Goal: Task Accomplishment & Management: Use online tool/utility

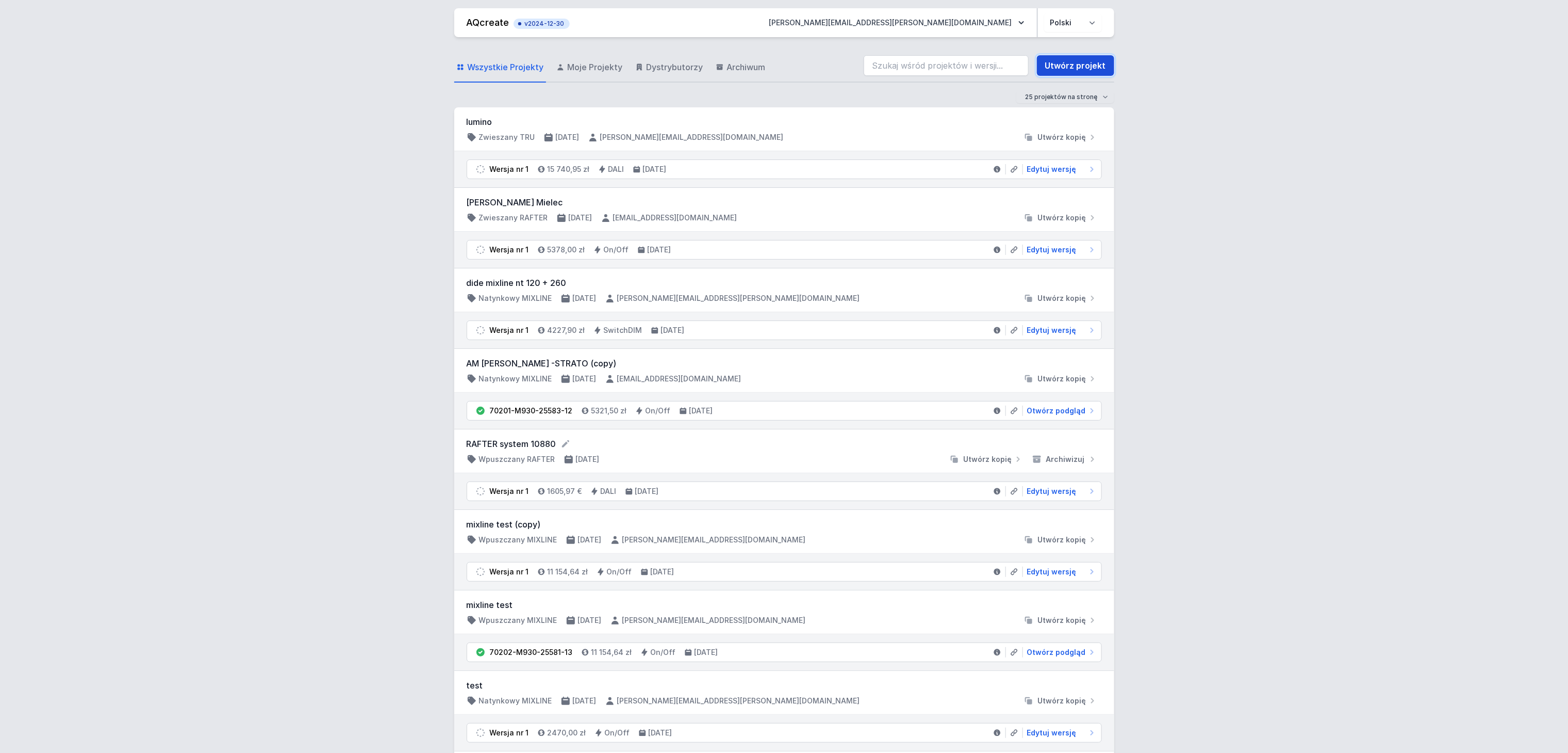
click at [1084, 55] on link "Utwórz projekt" at bounding box center [1075, 66] width 77 height 21
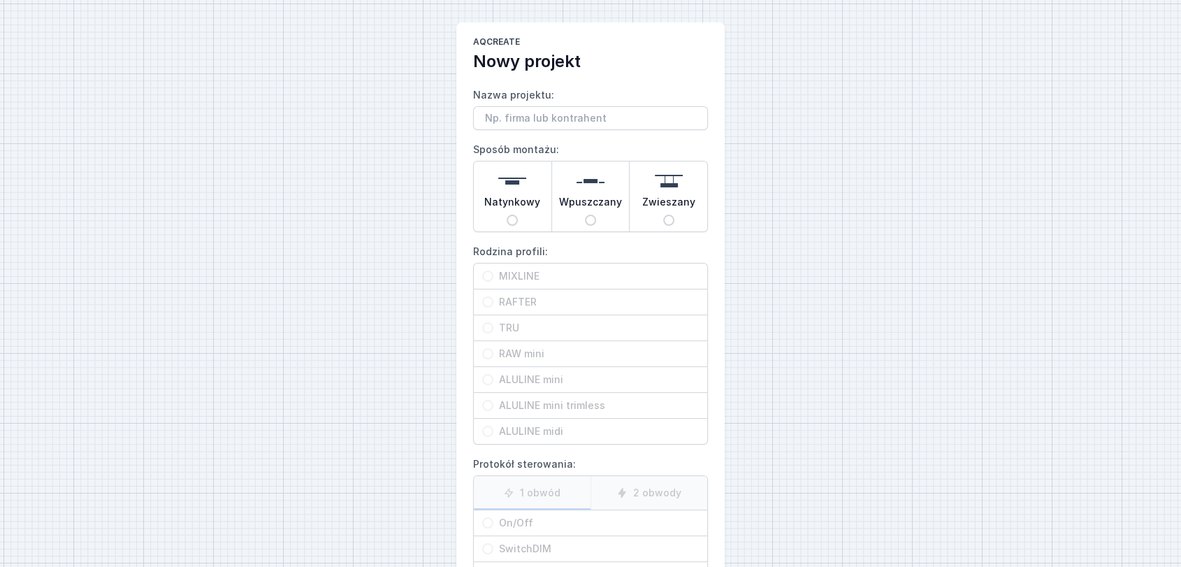
click at [977, 53] on div "AQcreate Nowy projekt Nazwa projektu: Sposób montażu: Natynkowy Wpuszczany Zwie…" at bounding box center [590, 350] width 1181 height 700
click at [542, 119] on input "Nazwa projektu:" at bounding box center [590, 118] width 235 height 24
type input "t"
type input "LENS LINE"
click at [703, 61] on h2 "Nowy projekt" at bounding box center [590, 61] width 235 height 22
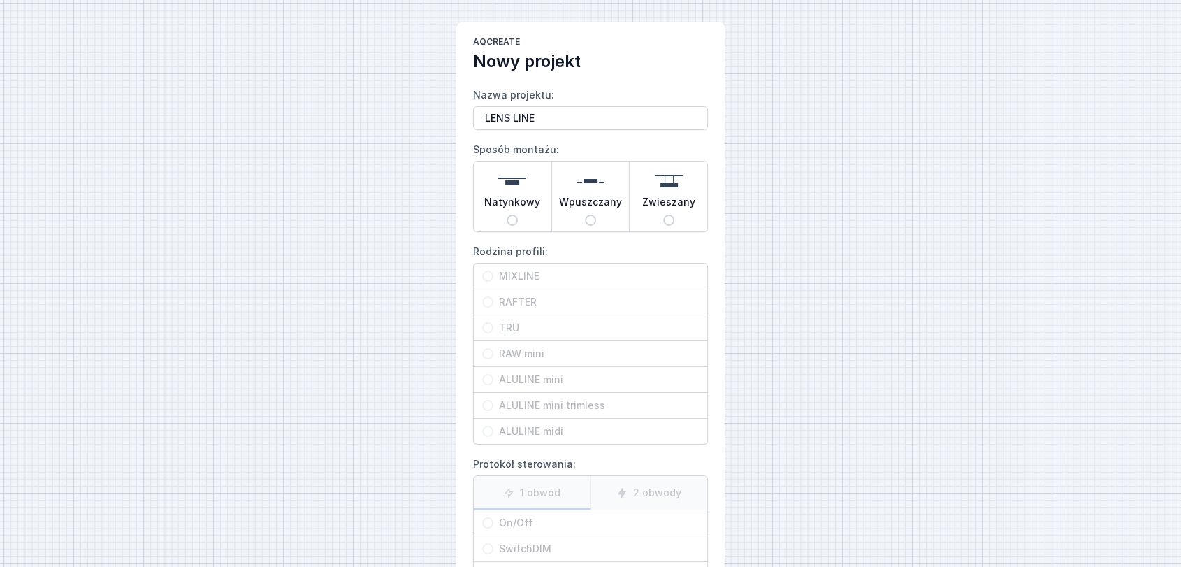
click at [512, 215] on input "Natynkowy" at bounding box center [512, 220] width 11 height 11
radio input "true"
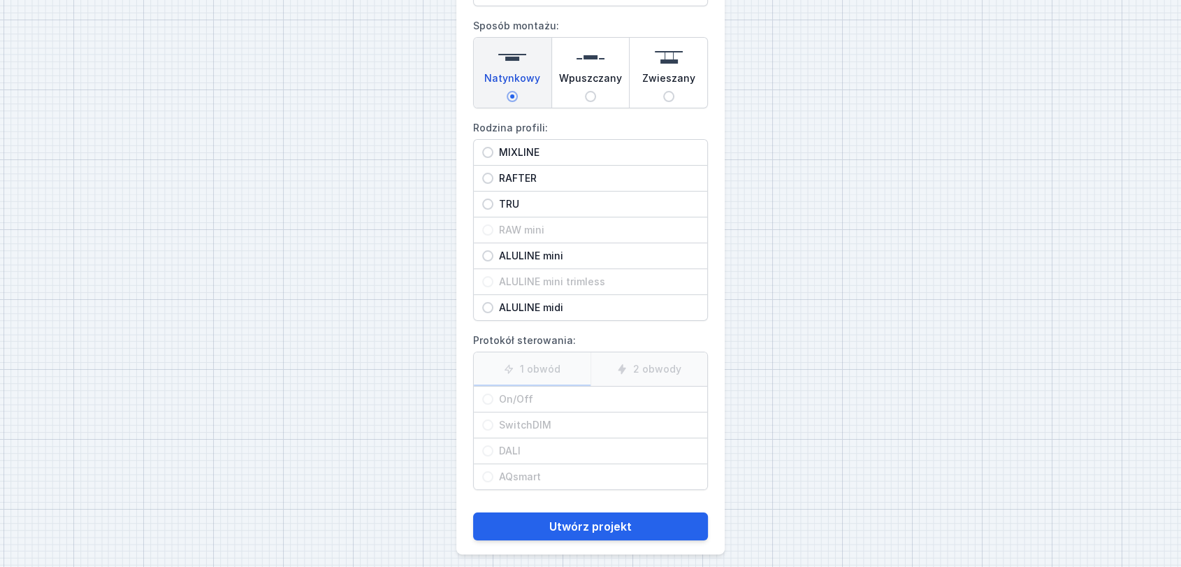
scroll to position [132, 0]
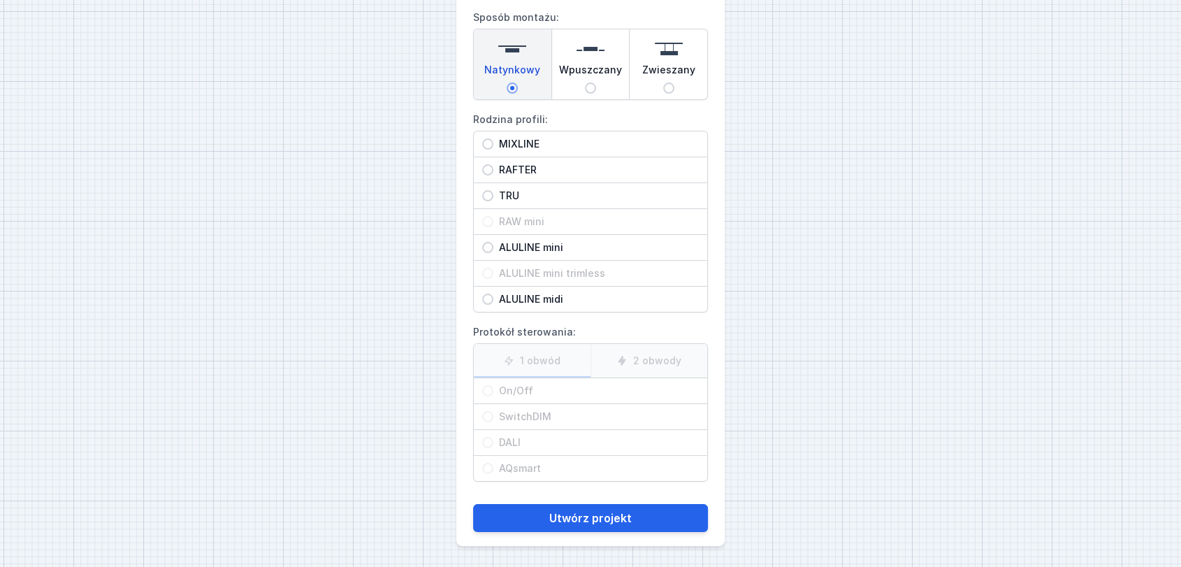
click at [485, 138] on input "MIXLINE" at bounding box center [487, 143] width 11 height 11
radio input "true"
click at [487, 386] on input "On/Off" at bounding box center [487, 390] width 11 height 11
radio input "true"
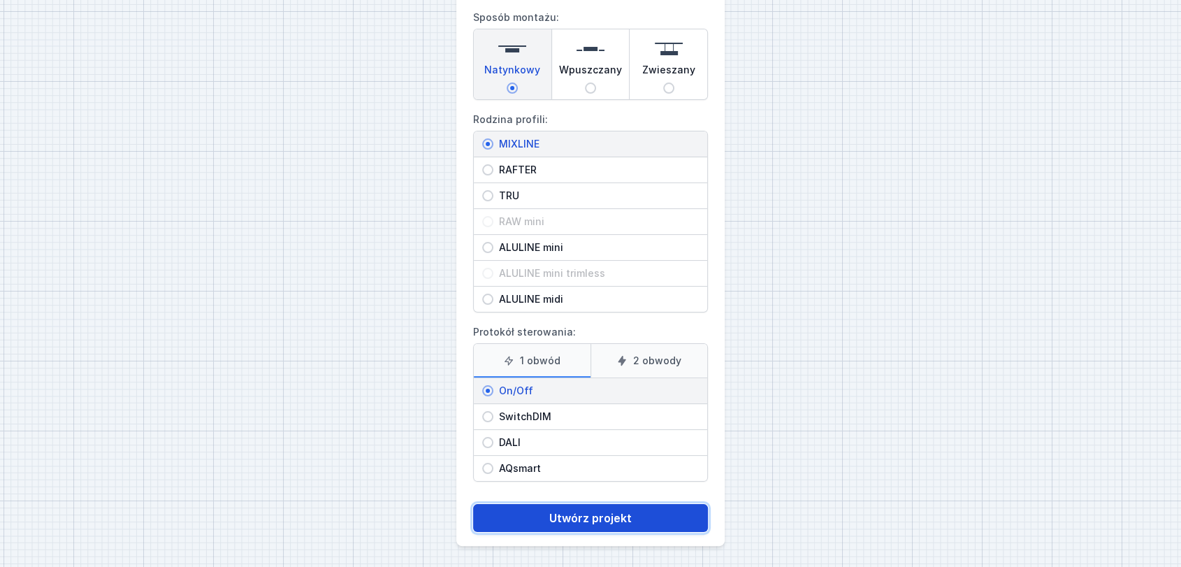
click at [556, 514] on button "Utwórz projekt" at bounding box center [590, 518] width 235 height 28
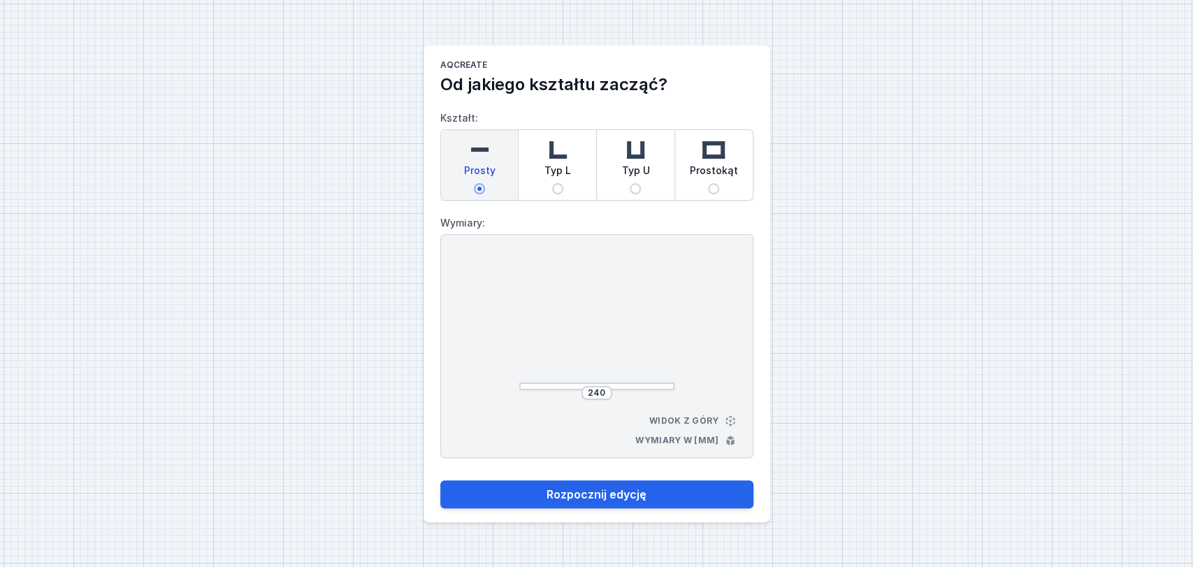
click at [558, 184] on input "Typ L" at bounding box center [557, 188] width 11 height 11
radio input "true"
click at [548, 323] on input "252" at bounding box center [538, 323] width 22 height 11
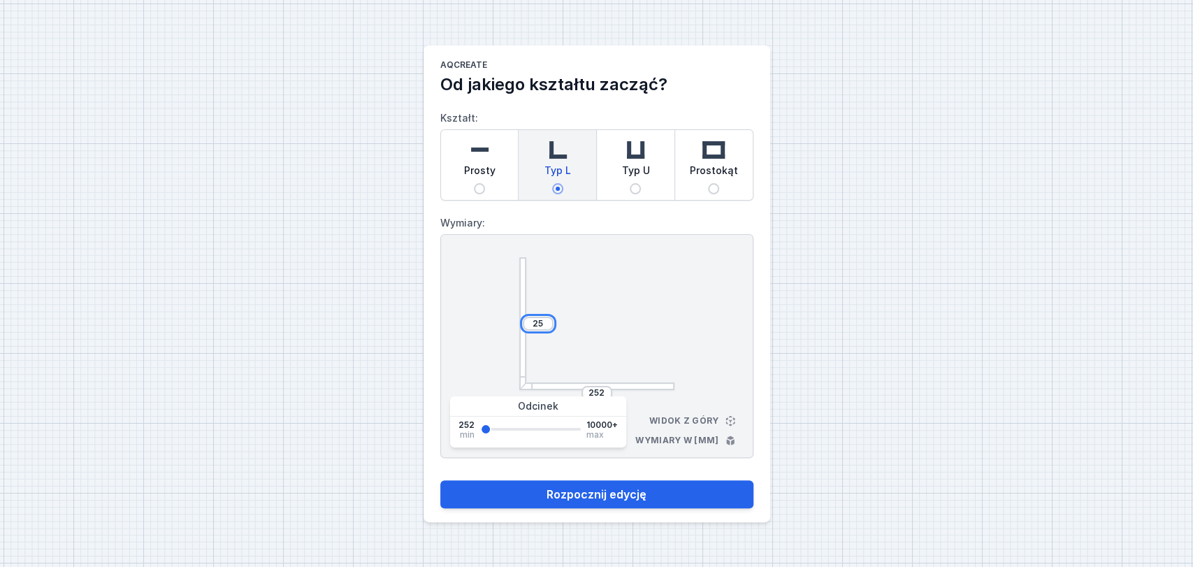
type input "2"
type input "1800"
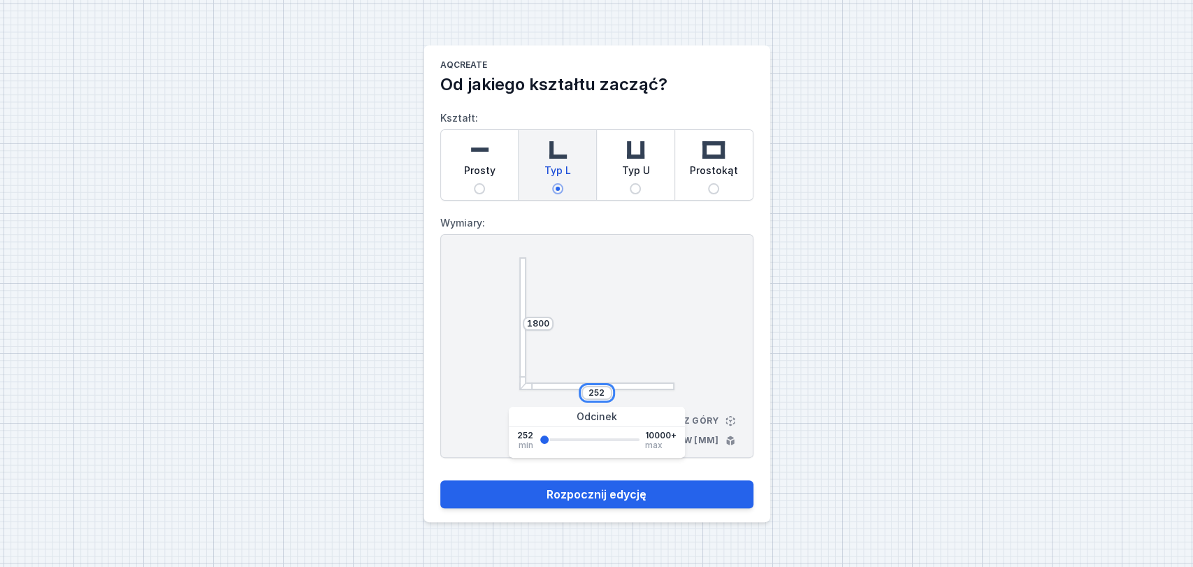
click at [604, 393] on input "252" at bounding box center [597, 392] width 22 height 11
type input "2"
type input "530"
click at [629, 345] on div at bounding box center [596, 323] width 155 height 133
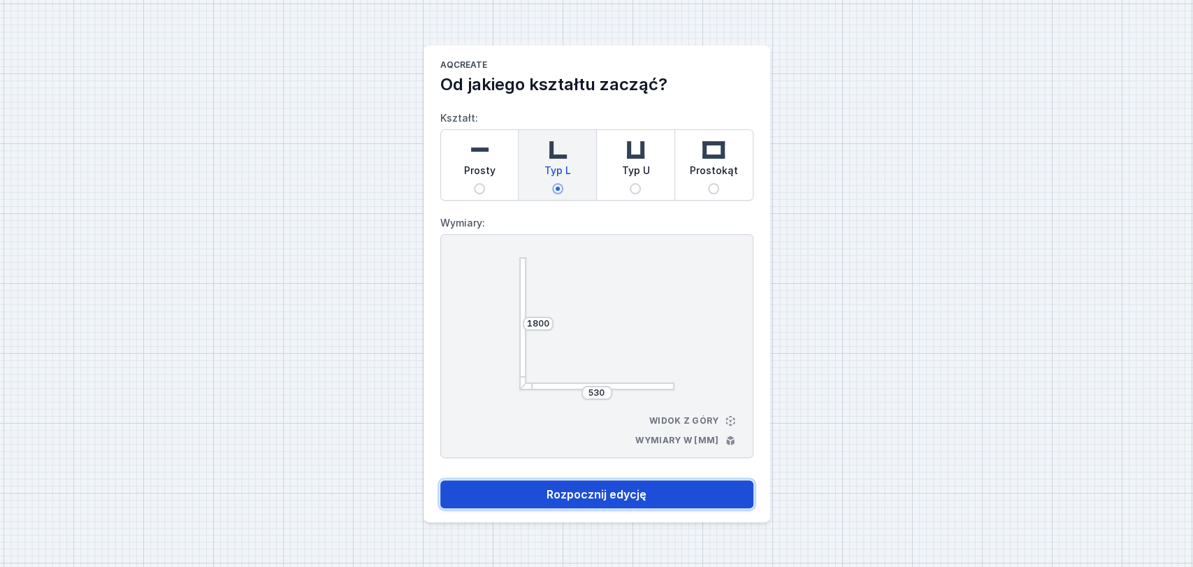
click at [598, 495] on button "Rozpocznij edycję" at bounding box center [596, 494] width 313 height 28
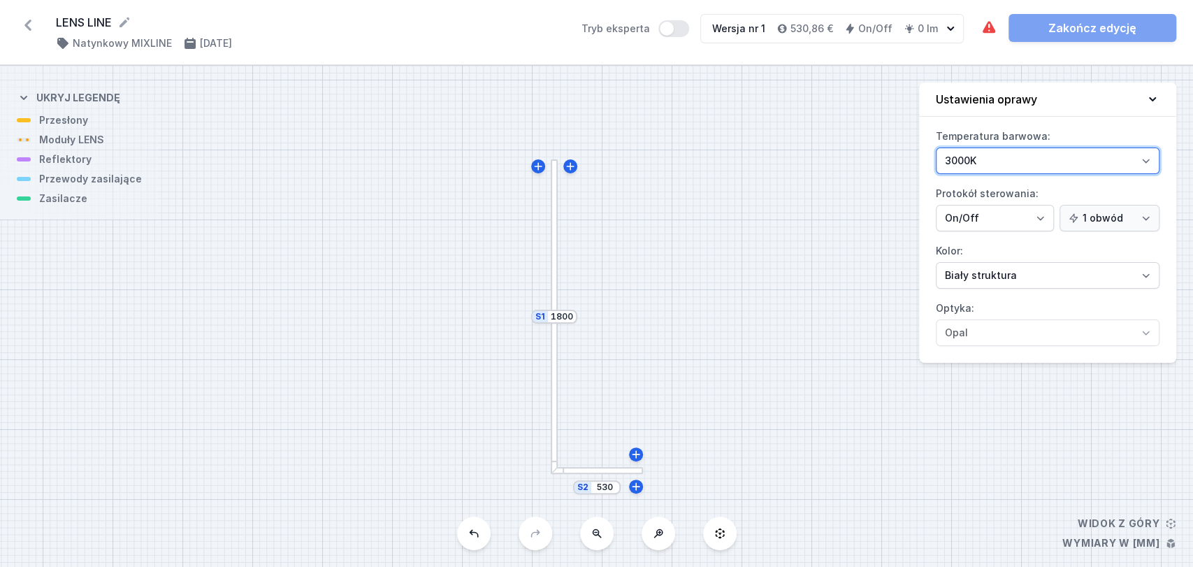
click at [1138, 161] on select "3000K 4000K 2700K" at bounding box center [1048, 160] width 224 height 27
select select "2700"
click at [936, 147] on select "3000K 4000K 2700K" at bounding box center [1048, 160] width 224 height 27
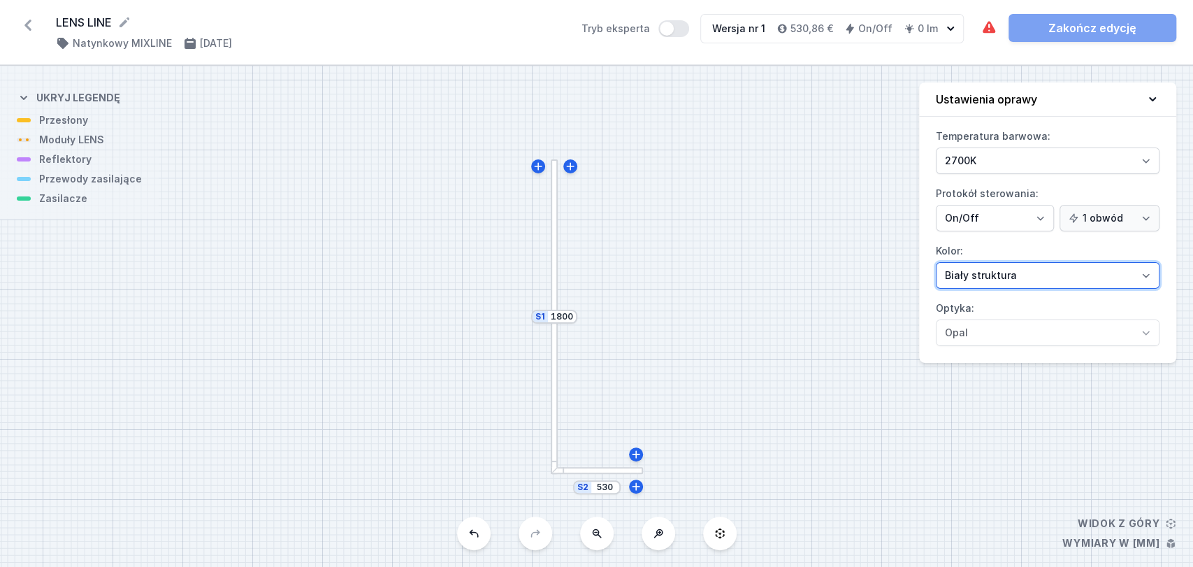
click at [1031, 270] on select "Biały struktura Czarny struktura Złoty struktura Miedziany Szary Inny (z palety…" at bounding box center [1048, 275] width 224 height 27
select select "2"
click at [936, 262] on select "Biały struktura Czarny struktura Złoty struktura Miedziany Szary Inny (z palety…" at bounding box center [1048, 275] width 224 height 27
click at [596, 470] on div at bounding box center [597, 471] width 93 height 8
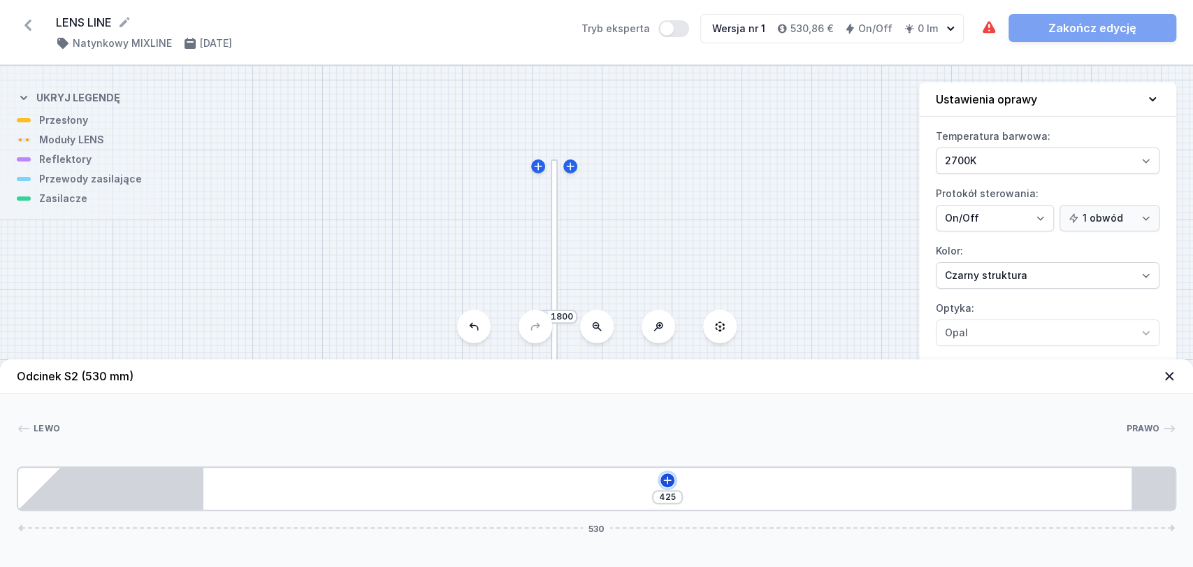
click at [667, 477] on icon at bounding box center [667, 480] width 8 height 8
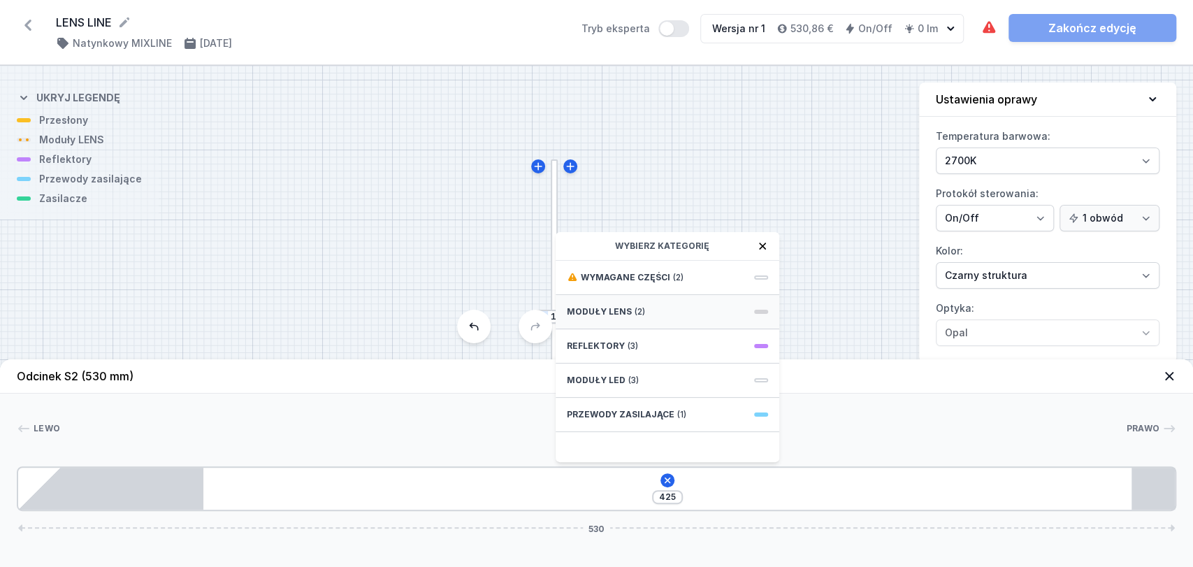
click at [648, 305] on div "Moduły LENS (2)" at bounding box center [668, 312] width 224 height 34
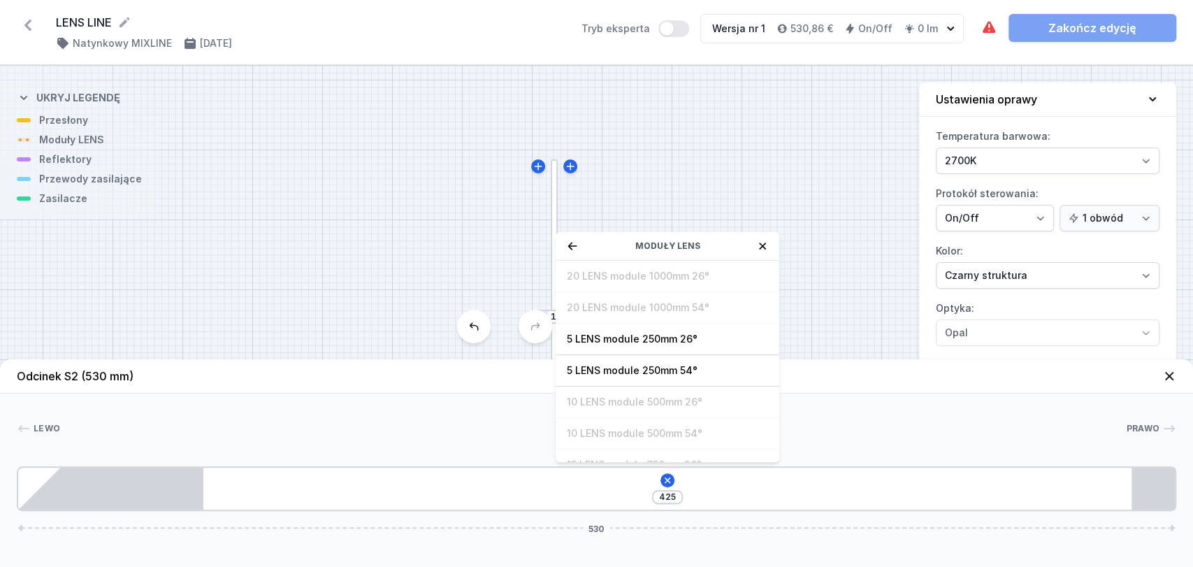
click at [394, 383] on header "Odcinek S2 (530 mm)" at bounding box center [596, 376] width 1193 height 34
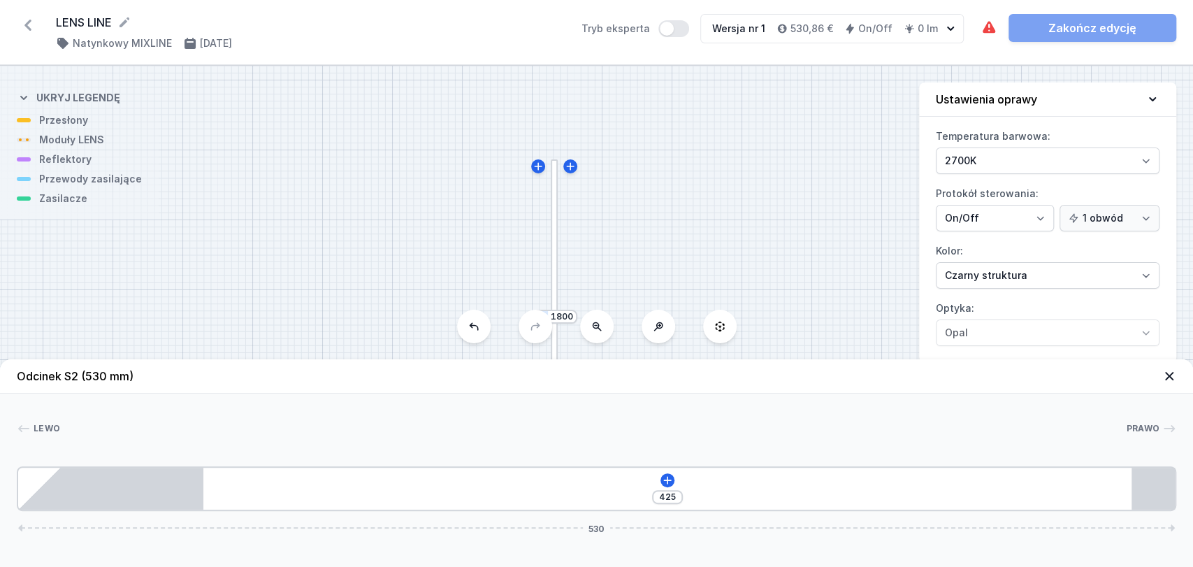
click at [555, 217] on div at bounding box center [555, 316] width 8 height 314
type input "816"
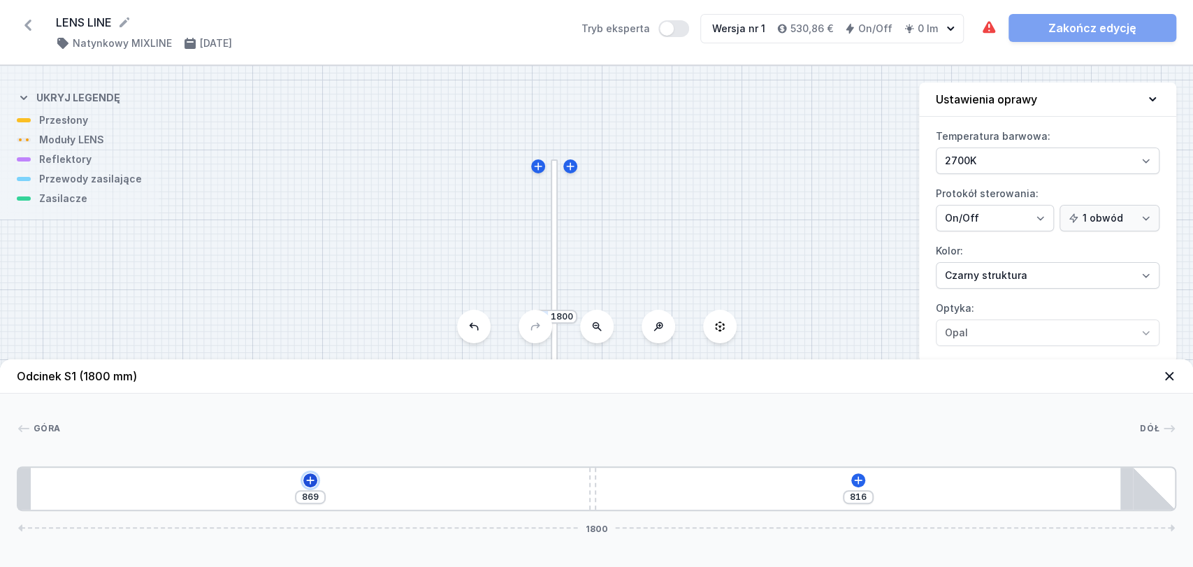
click at [308, 481] on icon at bounding box center [310, 479] width 11 height 11
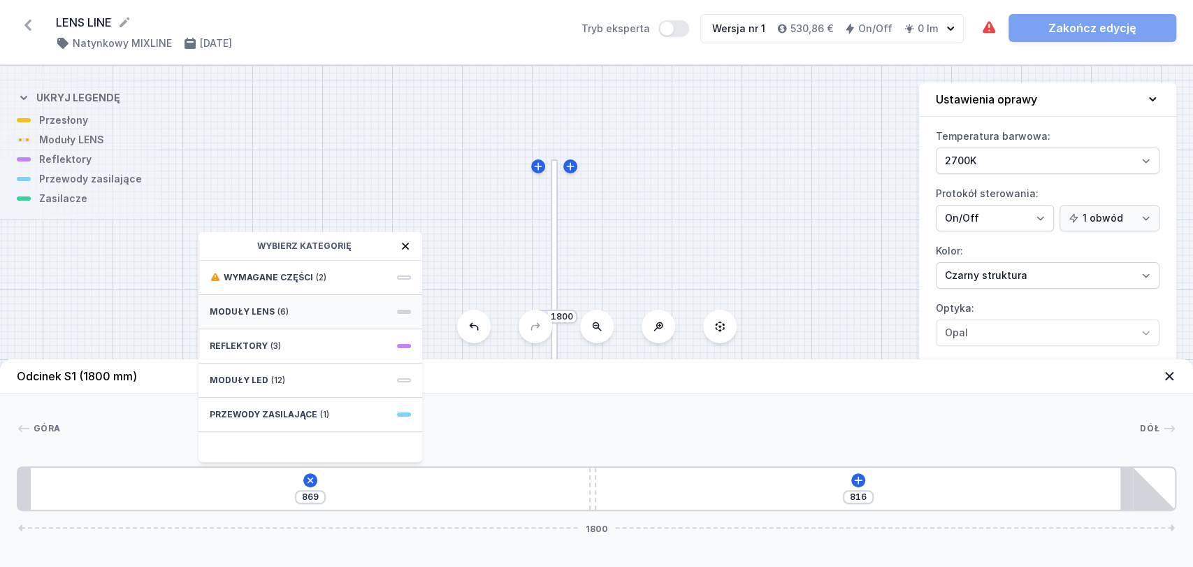
click at [277, 312] on span "(6)" at bounding box center [282, 311] width 11 height 11
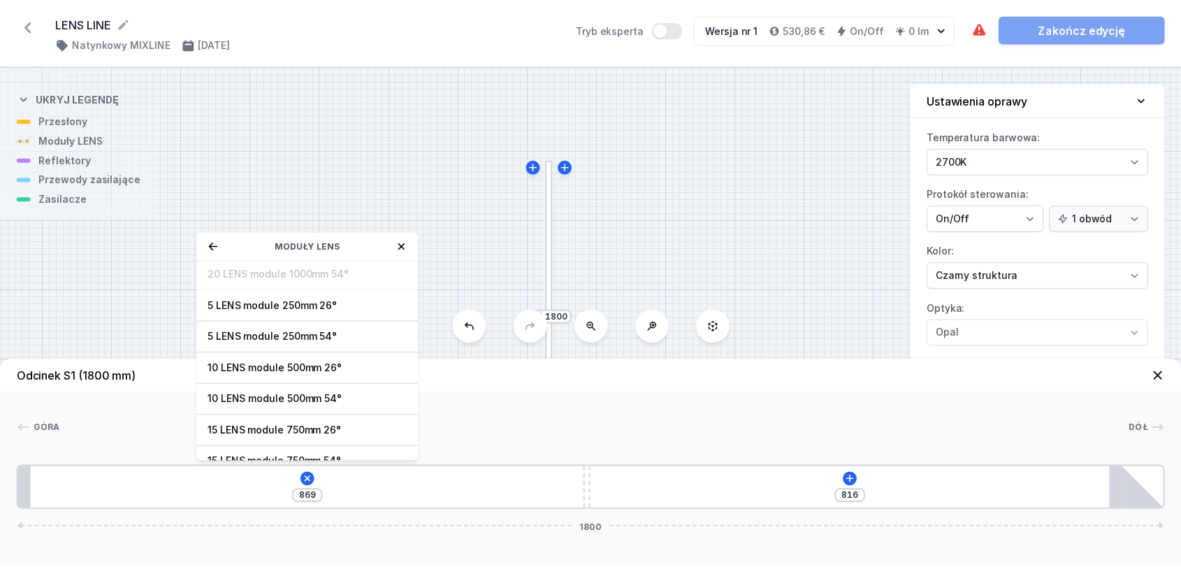
scroll to position [50, 0]
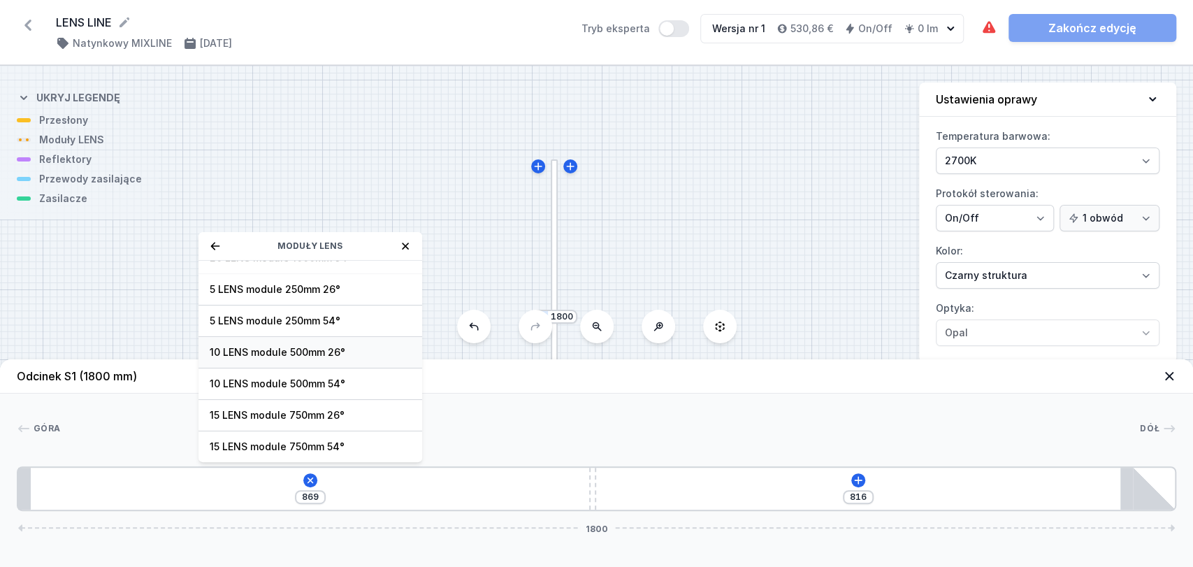
click at [238, 347] on span "10 LENS module 500mm 26°" at bounding box center [310, 352] width 201 height 14
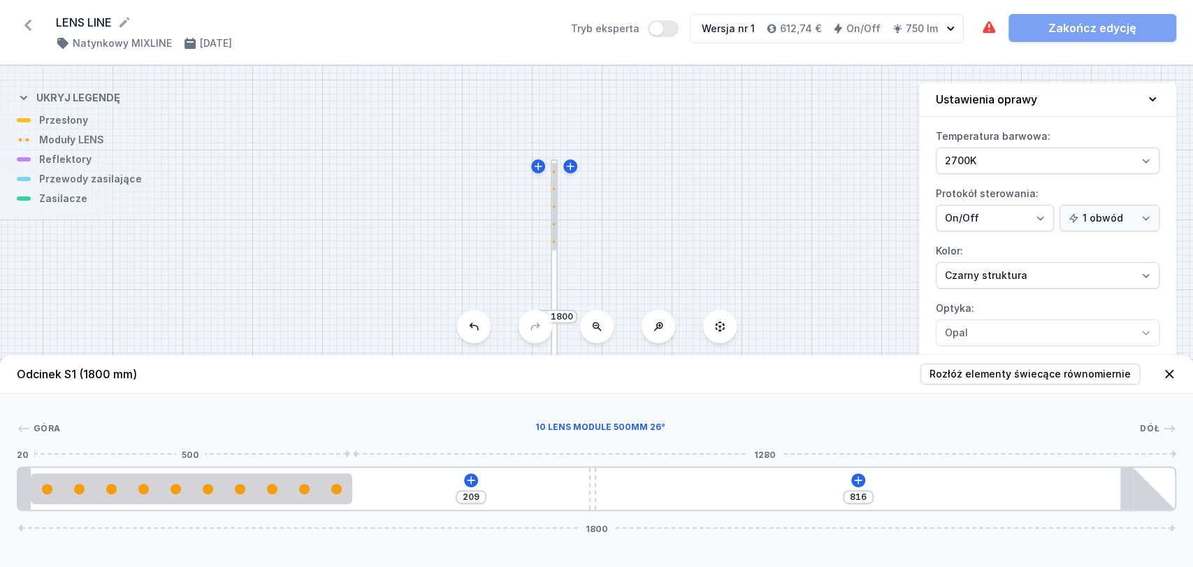
type input "208"
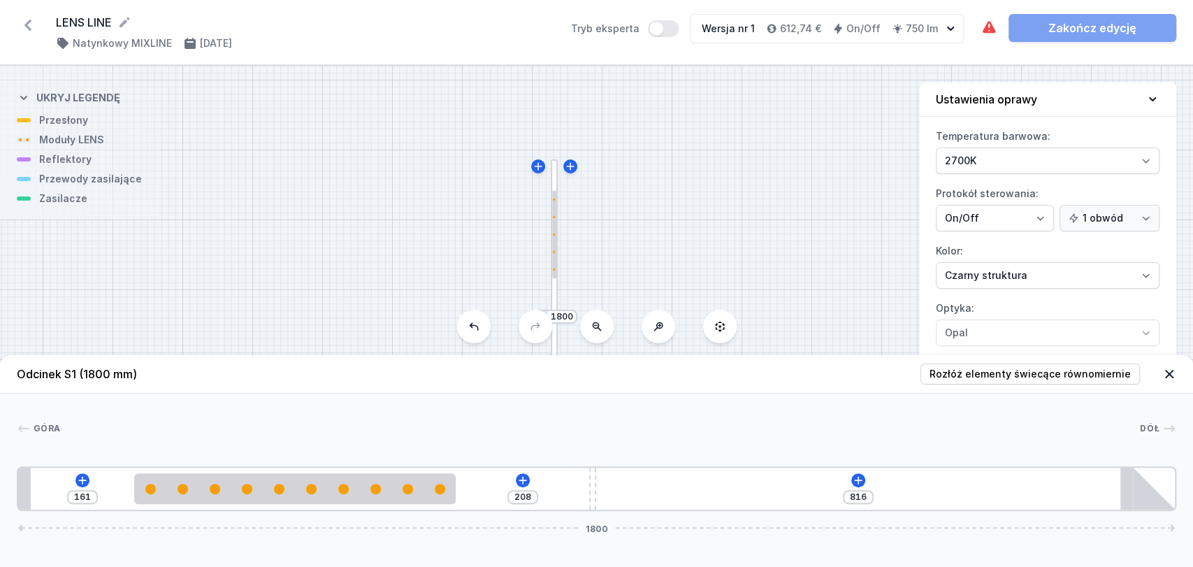
drag, startPoint x: 196, startPoint y: 497, endPoint x: 289, endPoint y: 510, distance: 94.6
click at [289, 510] on div "Odcinek S1 (1800 mm) Rozłóż elementy świecące równomiernie Góra Dół 1 2 3 4 161…" at bounding box center [596, 461] width 1193 height 212
click at [861, 473] on div "161 208 816 1800" at bounding box center [596, 488] width 1159 height 45
click at [858, 481] on icon at bounding box center [858, 479] width 11 height 11
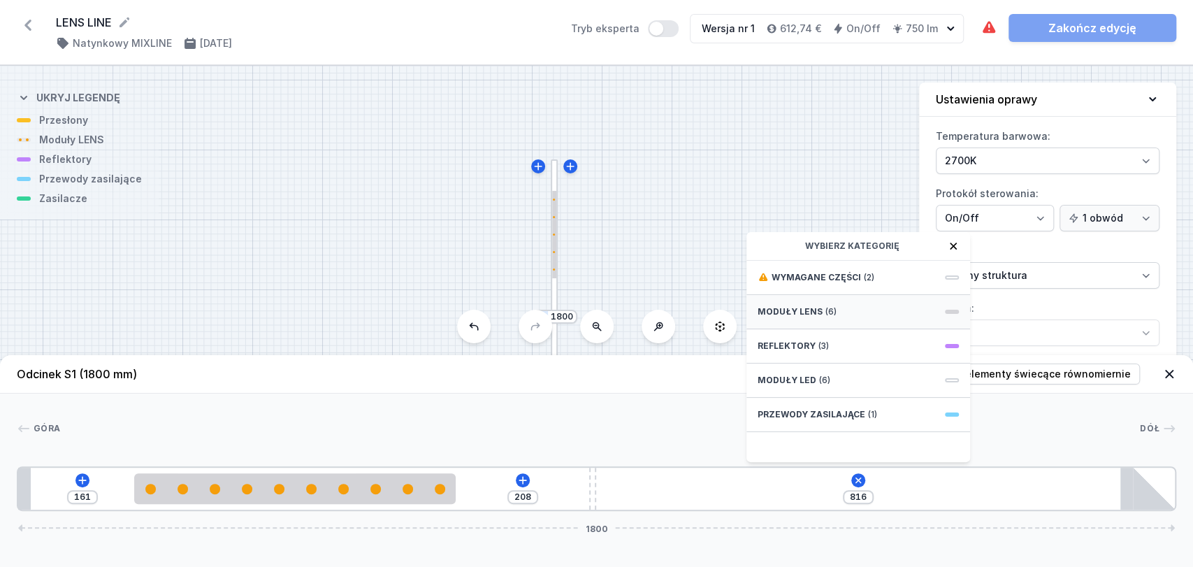
click at [797, 312] on span "Moduły LENS" at bounding box center [789, 311] width 65 height 11
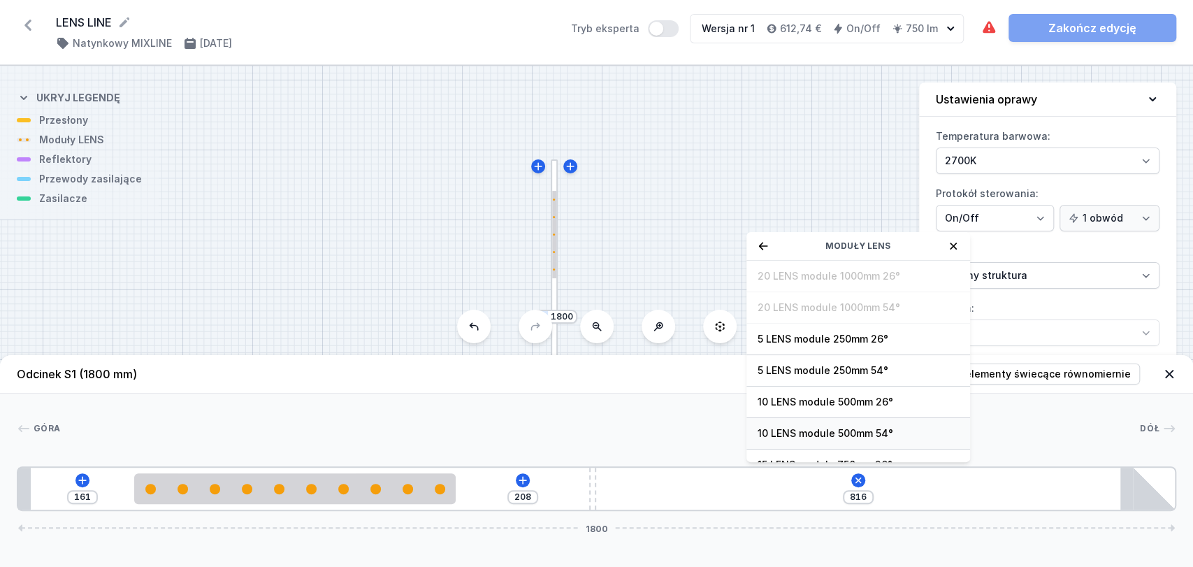
click at [789, 434] on span "10 LENS module 500mm 54°" at bounding box center [857, 433] width 201 height 14
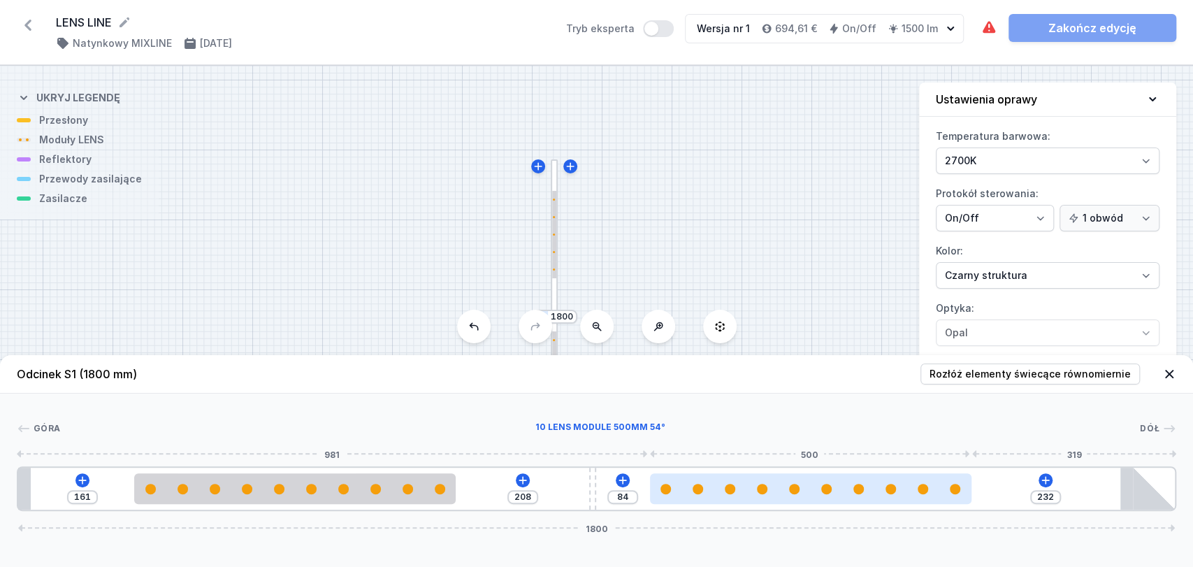
type input "230"
type input "86"
type input "221"
type input "95"
type input "211"
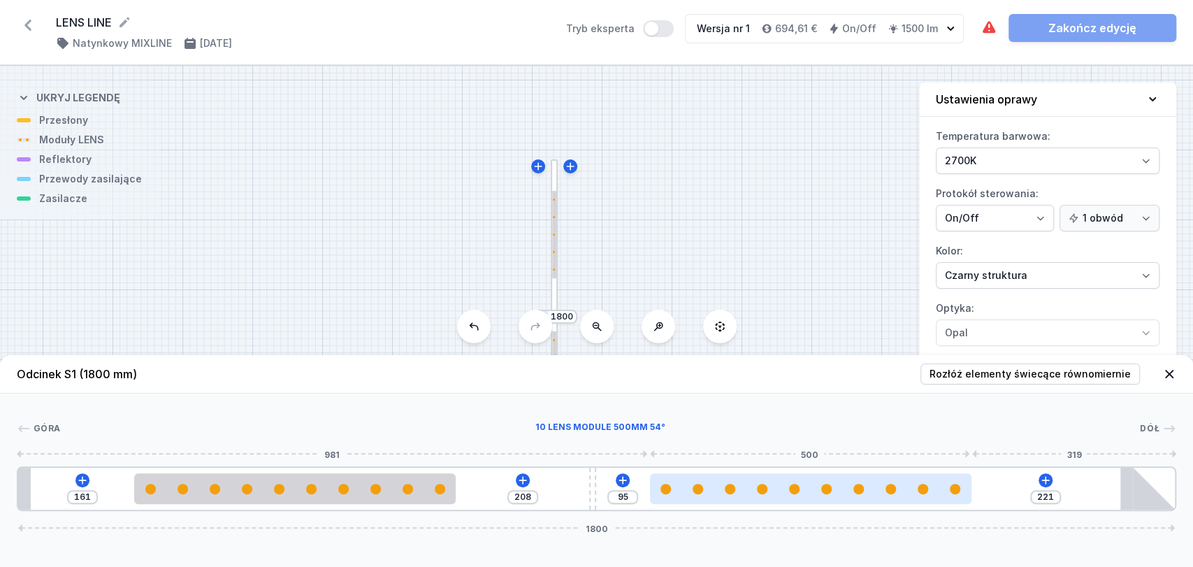
type input "105"
type input "200"
type input "116"
type input "191"
type input "125"
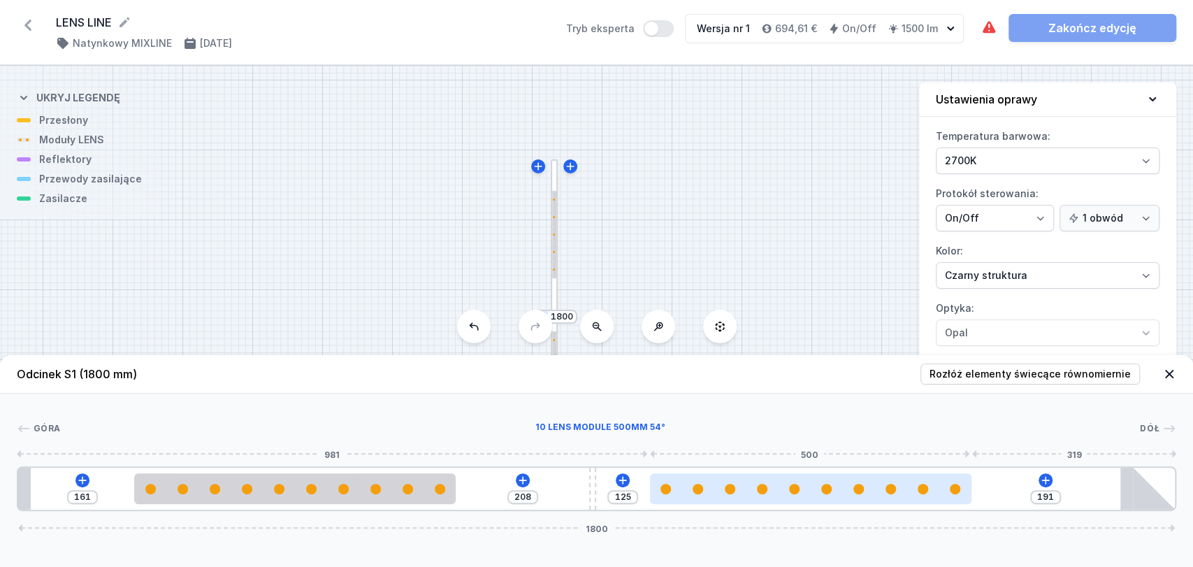
type input "186"
type input "130"
type input "182"
type input "134"
type input "177"
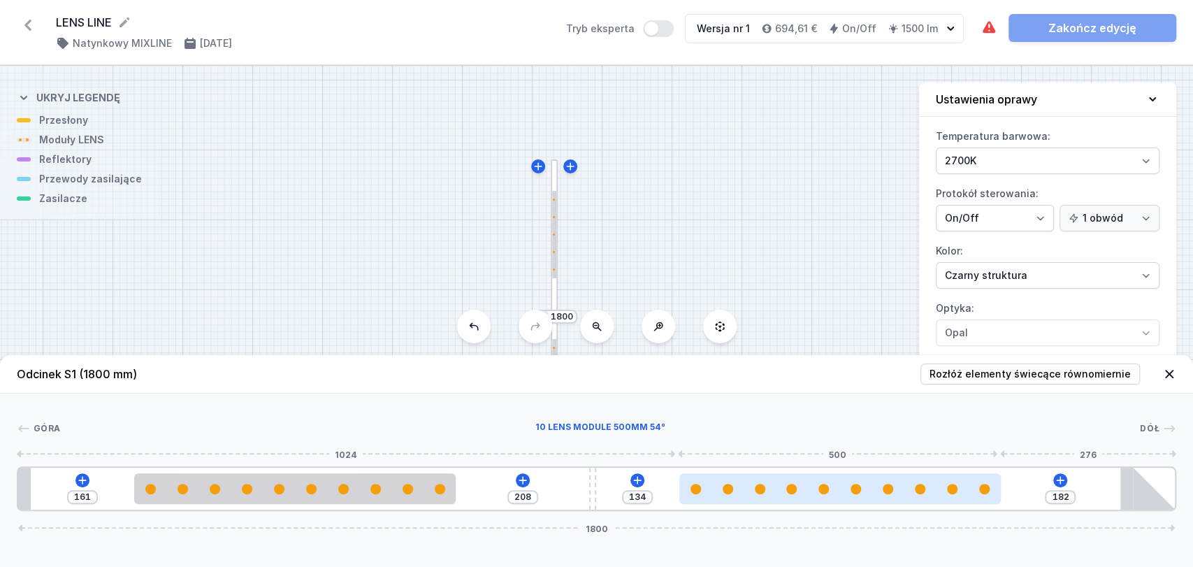
type input "139"
type input "172"
type input "144"
type input "169"
type input "147"
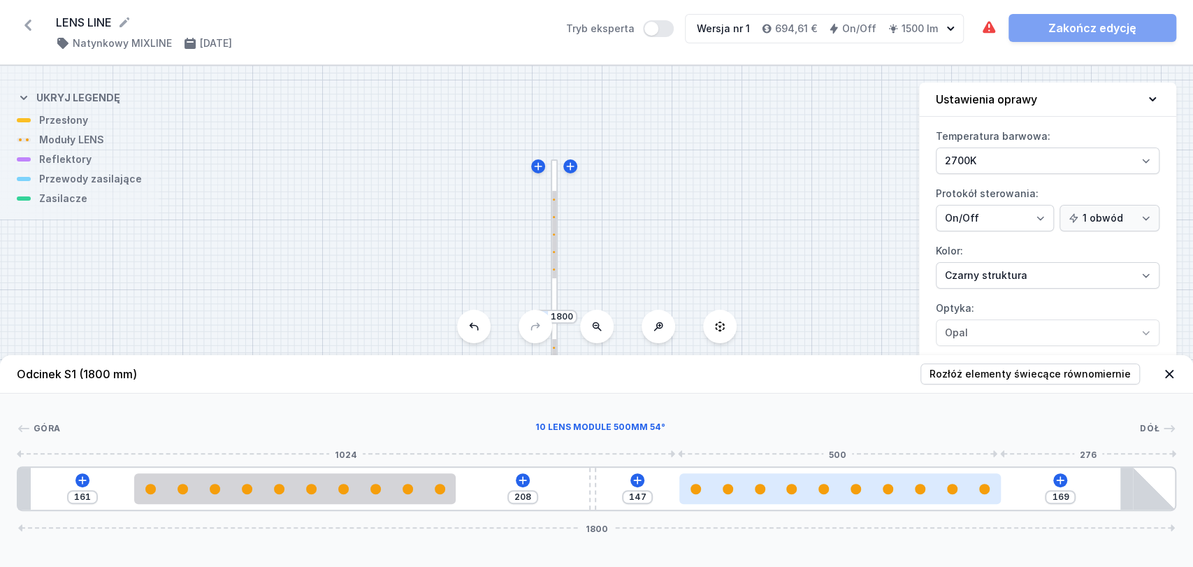
type input "165"
type input "151"
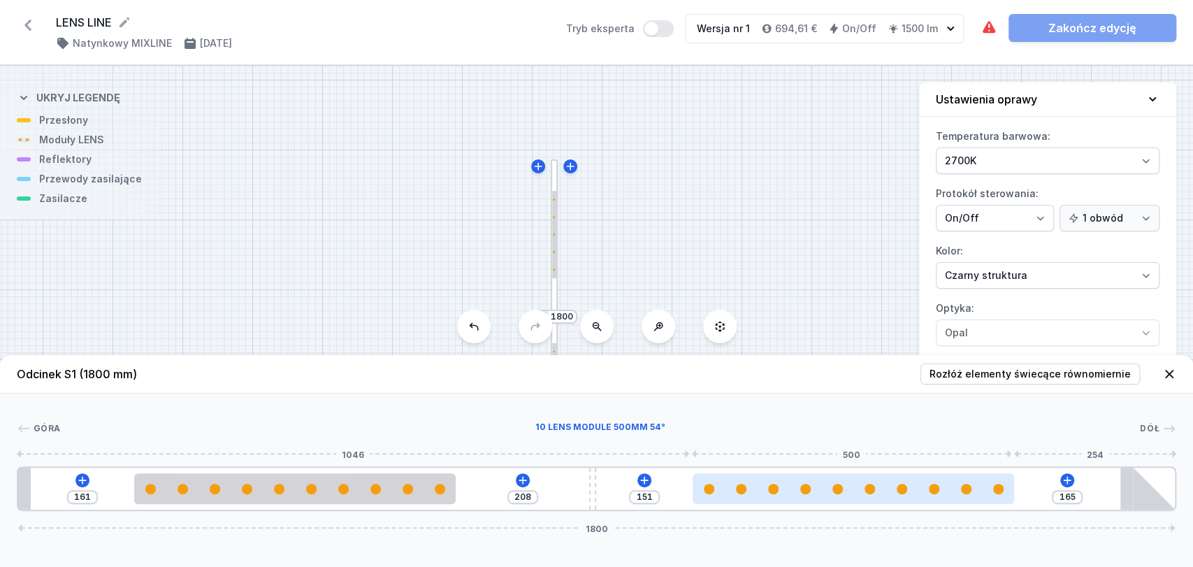
drag, startPoint x: 783, startPoint y: 491, endPoint x: 891, endPoint y: 488, distance: 108.3
click at [891, 488] on div at bounding box center [852, 489] width 321 height 10
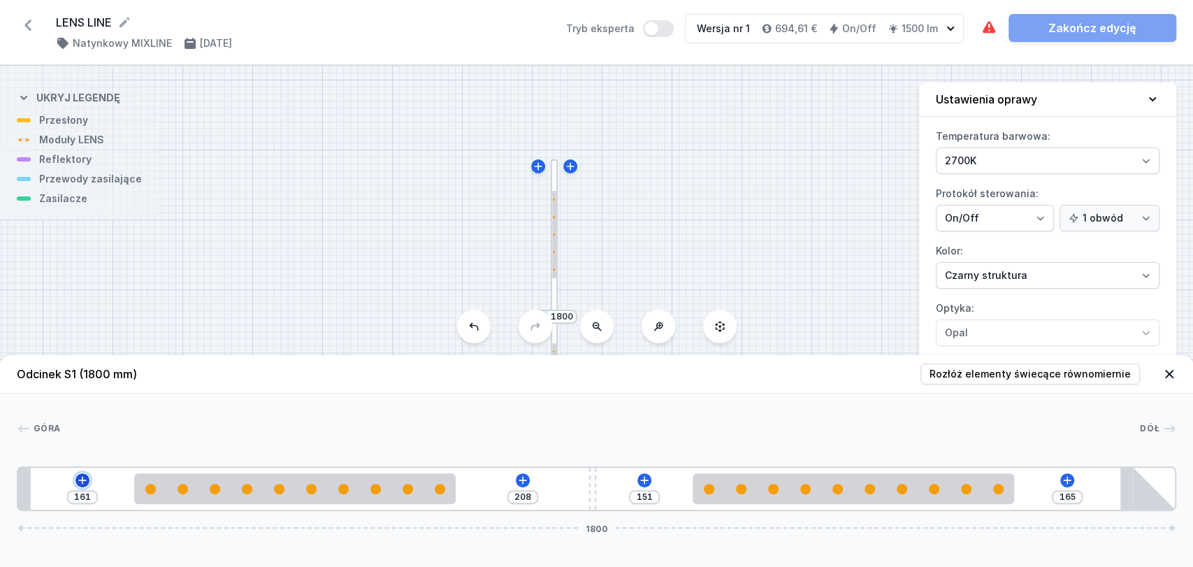
click at [82, 481] on icon at bounding box center [83, 480] width 8 height 8
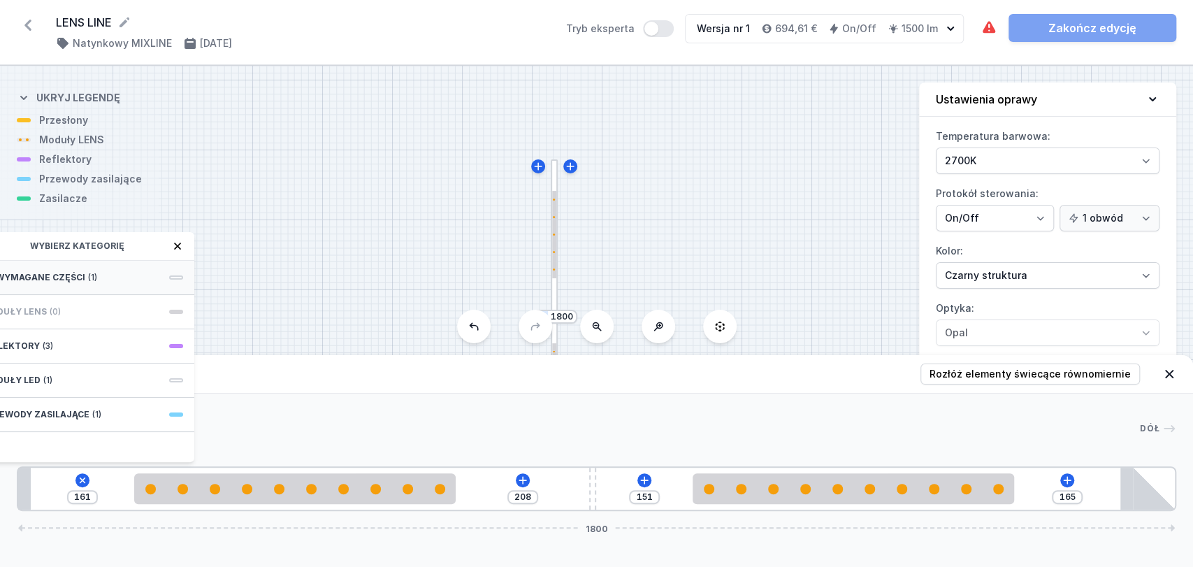
click at [107, 274] on div "Wymagane części (1)" at bounding box center [83, 278] width 224 height 34
click at [107, 274] on span "Hole for power supply cable" at bounding box center [82, 276] width 201 height 14
type input "81"
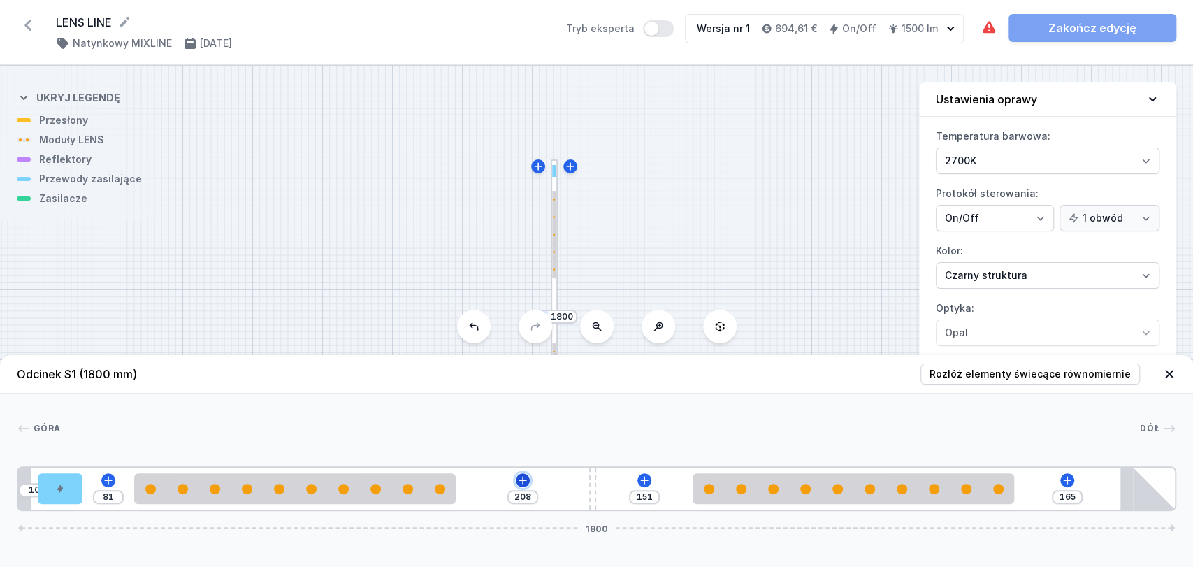
click at [525, 480] on icon at bounding box center [522, 480] width 8 height 8
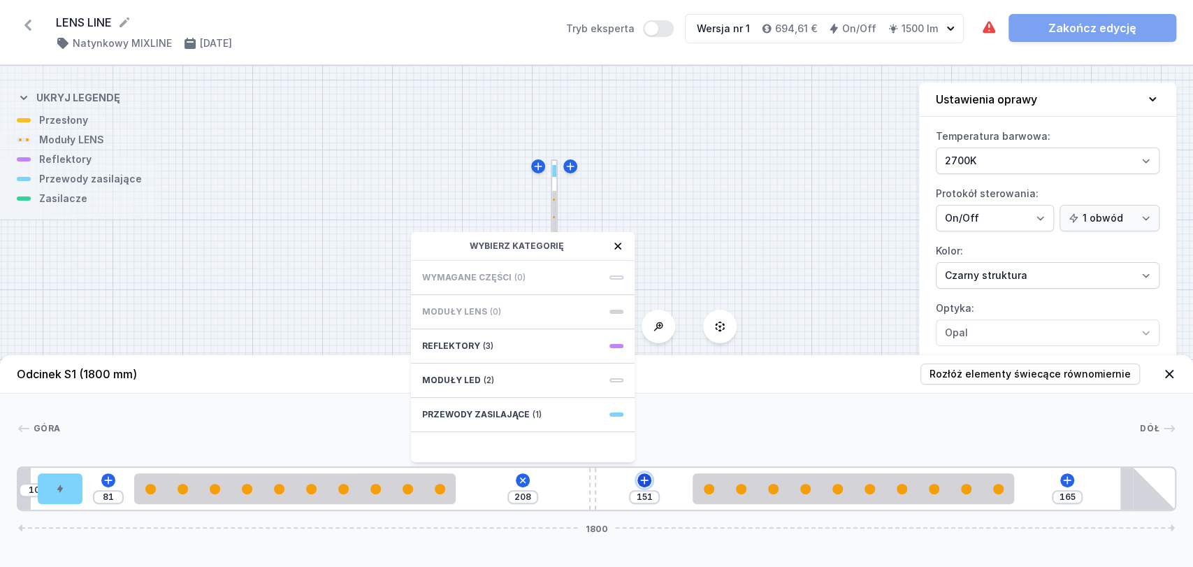
click at [639, 481] on icon at bounding box center [644, 479] width 11 height 11
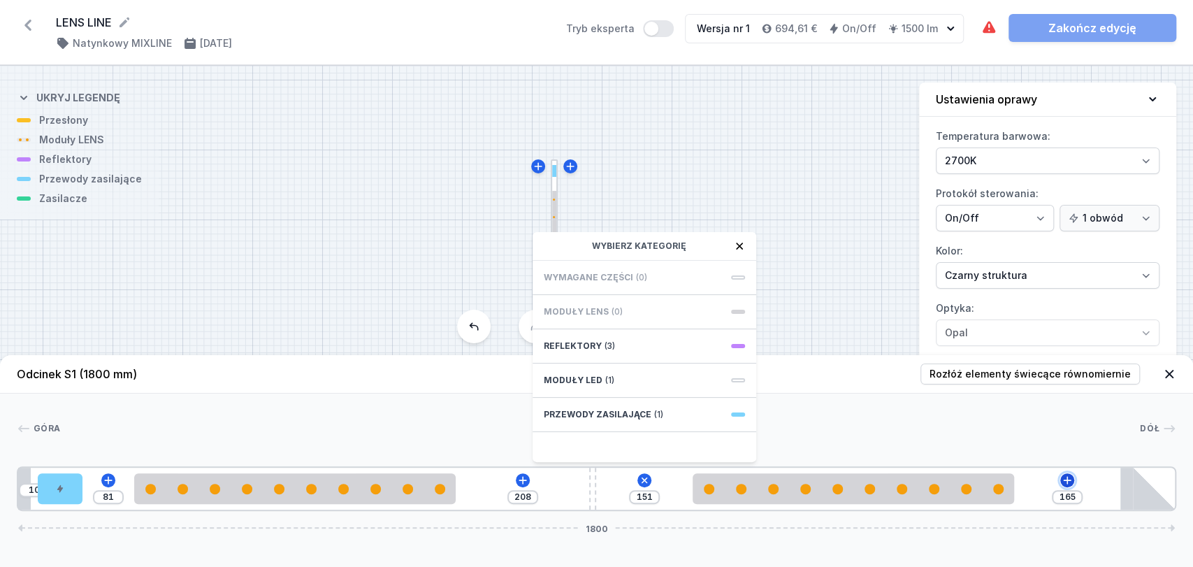
click at [1068, 482] on icon at bounding box center [1066, 479] width 11 height 11
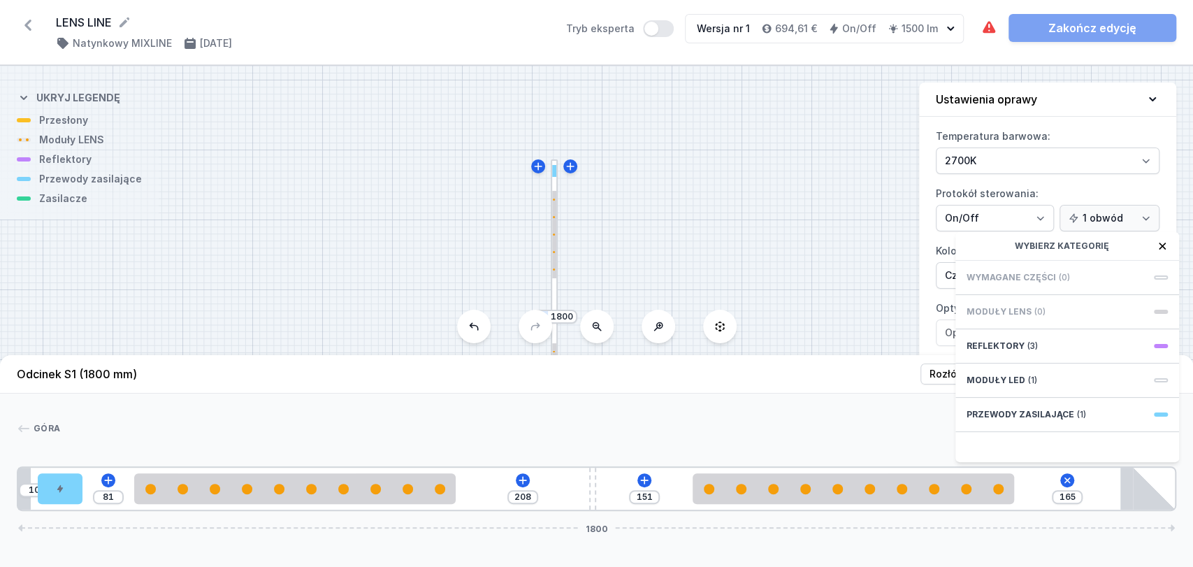
click at [716, 212] on div "S2 530 S1 1800" at bounding box center [596, 316] width 1193 height 501
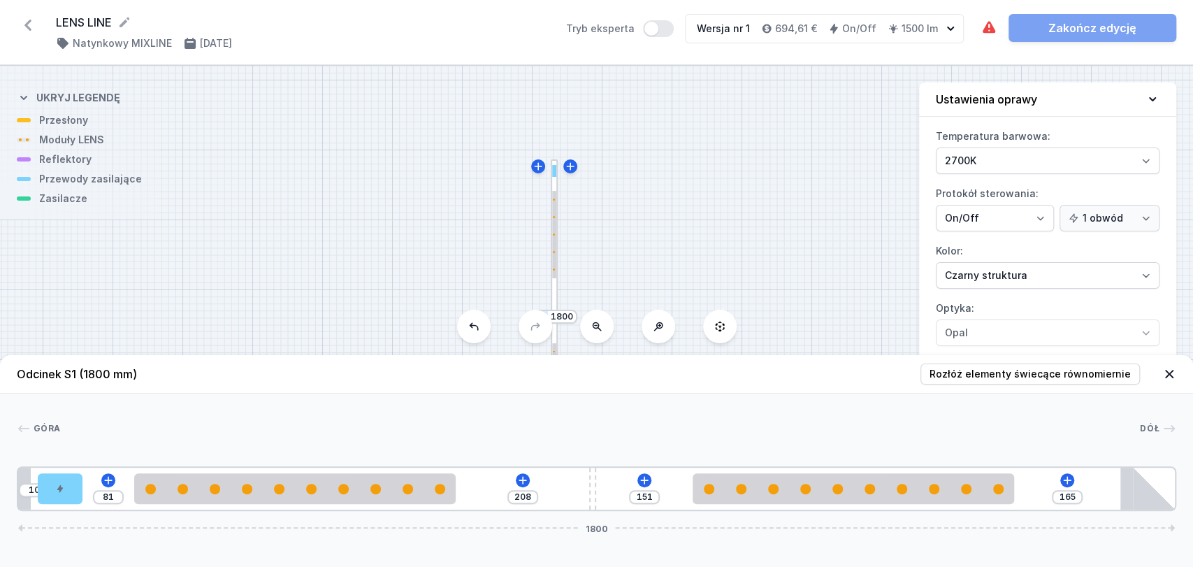
click at [1173, 371] on icon at bounding box center [1169, 374] width 14 height 14
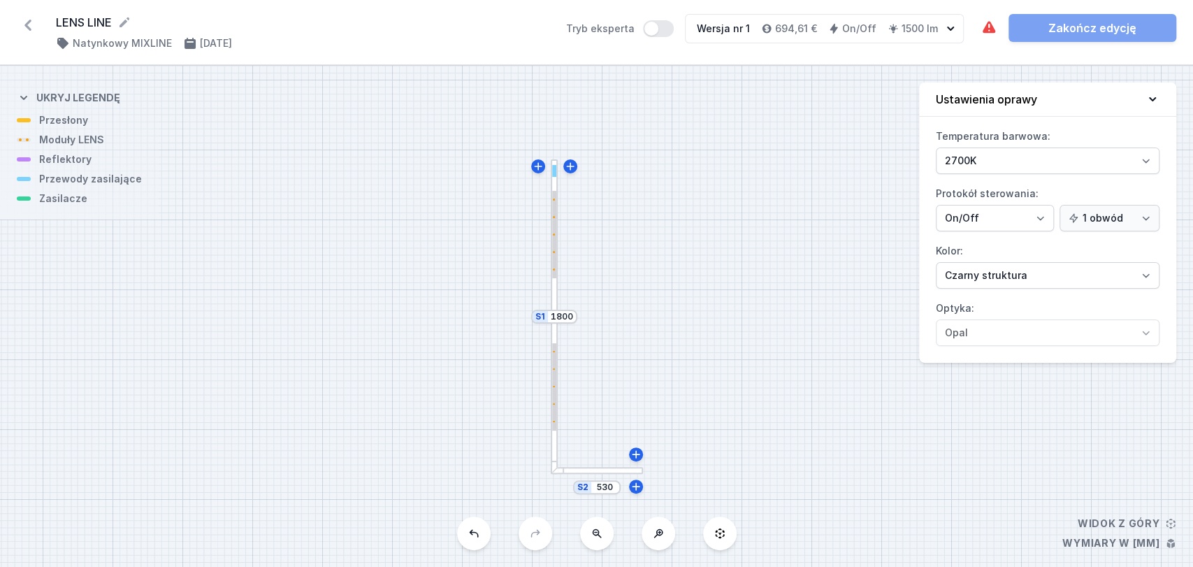
click at [590, 474] on div "S2 530 S1 1800" at bounding box center [596, 316] width 1193 height 501
click at [590, 472] on div at bounding box center [597, 471] width 93 height 8
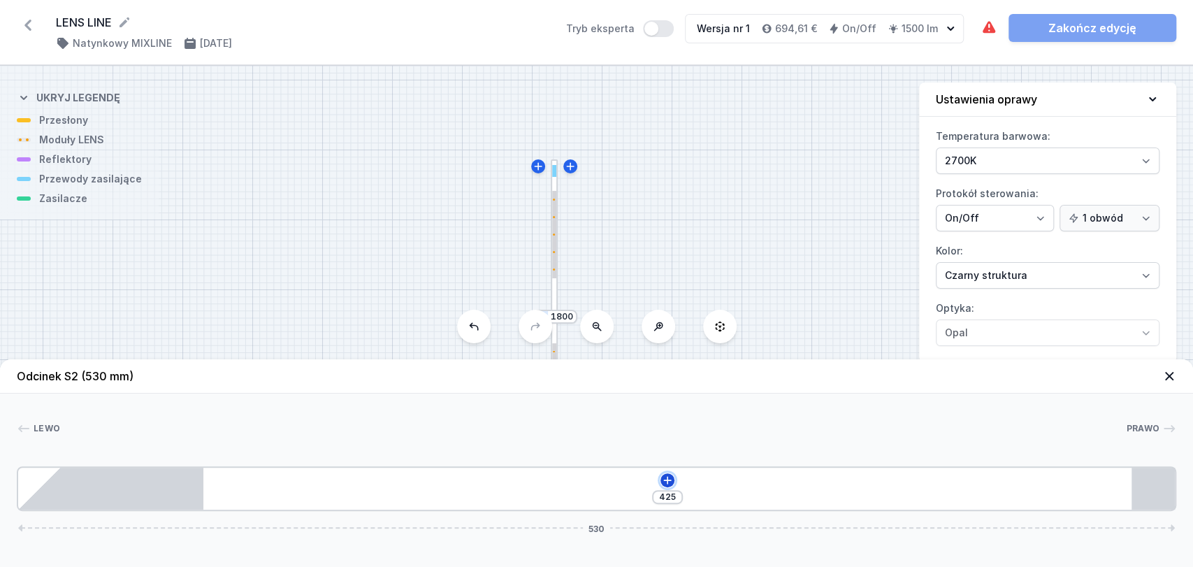
click at [665, 478] on icon at bounding box center [667, 479] width 11 height 11
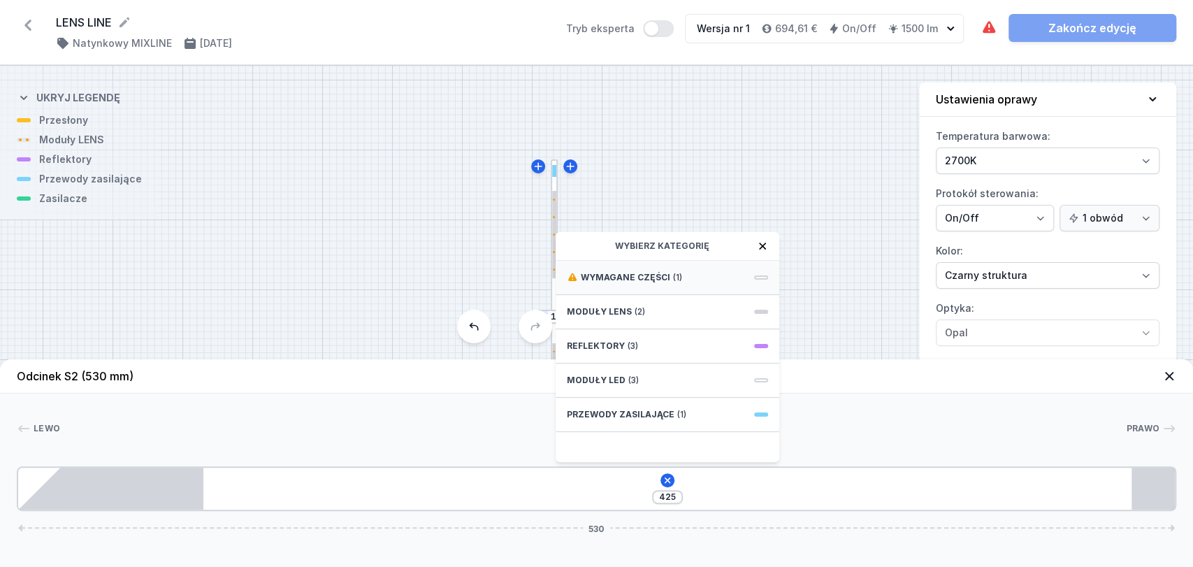
click at [660, 269] on div "Wymagane części (1)" at bounding box center [668, 278] width 224 height 34
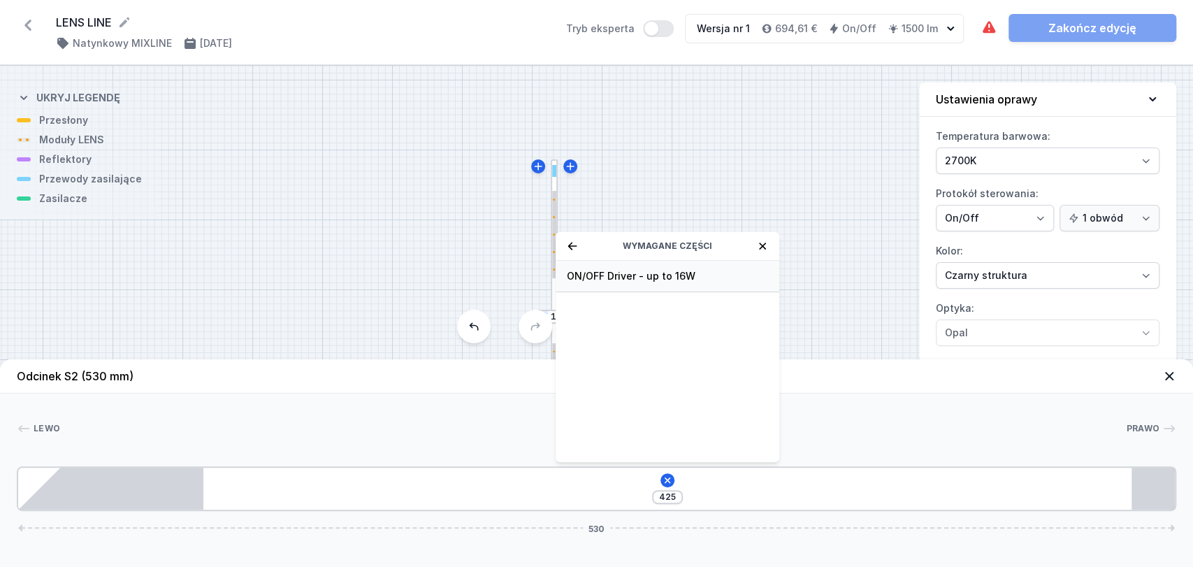
click at [648, 270] on span "ON/OFF Driver - up to 16W" at bounding box center [667, 276] width 201 height 14
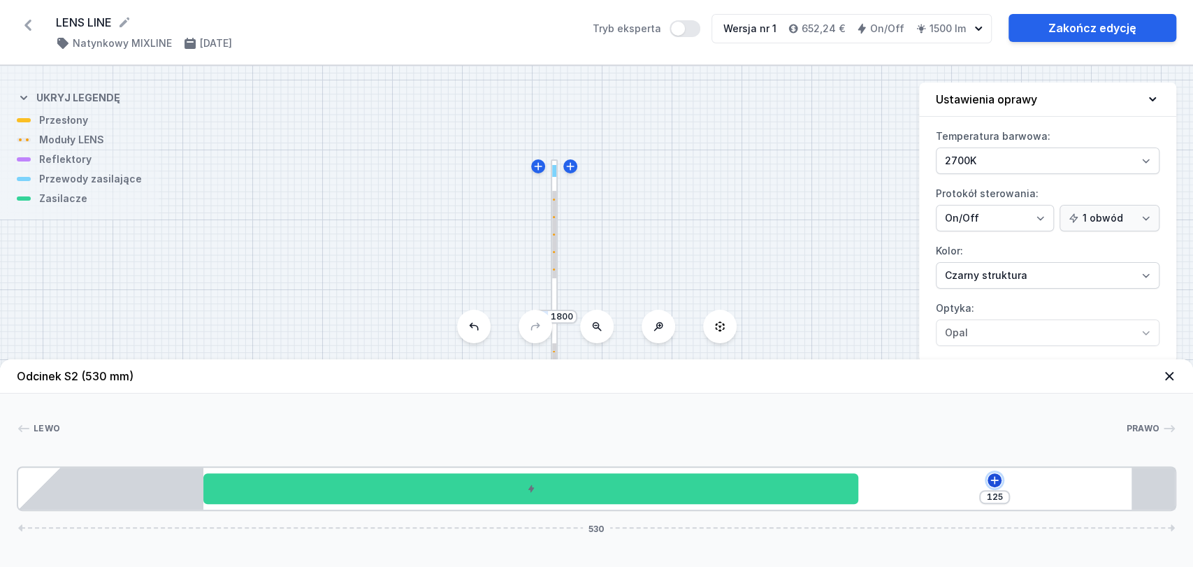
click at [998, 477] on icon at bounding box center [994, 479] width 11 height 11
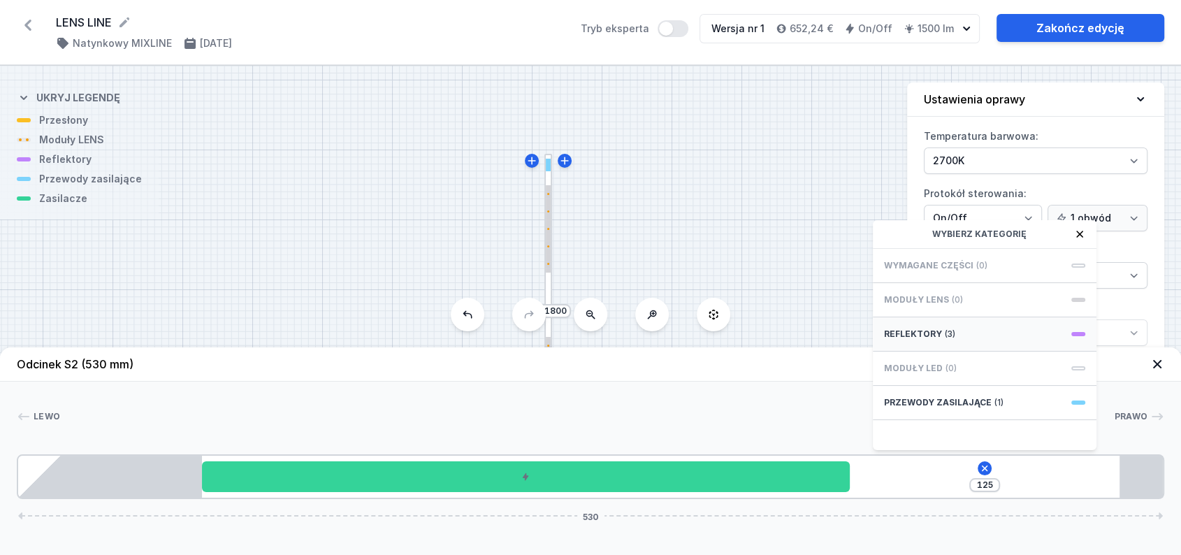
click at [938, 336] on div "Reflektory (3)" at bounding box center [985, 334] width 224 height 34
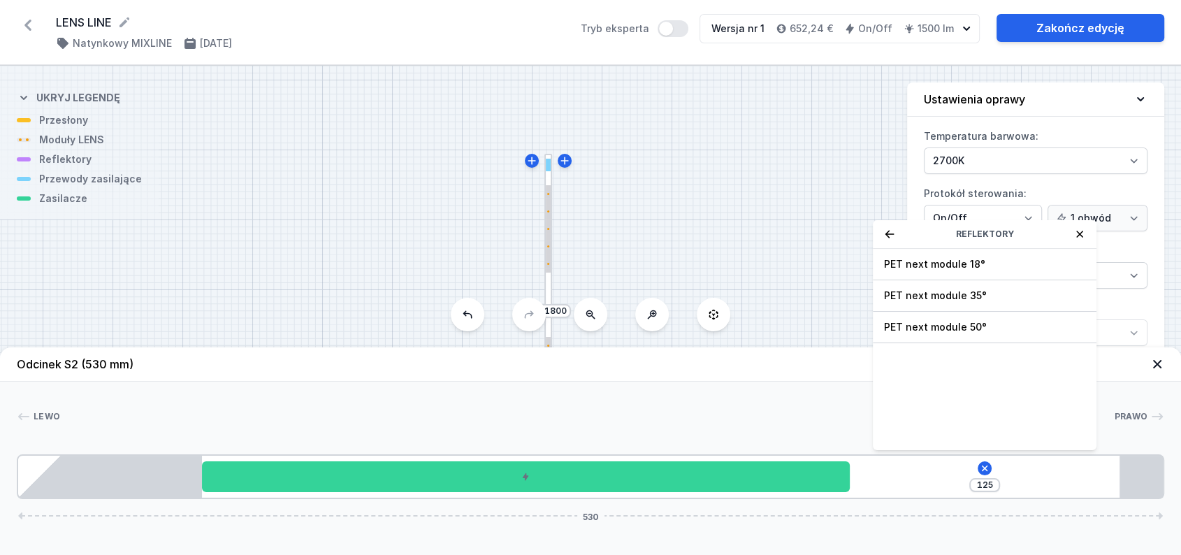
click at [743, 376] on header "Odcinek S2 (530 mm)" at bounding box center [590, 364] width 1181 height 34
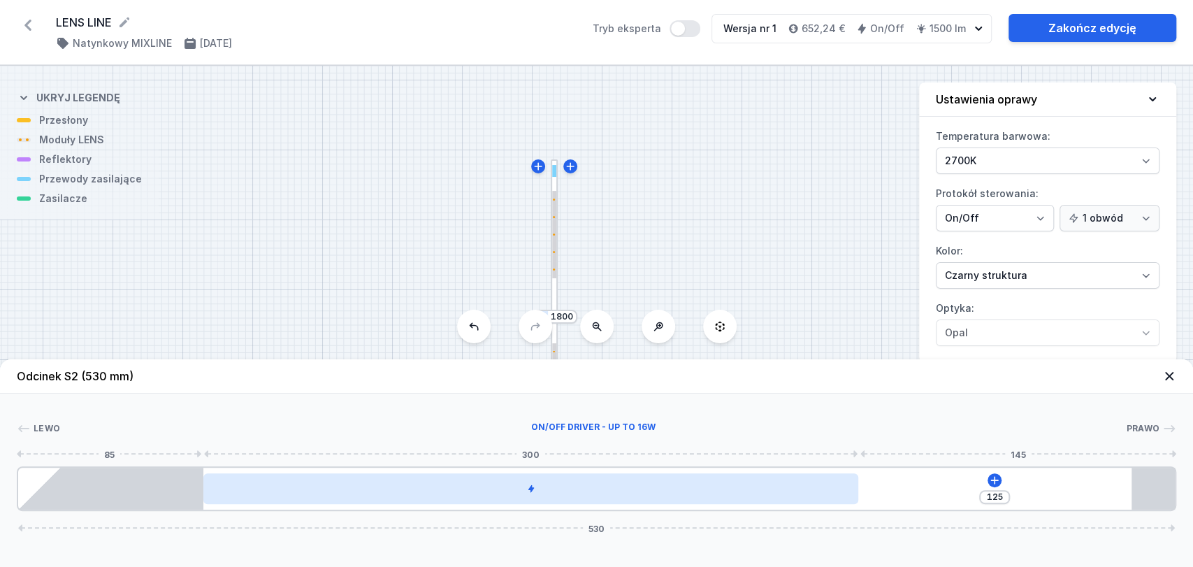
drag, startPoint x: 805, startPoint y: 492, endPoint x: 574, endPoint y: 486, distance: 231.4
click at [574, 486] on div at bounding box center [530, 488] width 655 height 31
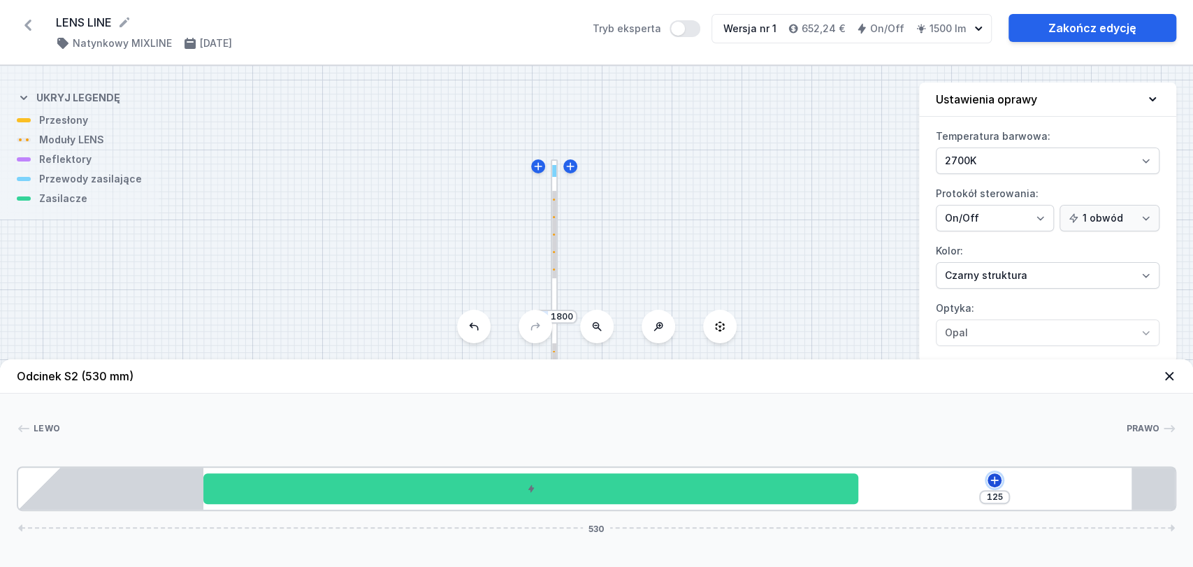
click at [996, 475] on icon at bounding box center [994, 479] width 11 height 11
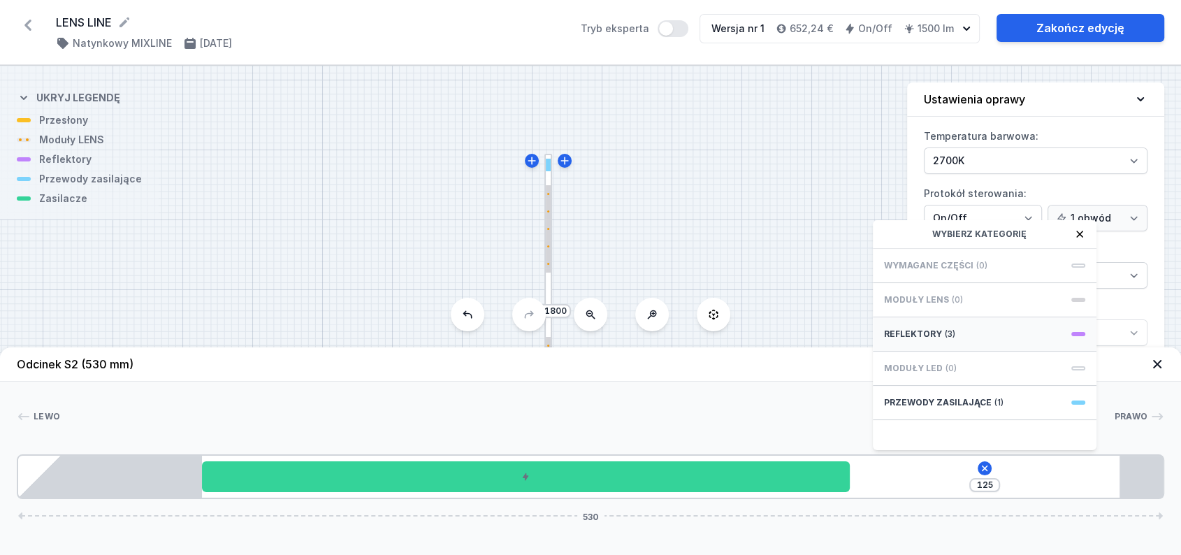
click at [922, 340] on span "Reflektory" at bounding box center [913, 333] width 58 height 11
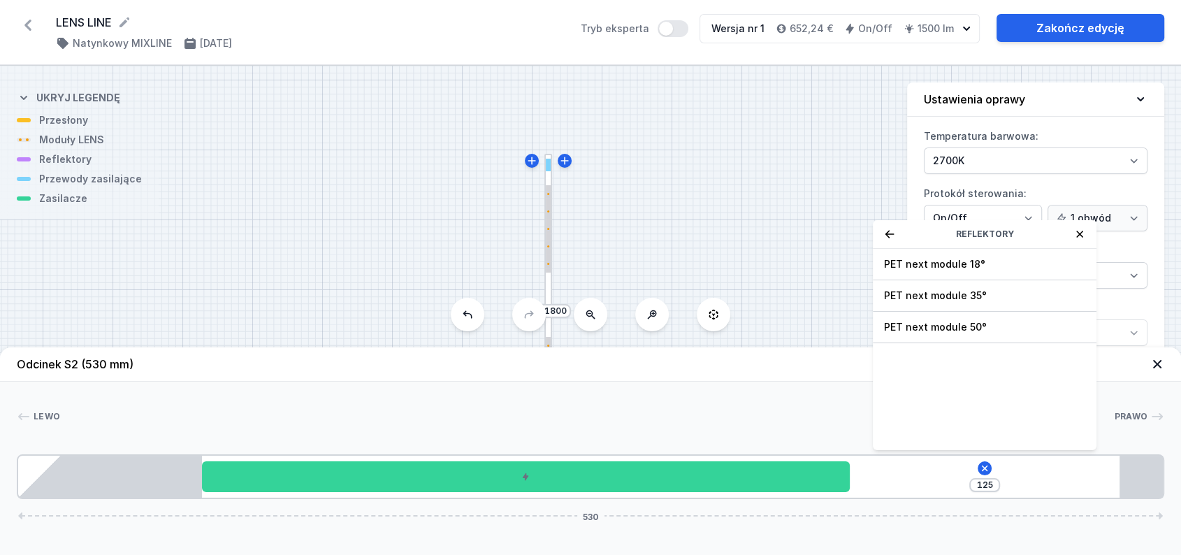
click at [922, 334] on span "PET next module 50°" at bounding box center [984, 327] width 201 height 14
type input "54"
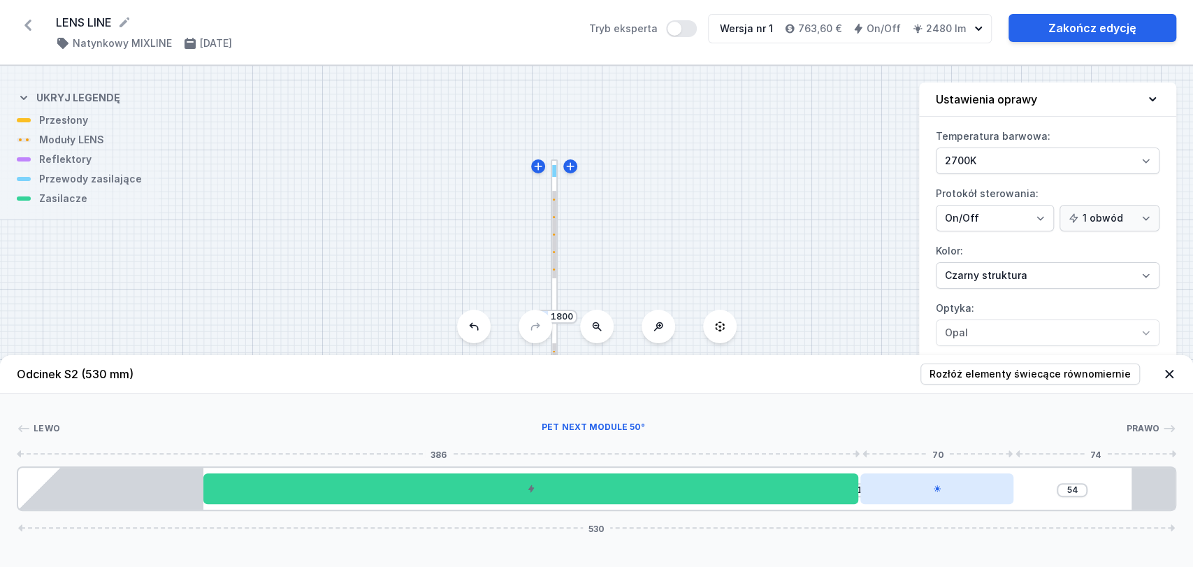
drag, startPoint x: 922, startPoint y: 496, endPoint x: 1001, endPoint y: 492, distance: 78.4
click at [1010, 486] on div at bounding box center [936, 488] width 153 height 31
drag, startPoint x: 956, startPoint y: 495, endPoint x: 964, endPoint y: 497, distance: 7.8
click at [1043, 490] on div "1 54 530" at bounding box center [596, 488] width 1159 height 45
drag, startPoint x: 957, startPoint y: 495, endPoint x: 980, endPoint y: 489, distance: 24.6
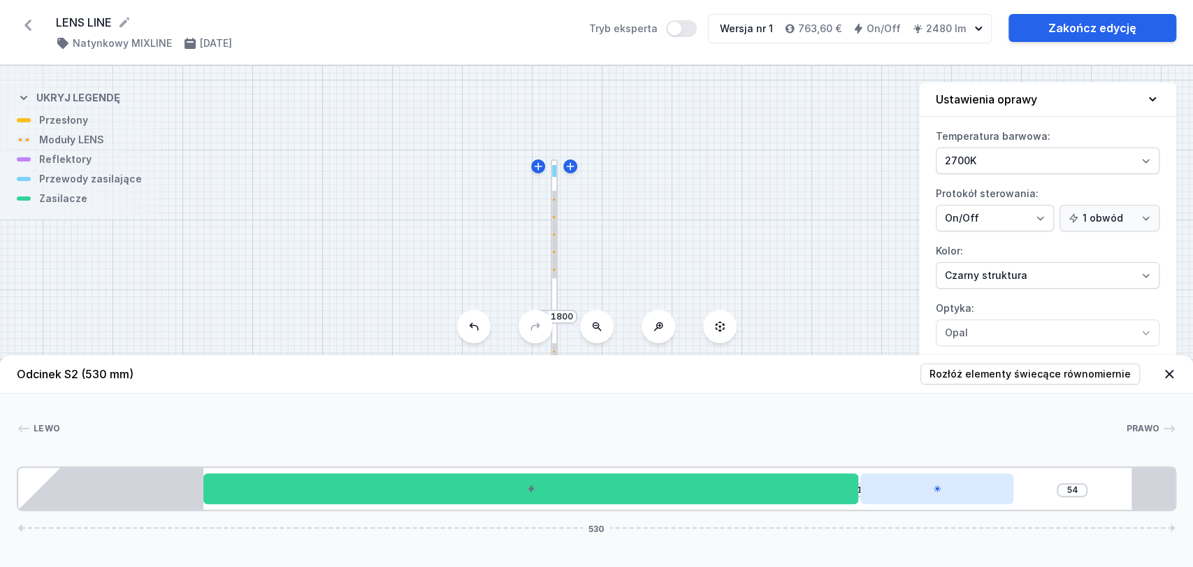
click at [1041, 491] on div "1 54 530" at bounding box center [596, 488] width 1159 height 45
drag, startPoint x: 929, startPoint y: 491, endPoint x: 1051, endPoint y: 488, distance: 121.6
click at [1051, 488] on div "1 54 530" at bounding box center [596, 488] width 1159 height 45
drag, startPoint x: 956, startPoint y: 501, endPoint x: 1047, endPoint y: 479, distance: 94.1
click at [1060, 481] on div "1 54 530" at bounding box center [596, 488] width 1159 height 45
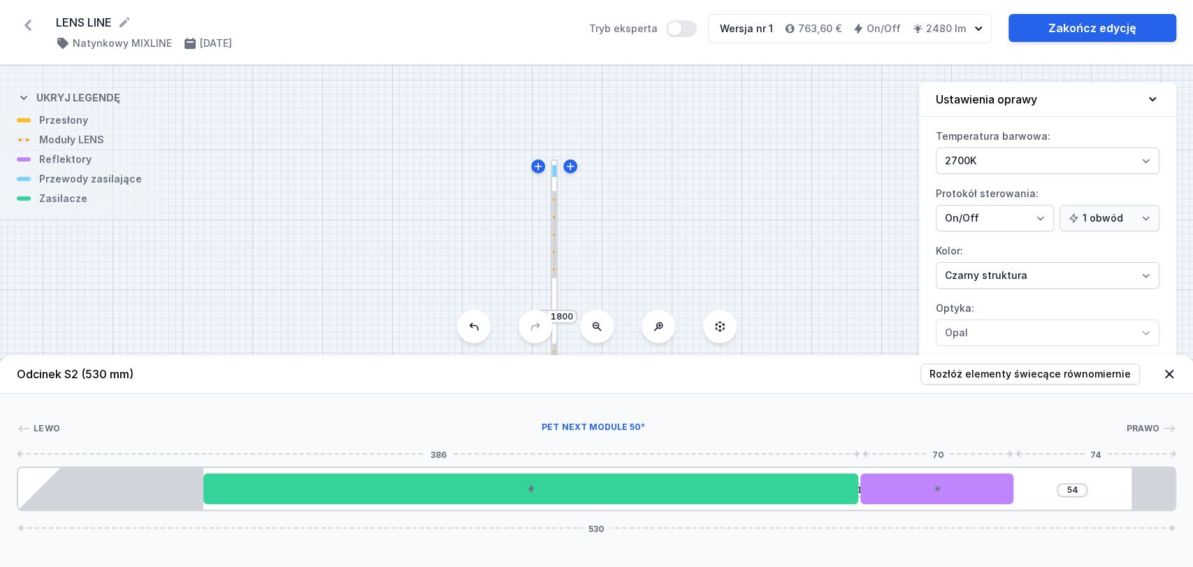
drag, startPoint x: 954, startPoint y: 491, endPoint x: 1058, endPoint y: 472, distance: 105.8
click at [1049, 474] on div "1 54 530" at bounding box center [596, 488] width 1159 height 45
click at [1168, 370] on icon at bounding box center [1169, 374] width 14 height 14
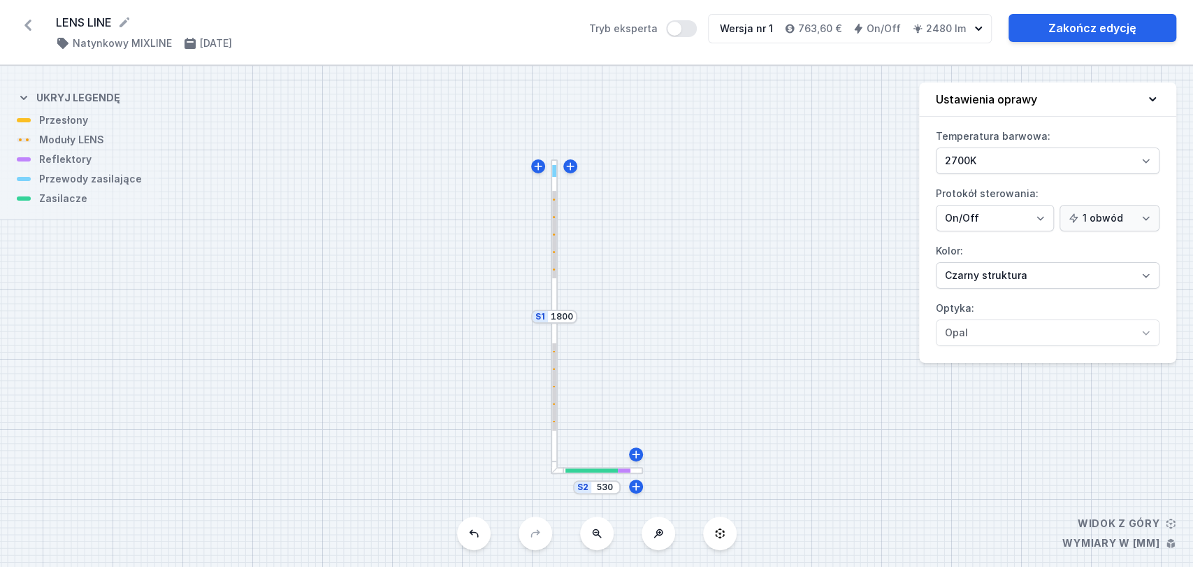
click at [556, 296] on div at bounding box center [555, 316] width 8 height 314
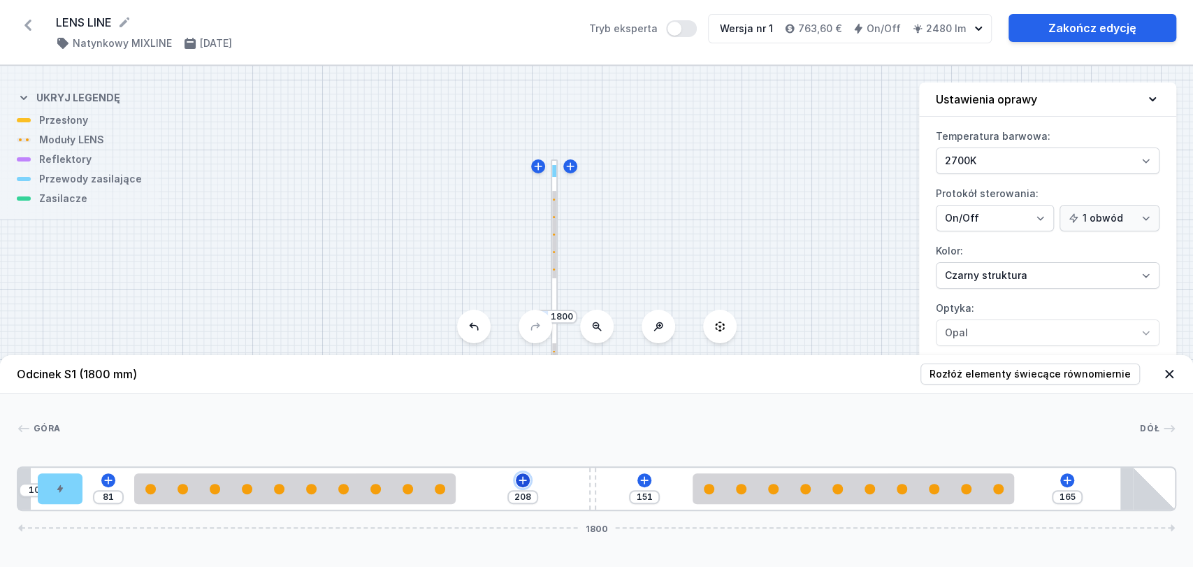
click at [525, 474] on icon at bounding box center [522, 479] width 11 height 11
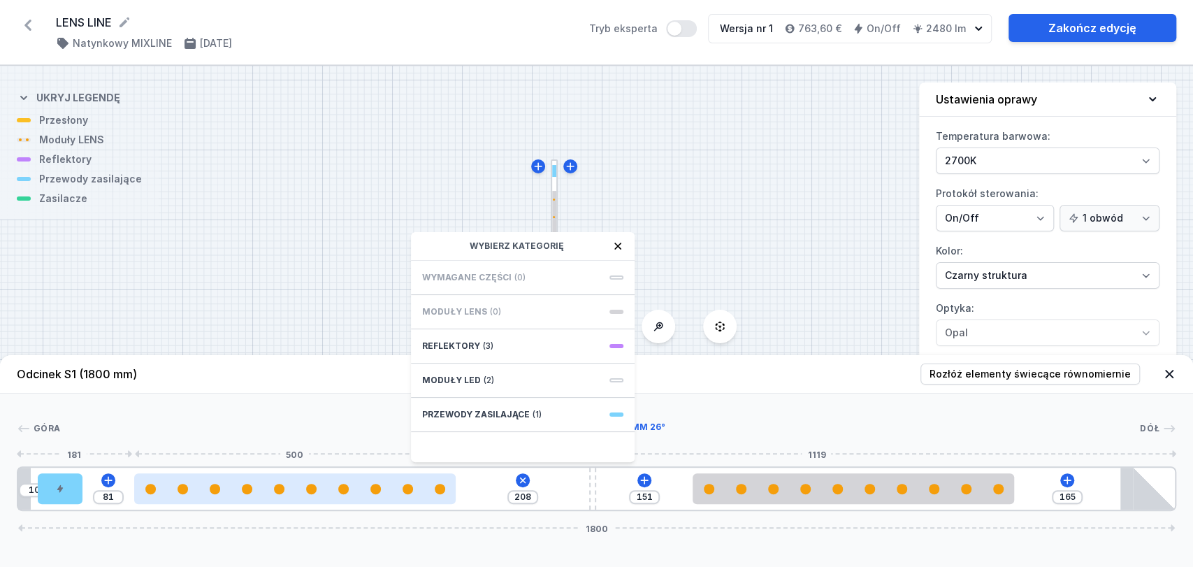
type input "94"
type input "195"
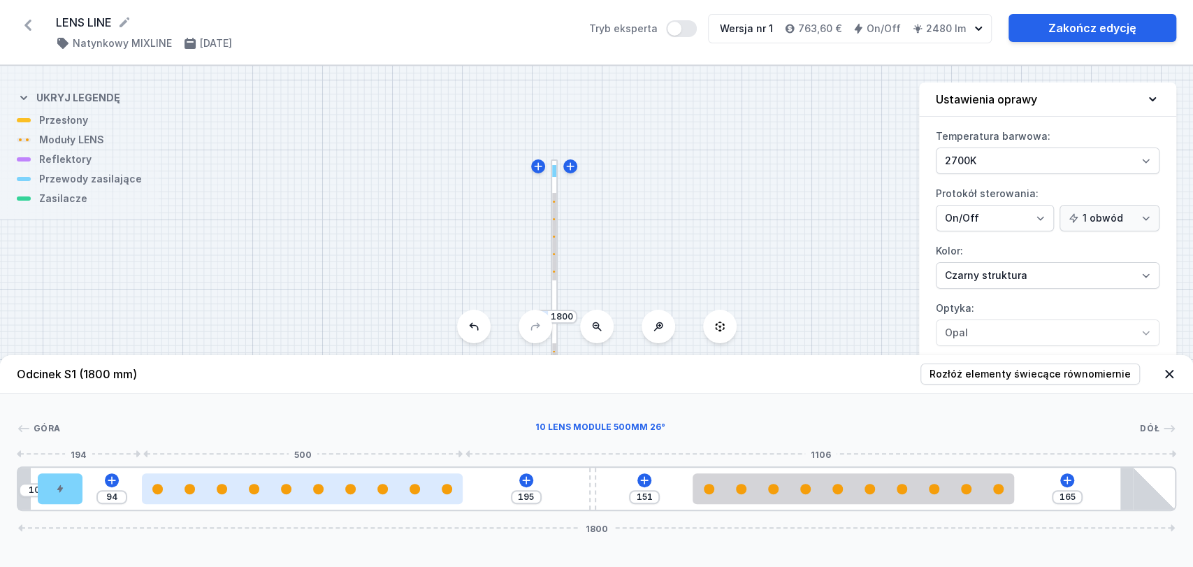
type input "92"
type input "197"
type input "86"
type input "203"
type input "83"
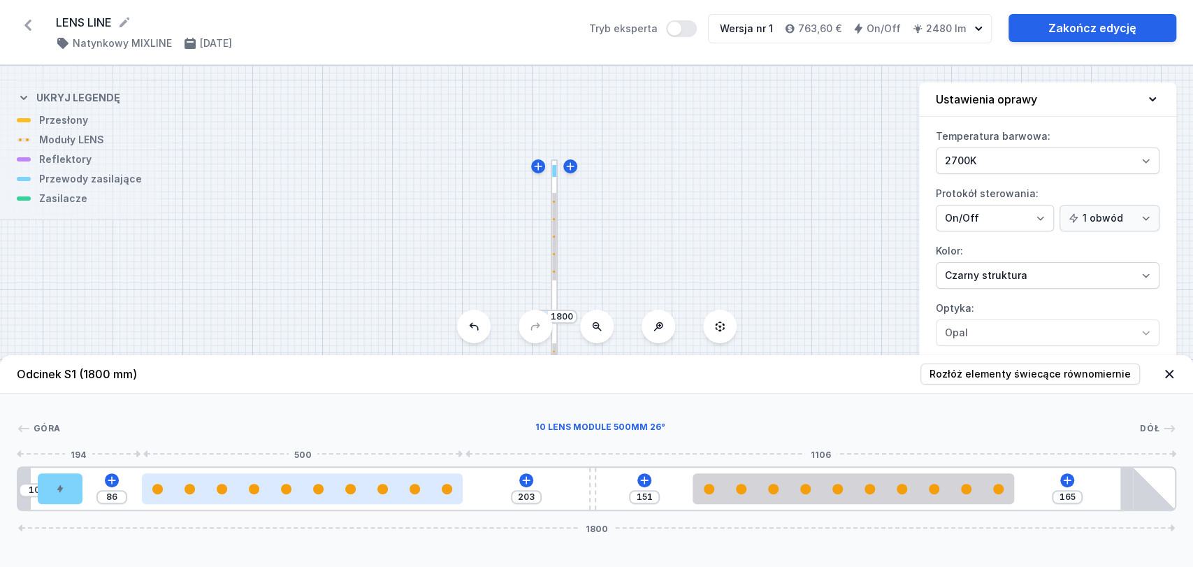
type input "206"
type input "82"
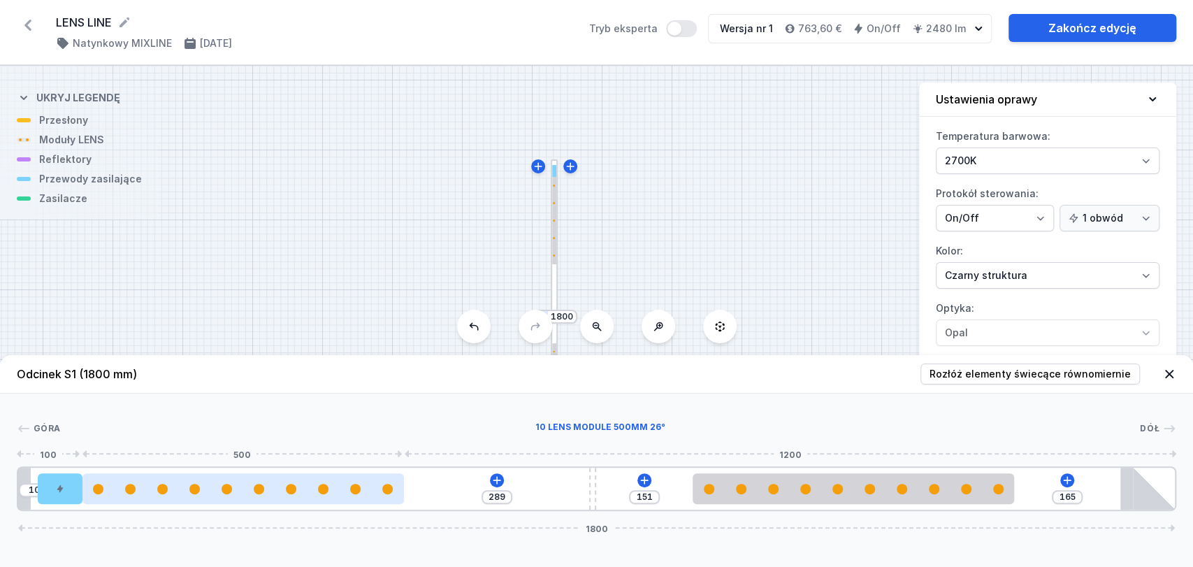
drag, startPoint x: 361, startPoint y: 495, endPoint x: 321, endPoint y: 491, distance: 40.7
click at [321, 491] on div at bounding box center [242, 488] width 321 height 31
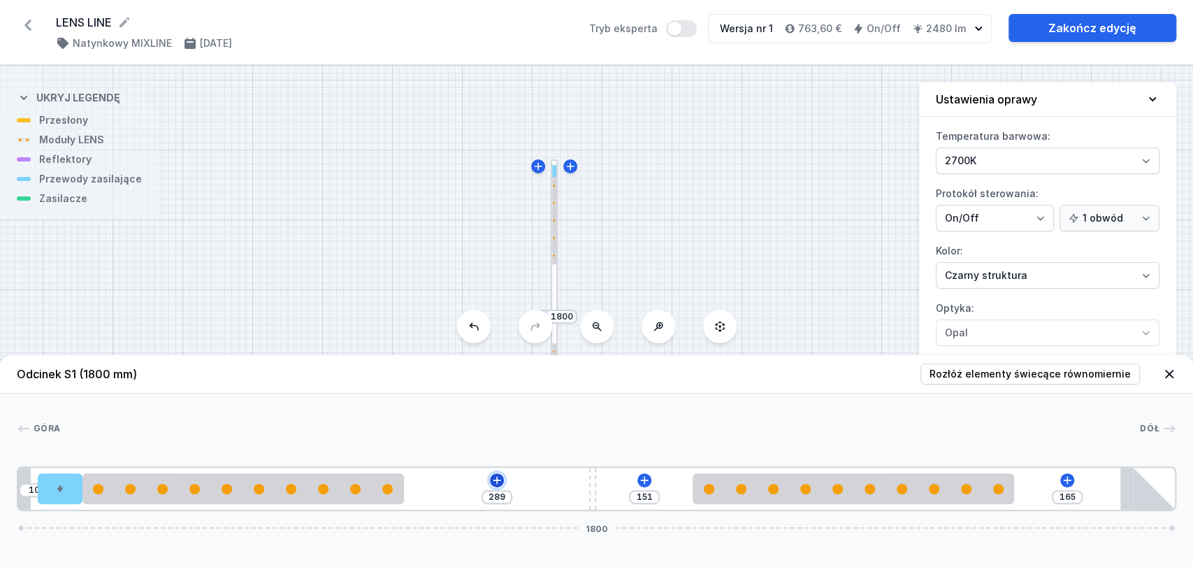
click at [498, 480] on icon at bounding box center [497, 480] width 8 height 8
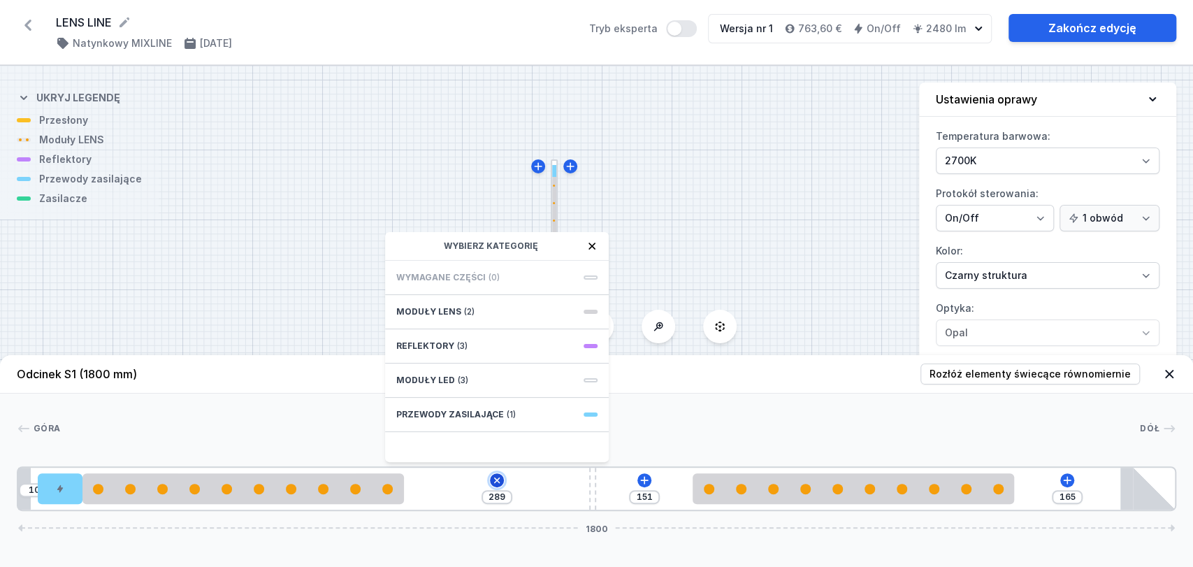
click at [498, 480] on icon at bounding box center [496, 480] width 16 height 16
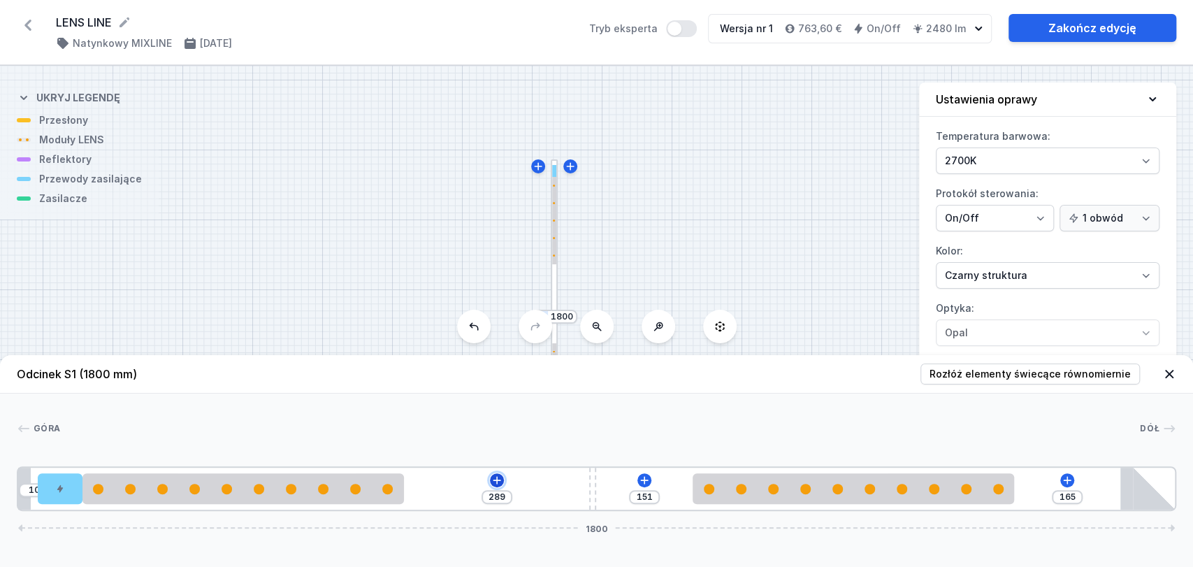
click at [498, 480] on icon at bounding box center [497, 480] width 8 height 8
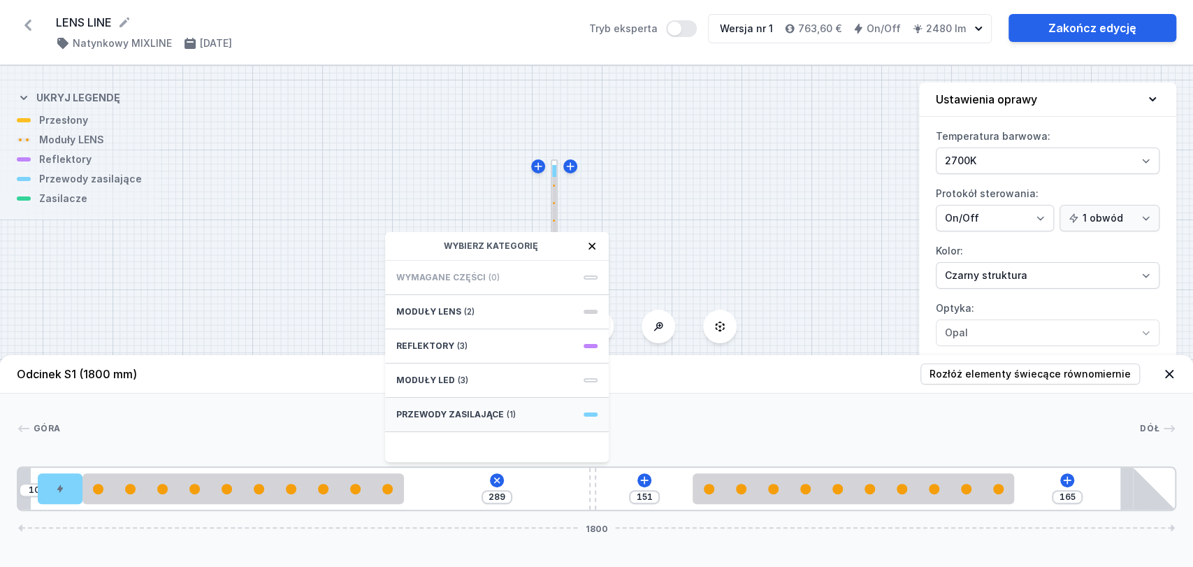
click at [486, 416] on span "Przewody zasilające" at bounding box center [450, 414] width 108 height 11
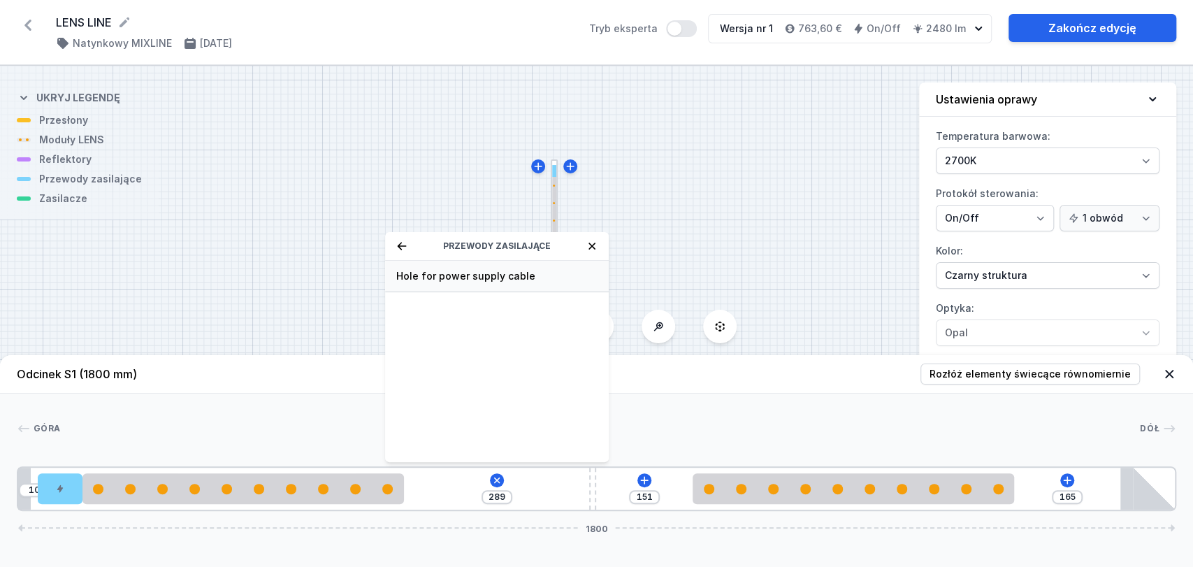
click at [449, 272] on span "Hole for power supply cable" at bounding box center [496, 276] width 201 height 14
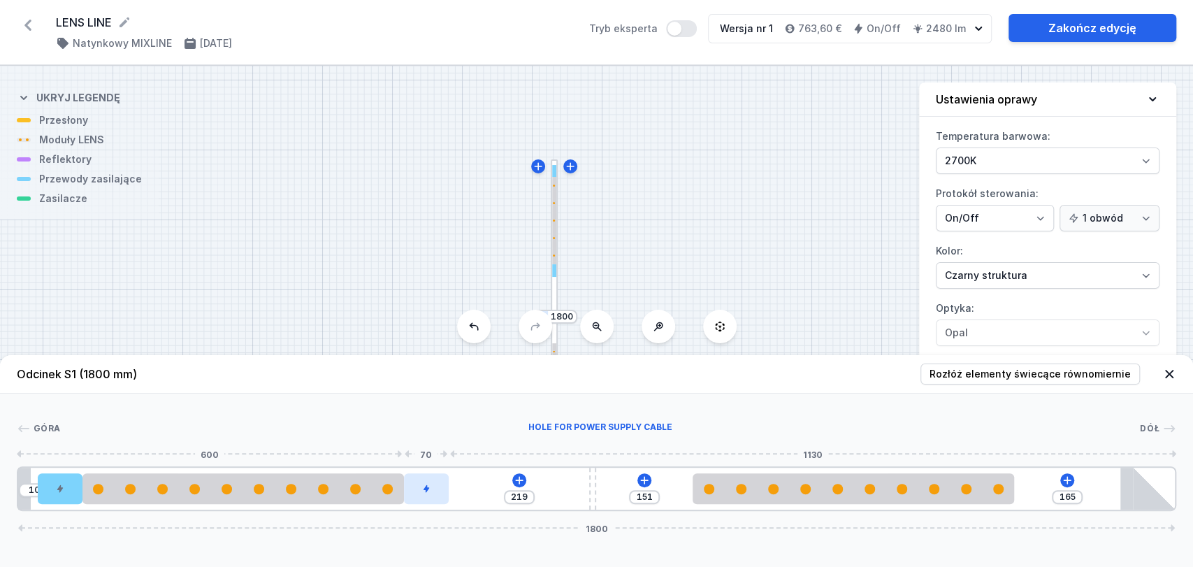
click at [436, 486] on div at bounding box center [426, 488] width 45 height 31
click at [434, 443] on button at bounding box center [426, 448] width 29 height 18
type input "289"
click at [1168, 374] on icon at bounding box center [1169, 374] width 8 height 8
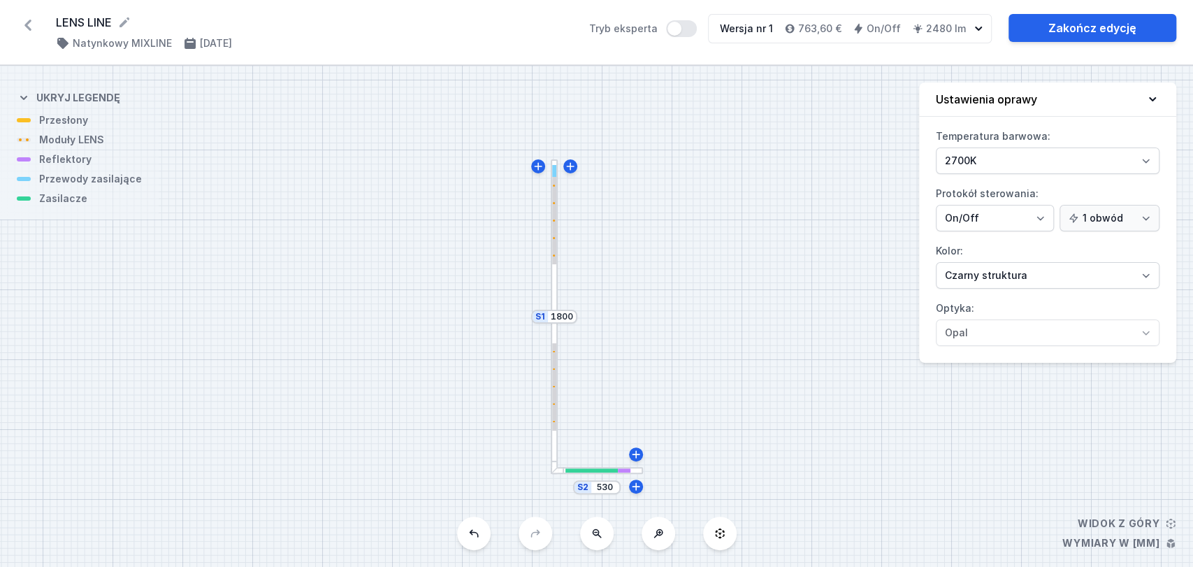
click at [581, 471] on div at bounding box center [591, 470] width 52 height 5
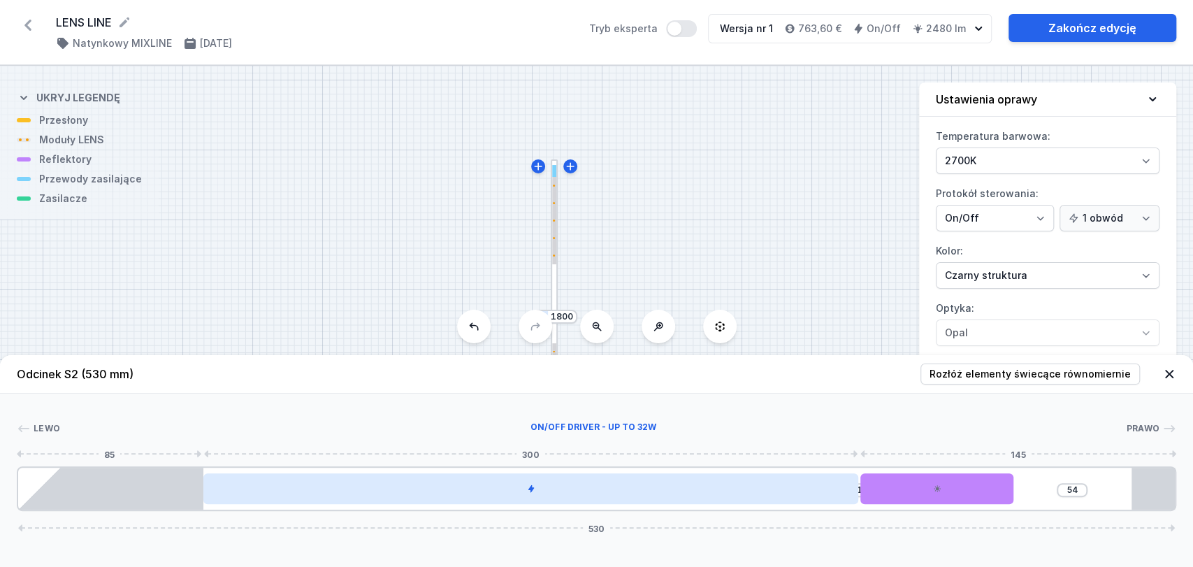
click at [713, 491] on div at bounding box center [530, 488] width 655 height 31
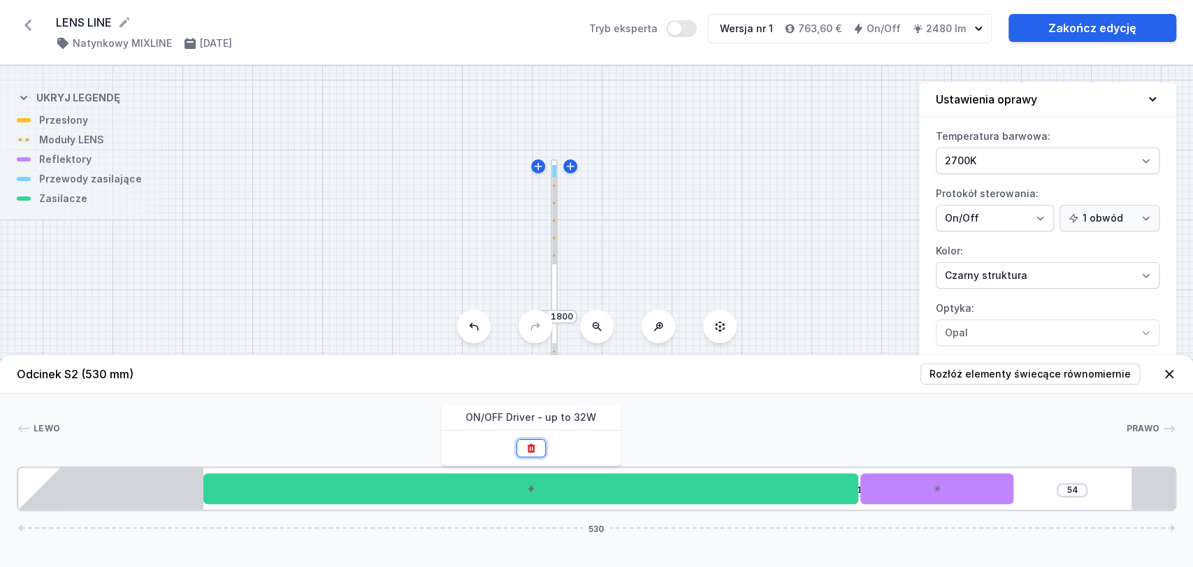
click at [535, 448] on icon at bounding box center [530, 447] width 11 height 11
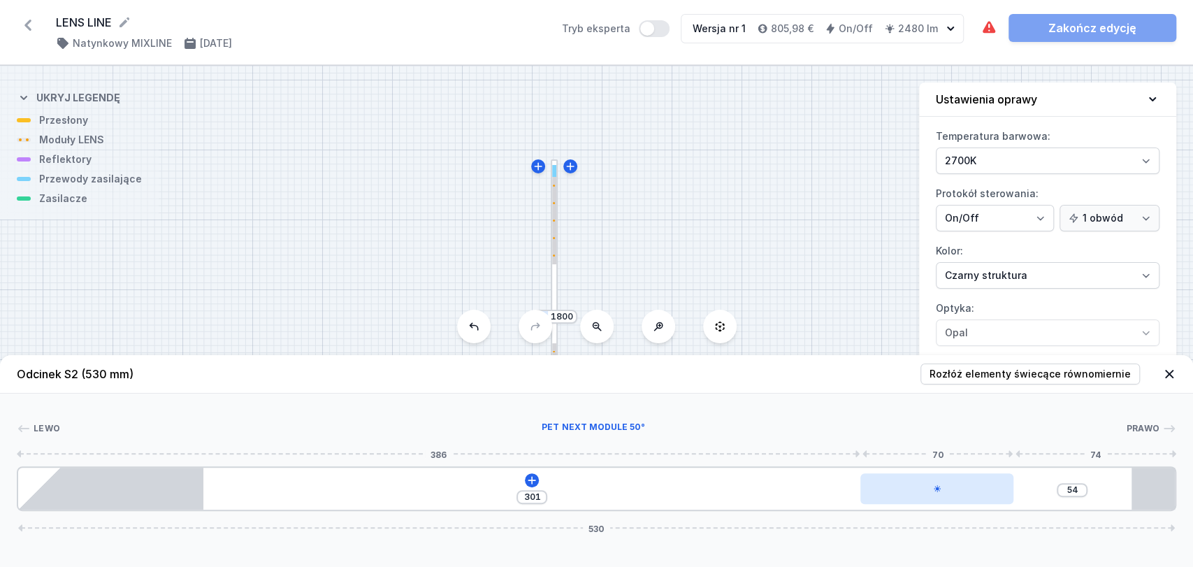
type input "298"
type input "57"
type input "302"
type input "53"
type input "303"
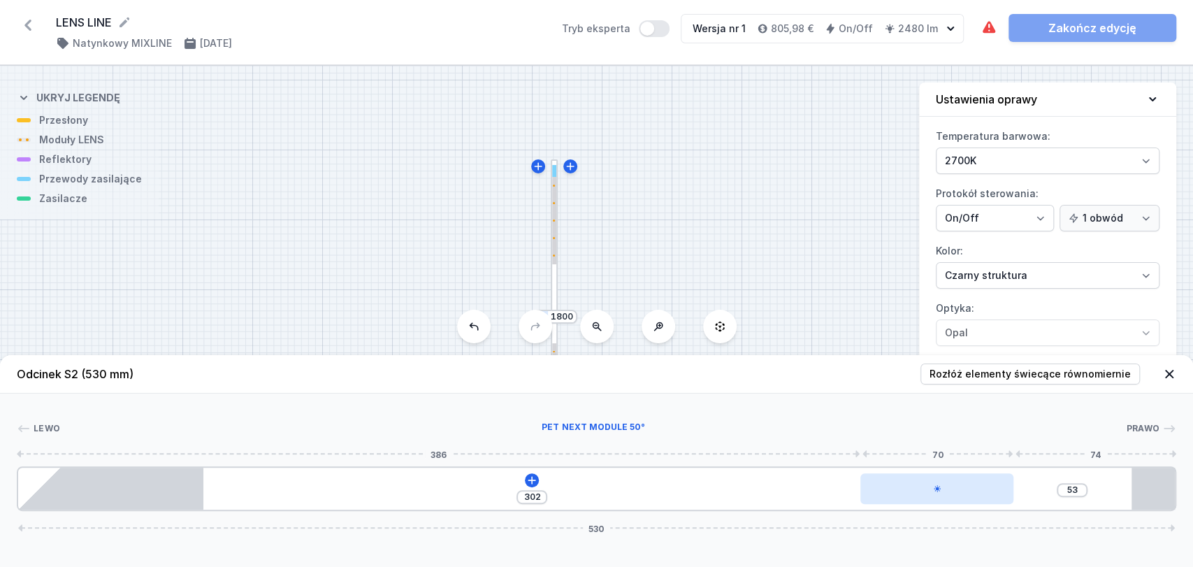
type input "52"
type input "304"
type input "51"
type input "307"
type input "48"
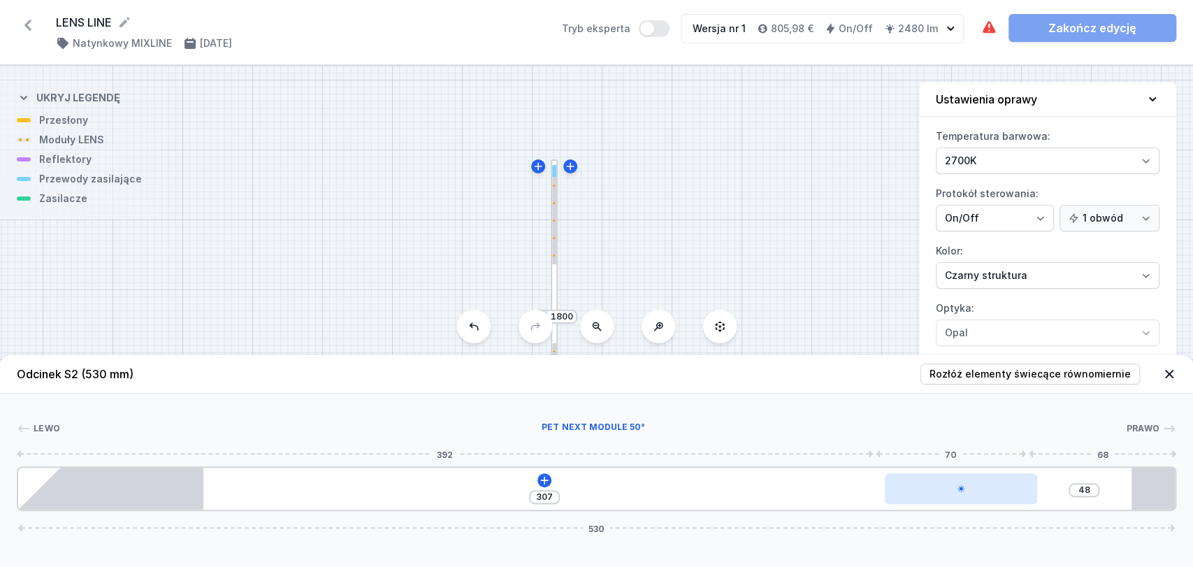
type input "312"
type input "43"
type input "316"
type input "39"
type input "317"
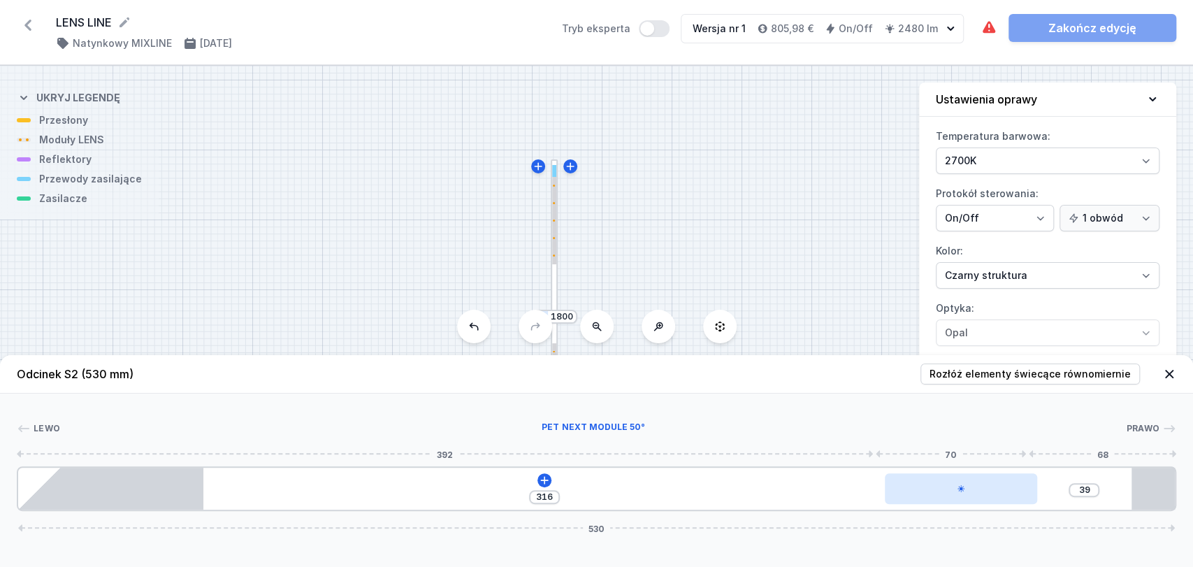
type input "38"
type input "319"
type input "36"
type input "320"
type input "35"
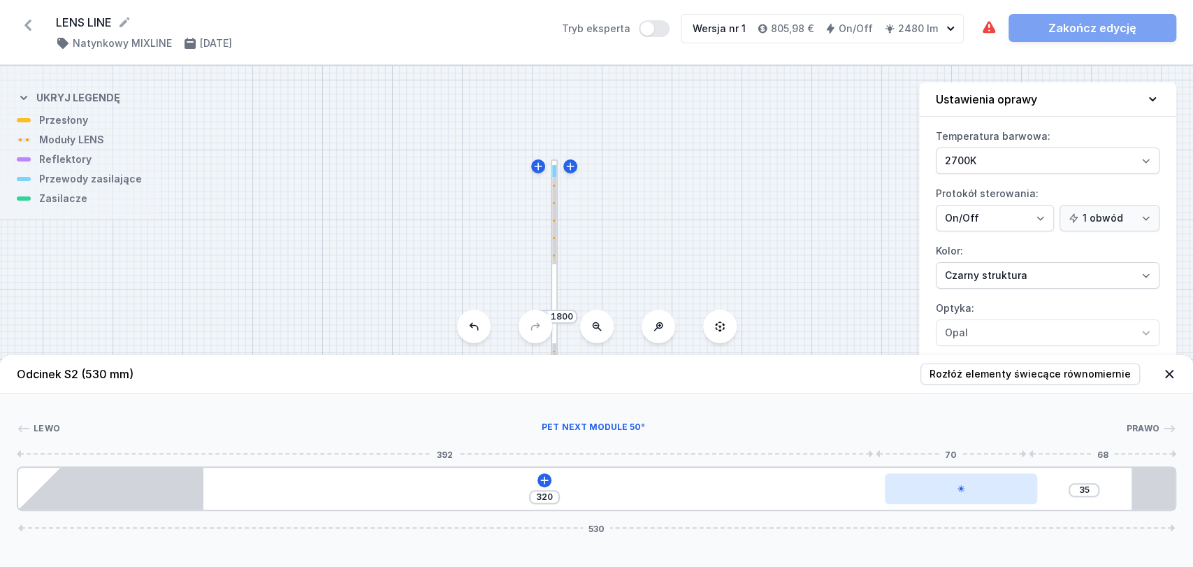
type input "323"
type input "32"
type input "328"
type input "27"
type input "326"
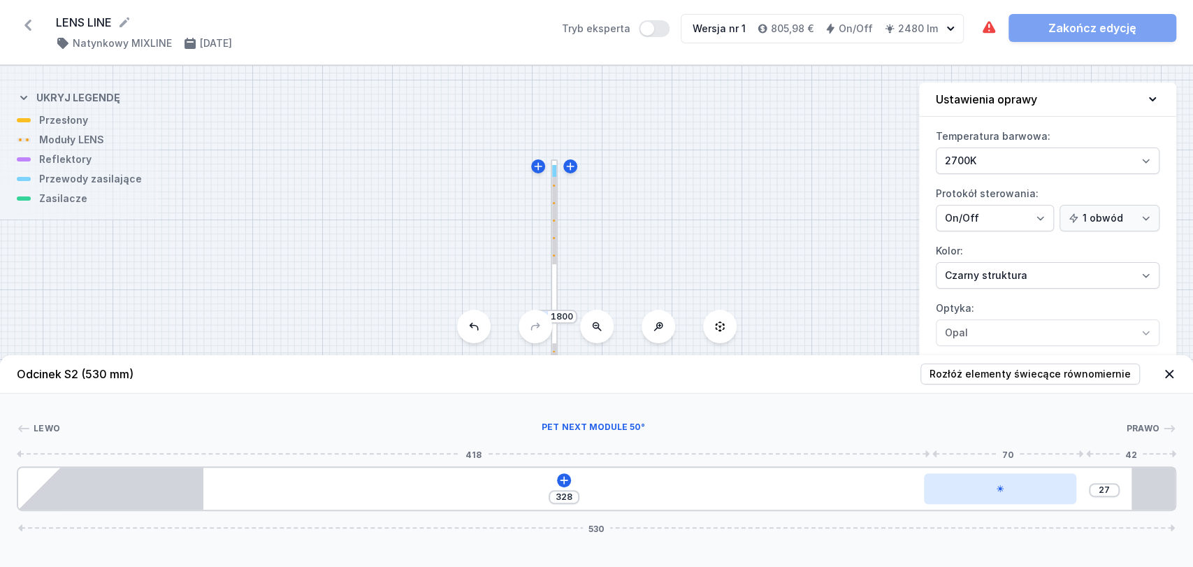
type input "29"
drag, startPoint x: 958, startPoint y: 498, endPoint x: 1034, endPoint y: 490, distance: 76.6
click at [1034, 490] on div at bounding box center [991, 488] width 153 height 31
click at [1023, 496] on div at bounding box center [991, 488] width 153 height 31
select select "1521"
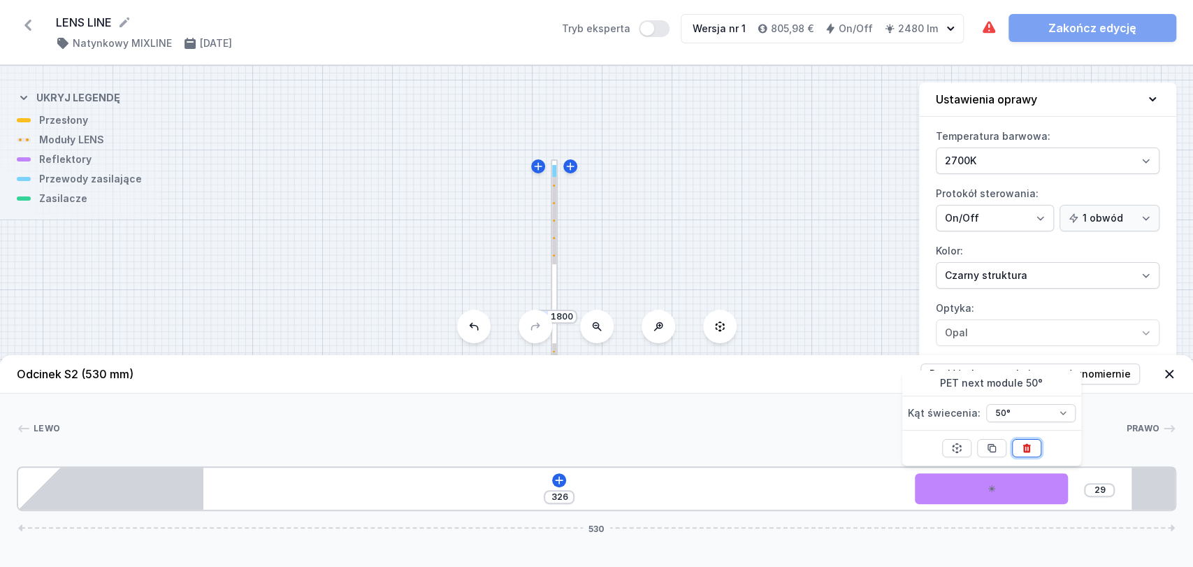
click at [1029, 446] on icon at bounding box center [1026, 447] width 11 height 11
type input "425"
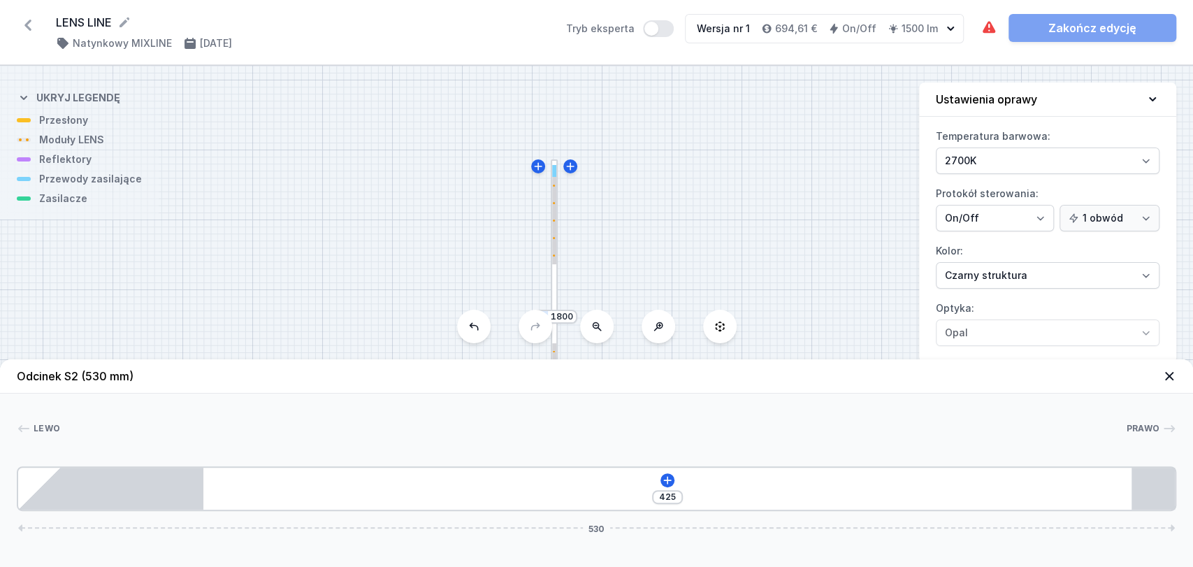
click at [1166, 370] on icon at bounding box center [1169, 376] width 14 height 14
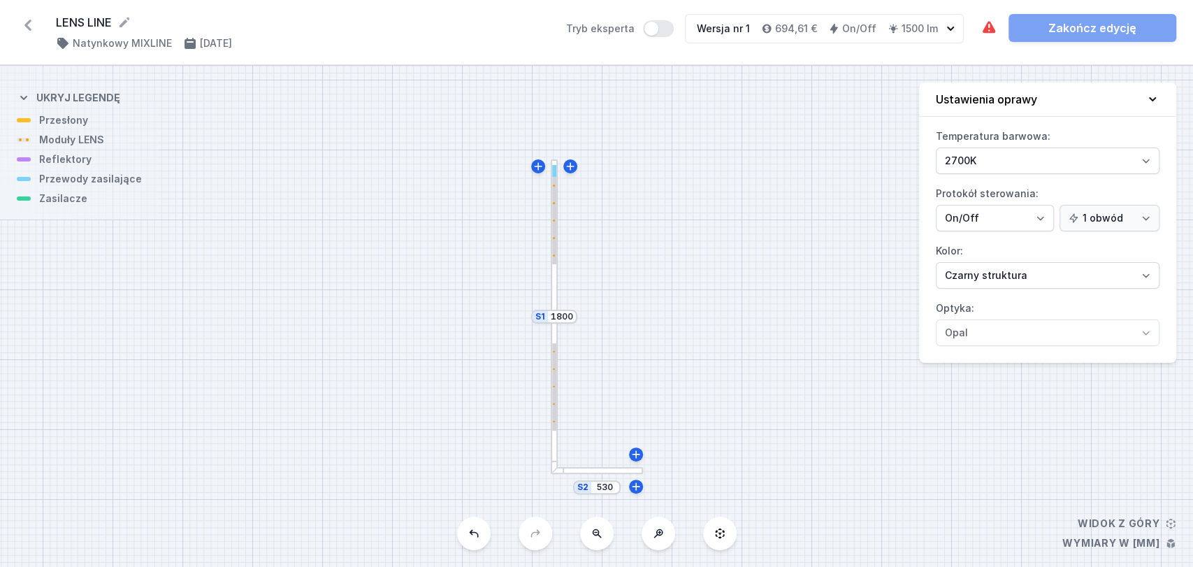
click at [598, 476] on div "S2 530 S1 1800" at bounding box center [596, 316] width 1193 height 501
click at [598, 472] on div at bounding box center [597, 471] width 93 height 8
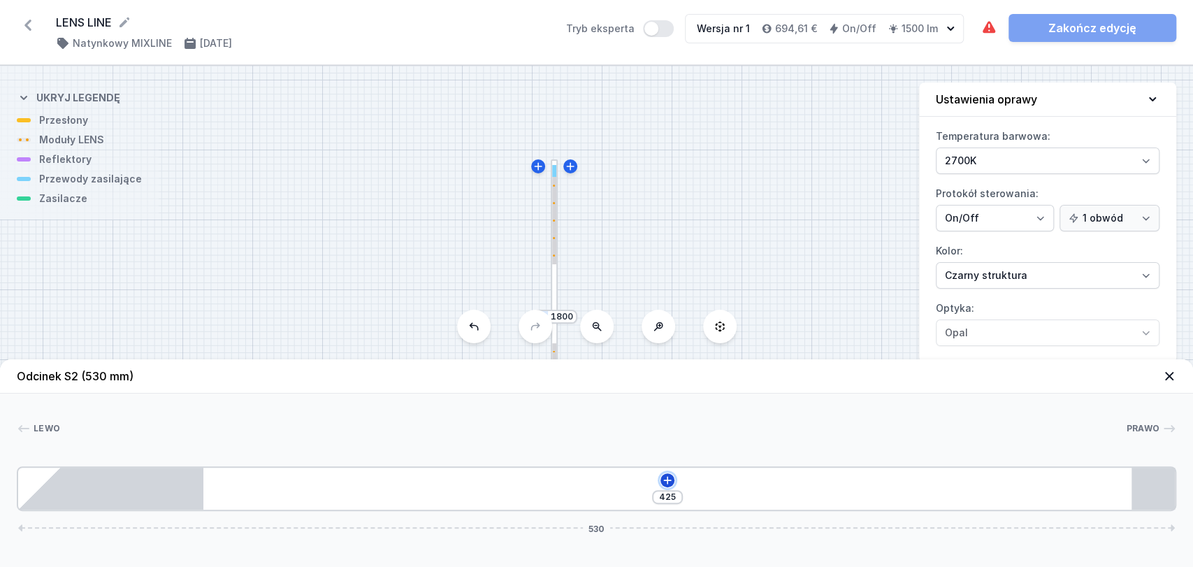
click at [666, 478] on icon at bounding box center [667, 479] width 11 height 11
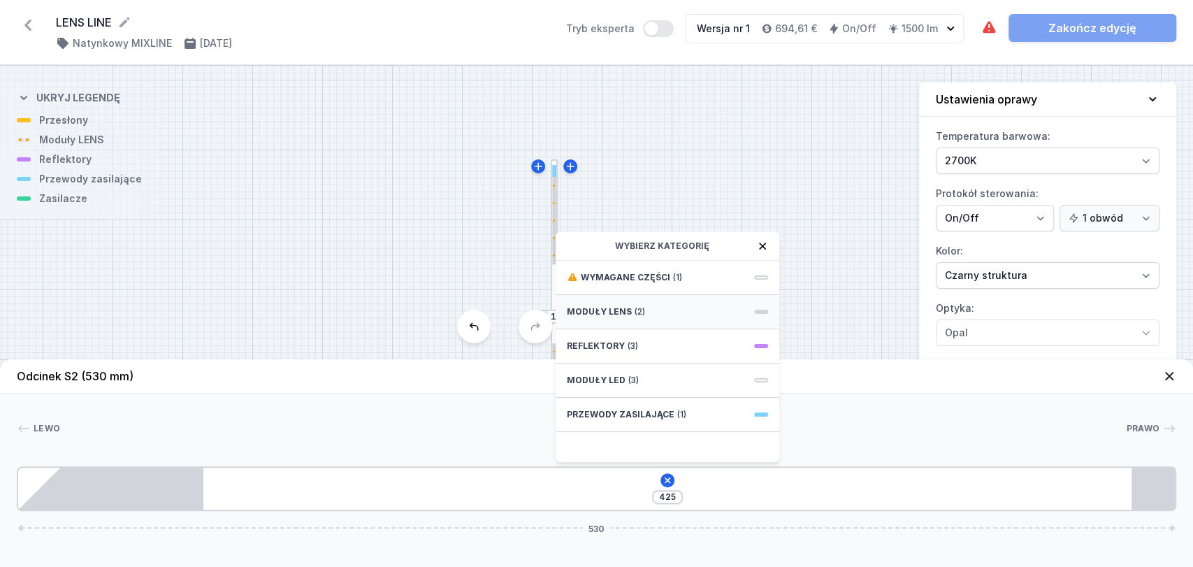
click at [624, 310] on span "Moduły LENS" at bounding box center [599, 311] width 65 height 11
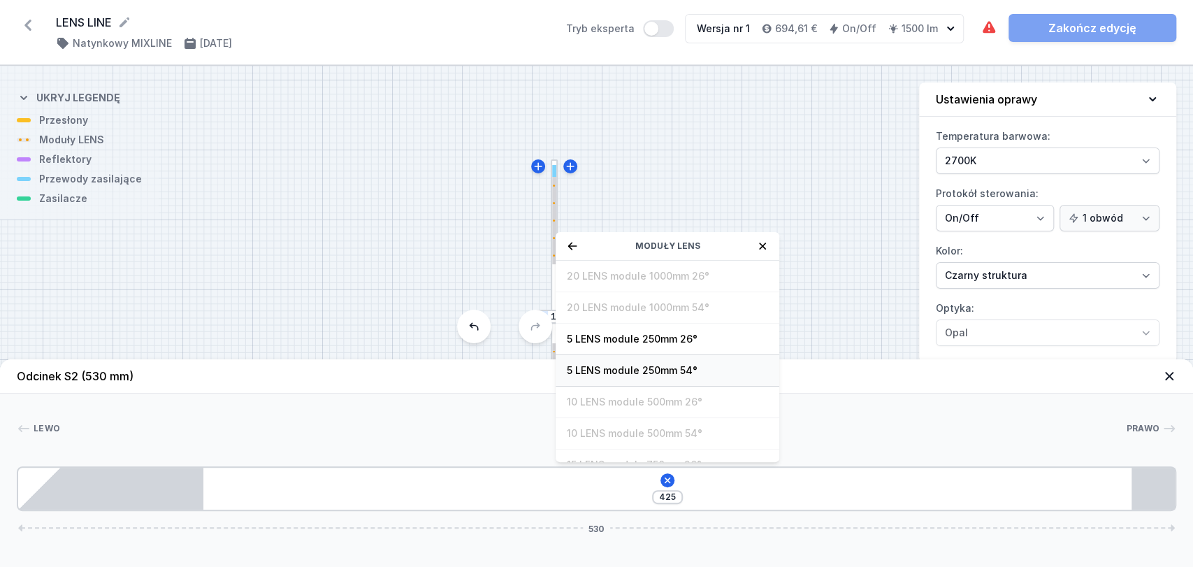
click at [631, 368] on span "5 LENS module 250mm 54°" at bounding box center [667, 370] width 201 height 14
type input "175"
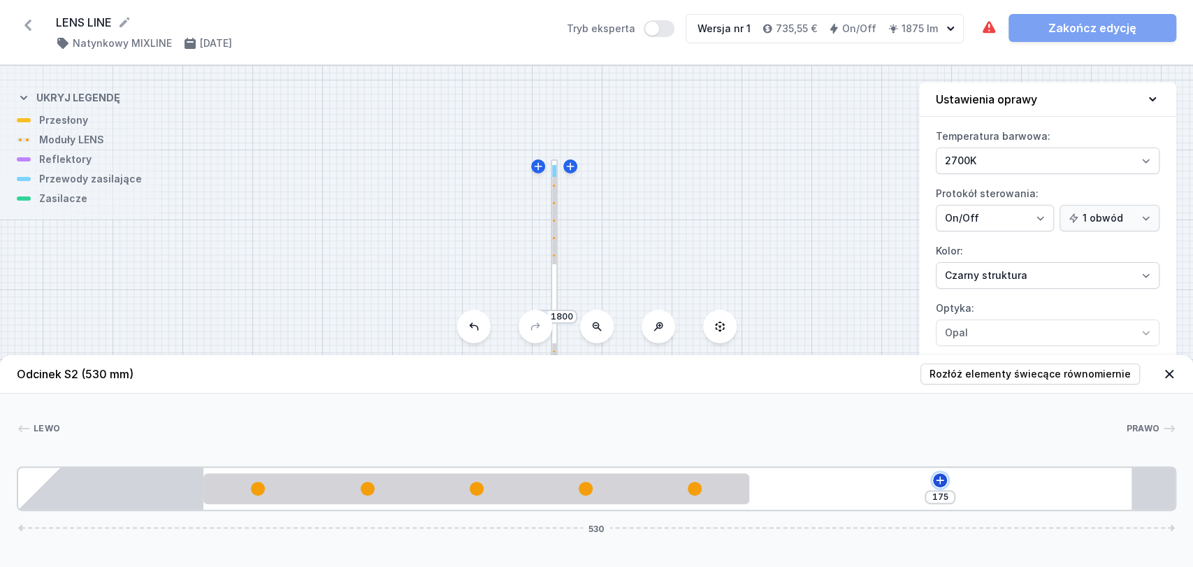
click at [939, 478] on icon at bounding box center [939, 479] width 11 height 11
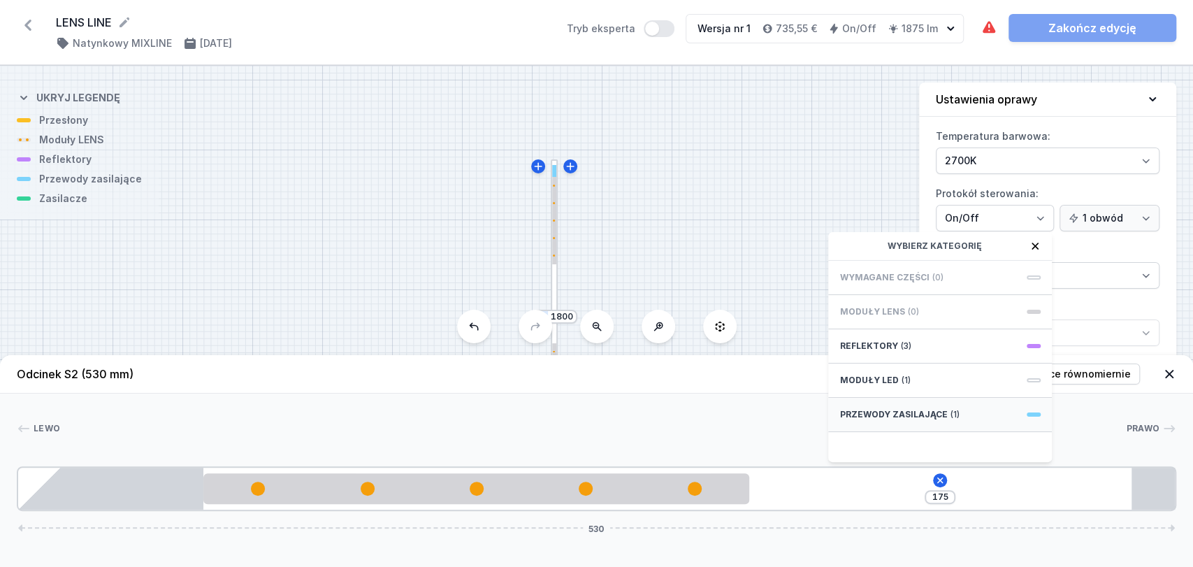
click at [900, 418] on span "Przewody zasilające" at bounding box center [893, 414] width 108 height 11
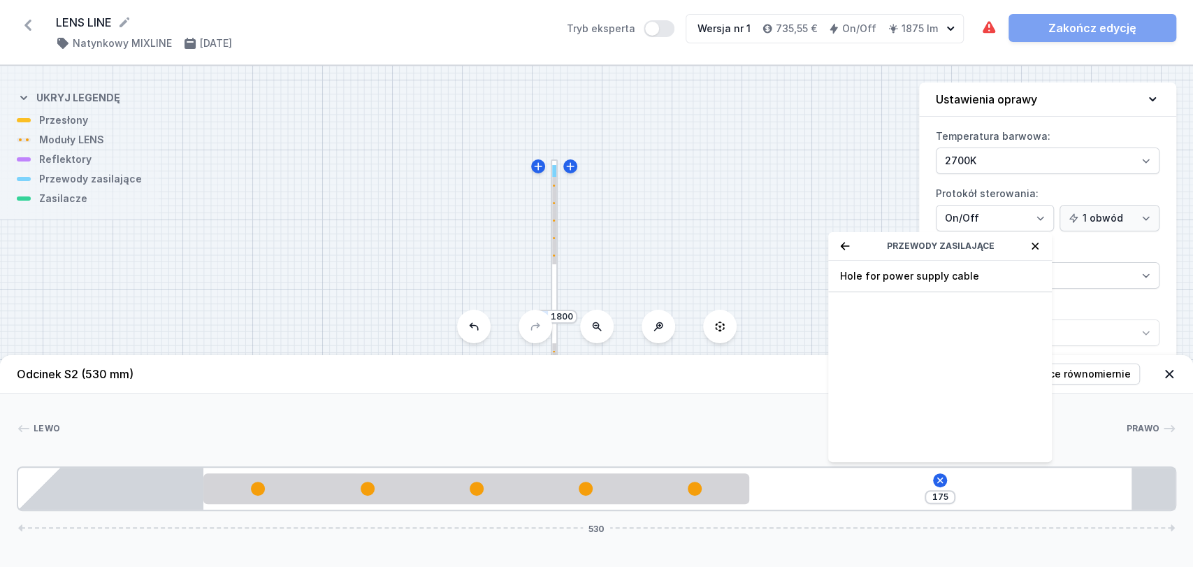
click at [775, 379] on header "Odcinek S2 (530 mm) Rozłóż elementy świecące równomiernie" at bounding box center [596, 374] width 1193 height 38
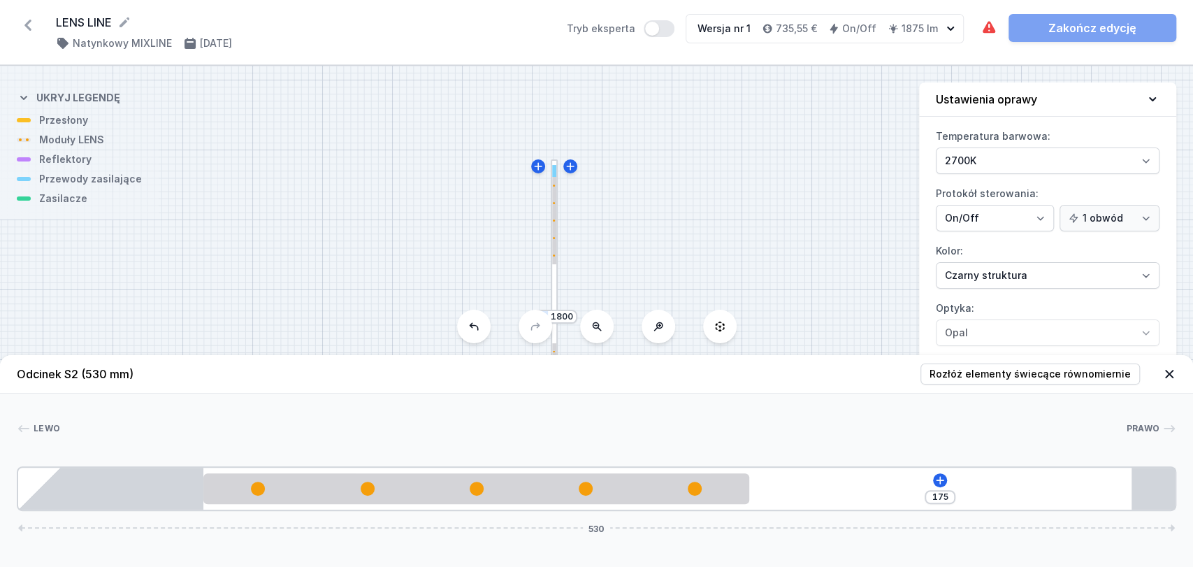
click at [1167, 370] on icon at bounding box center [1169, 374] width 14 height 14
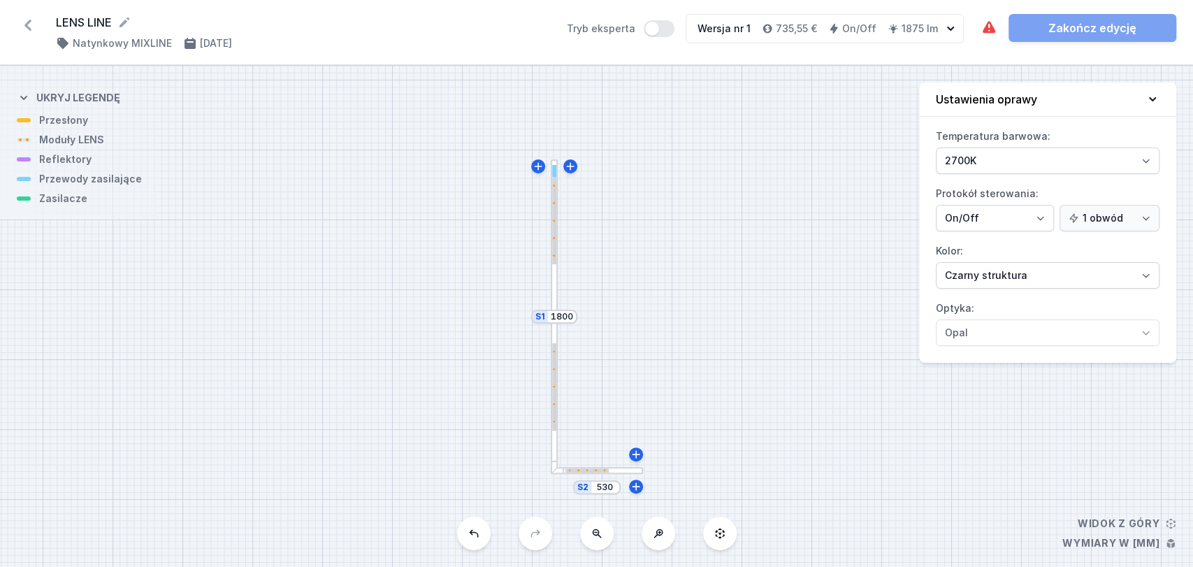
click at [682, 319] on div "S2 530 S1 1800" at bounding box center [596, 316] width 1193 height 501
drag, startPoint x: 551, startPoint y: 383, endPoint x: 553, endPoint y: 409, distance: 26.6
click at [553, 409] on div at bounding box center [554, 386] width 5 height 87
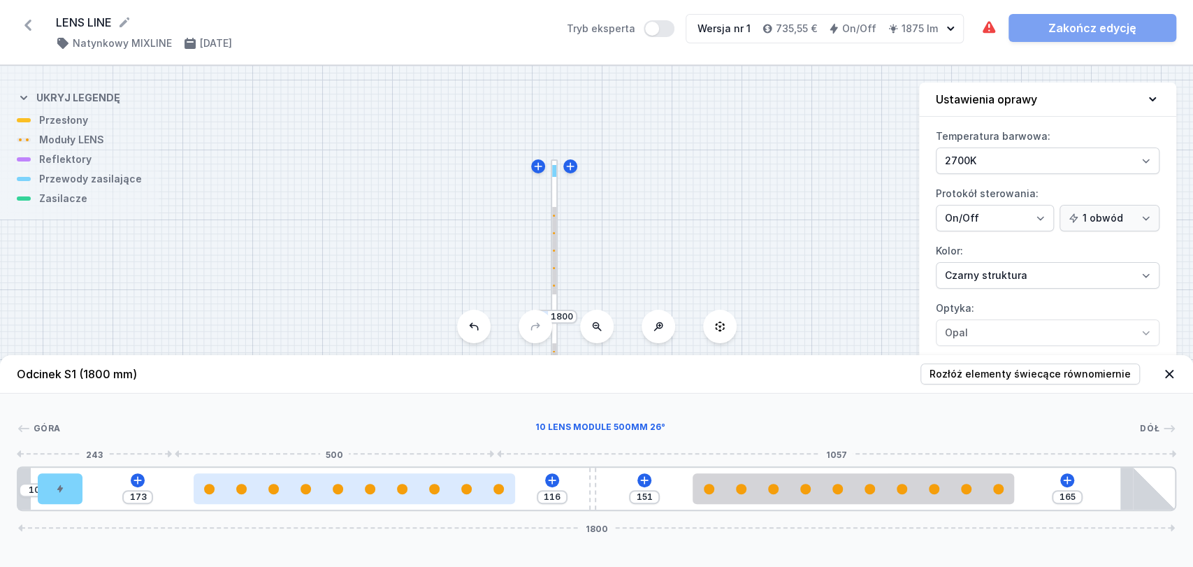
type input "100"
type input "189"
drag, startPoint x: 289, startPoint y: 495, endPoint x: 402, endPoint y: 494, distance: 113.9
click at [402, 494] on div at bounding box center [354, 488] width 321 height 31
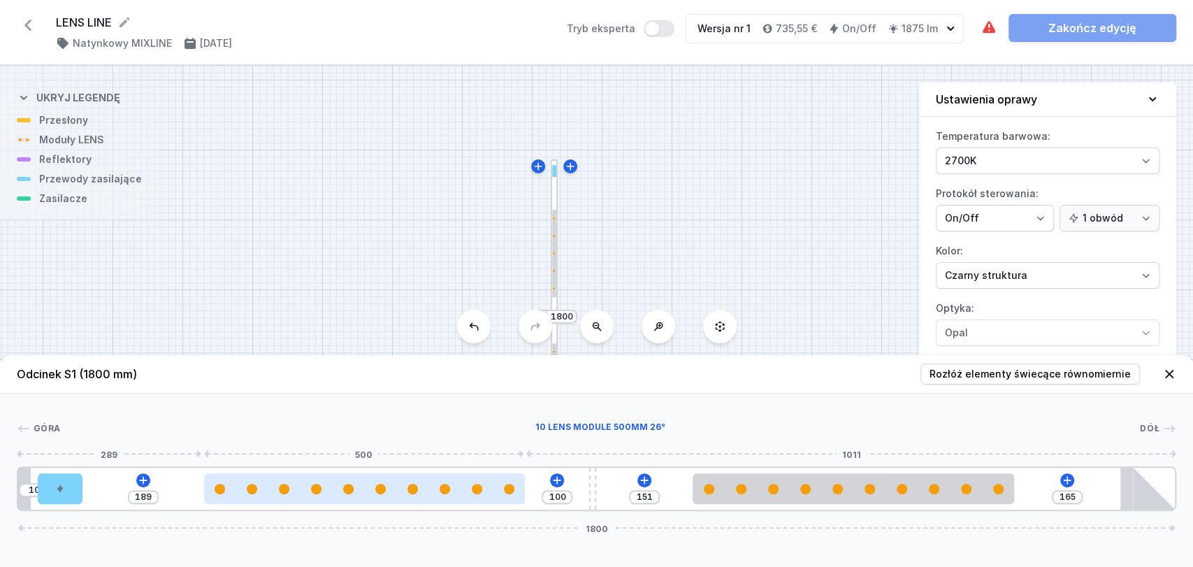
click at [402, 494] on div at bounding box center [364, 488] width 321 height 31
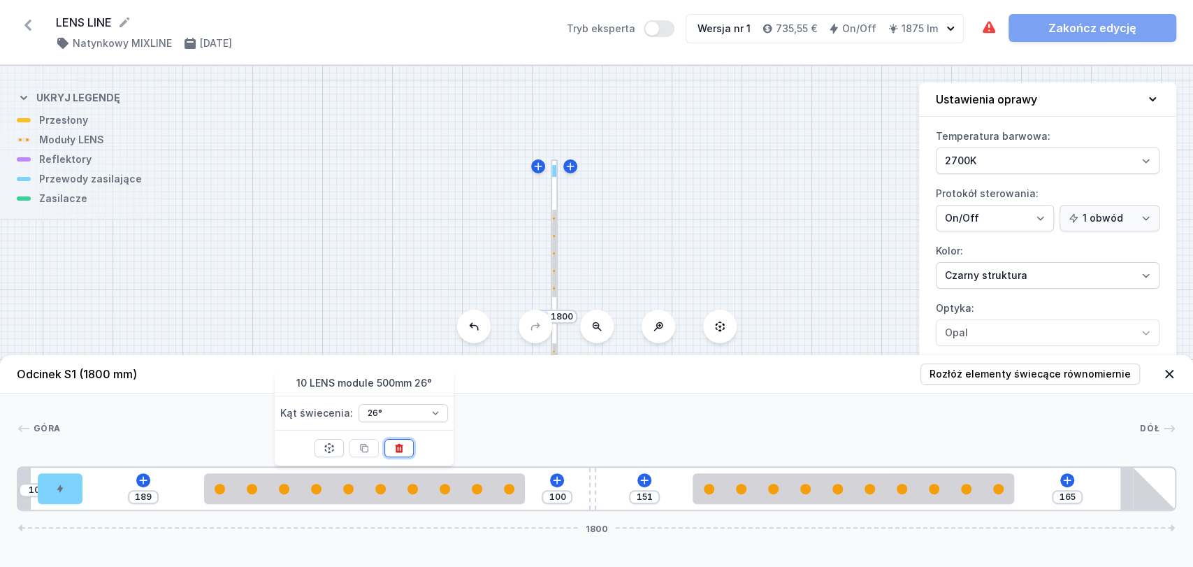
click at [398, 451] on icon at bounding box center [400, 448] width 8 height 9
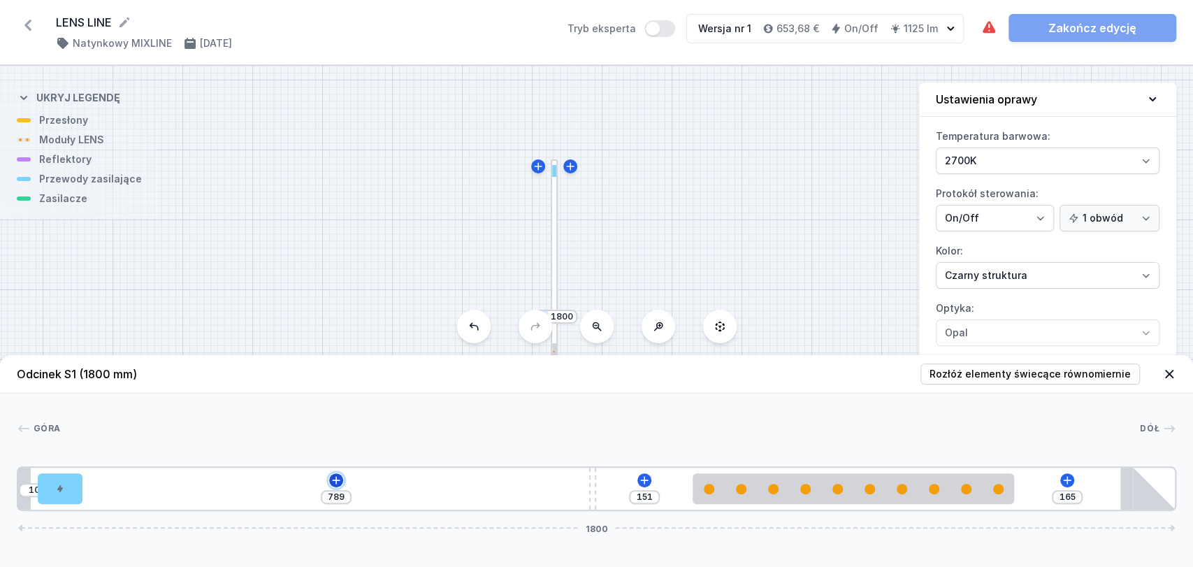
click at [335, 480] on icon at bounding box center [336, 480] width 8 height 8
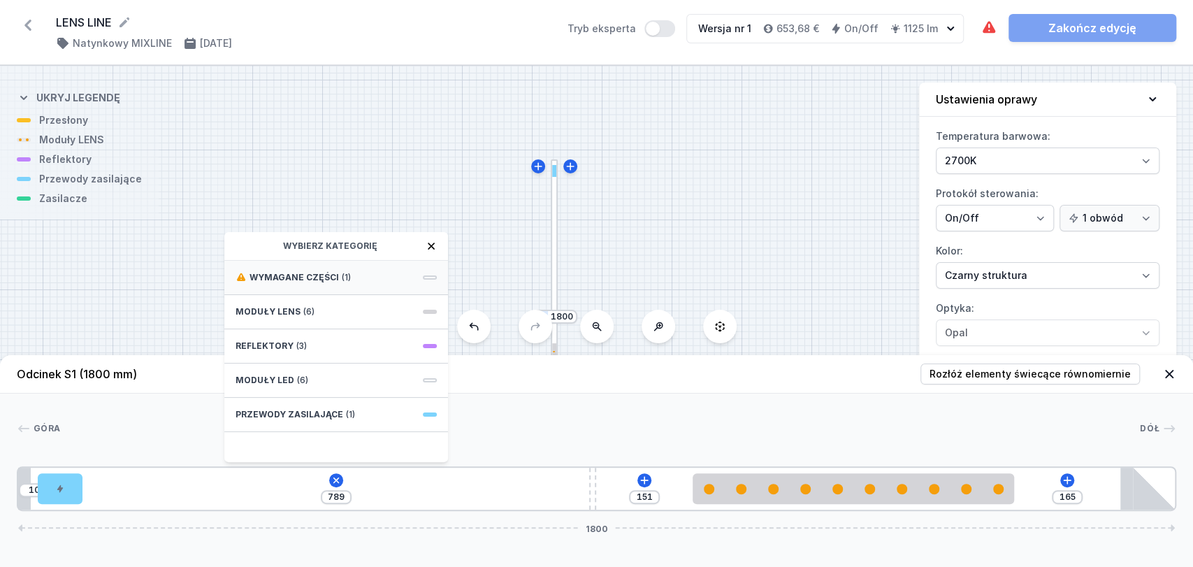
click at [296, 272] on span "Wymagane części" at bounding box center [293, 277] width 89 height 11
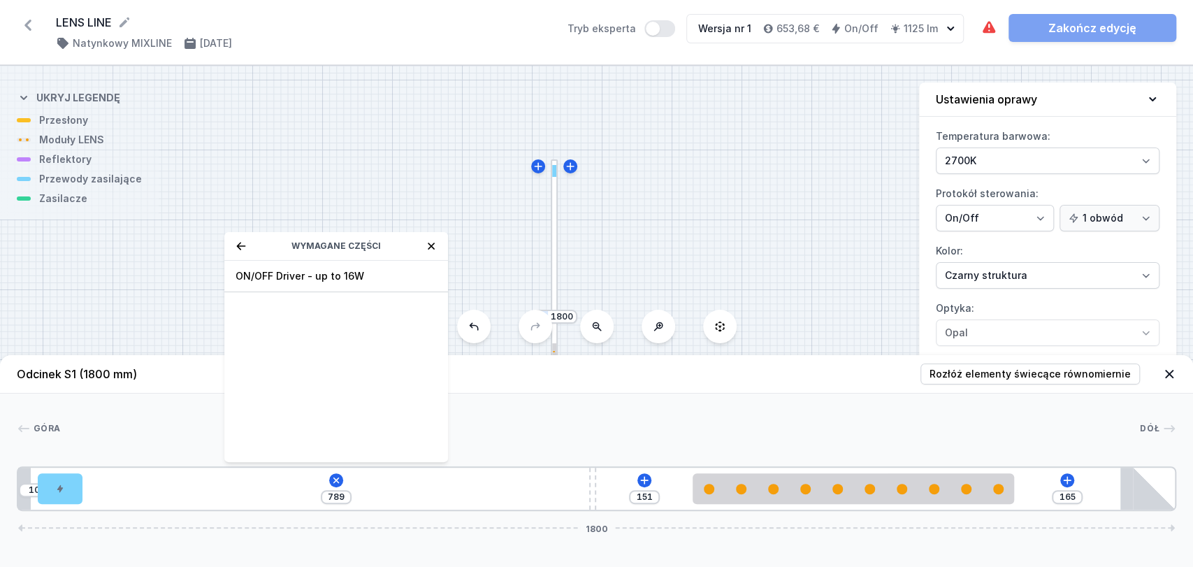
click at [296, 271] on span "ON/OFF Driver - up to 16W" at bounding box center [335, 276] width 201 height 14
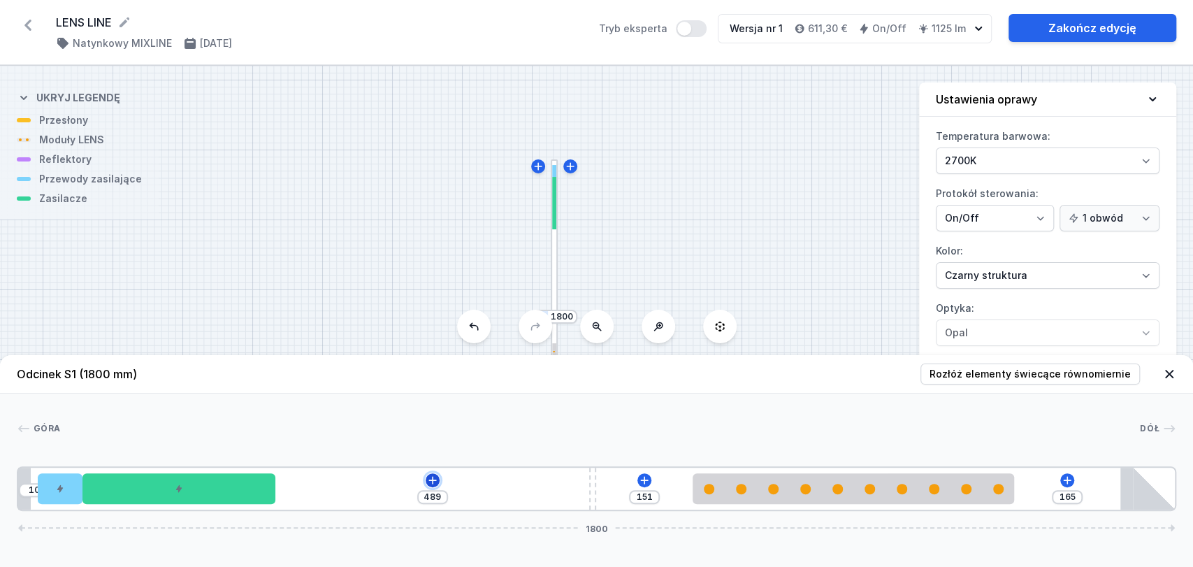
click at [432, 480] on icon at bounding box center [432, 480] width 8 height 8
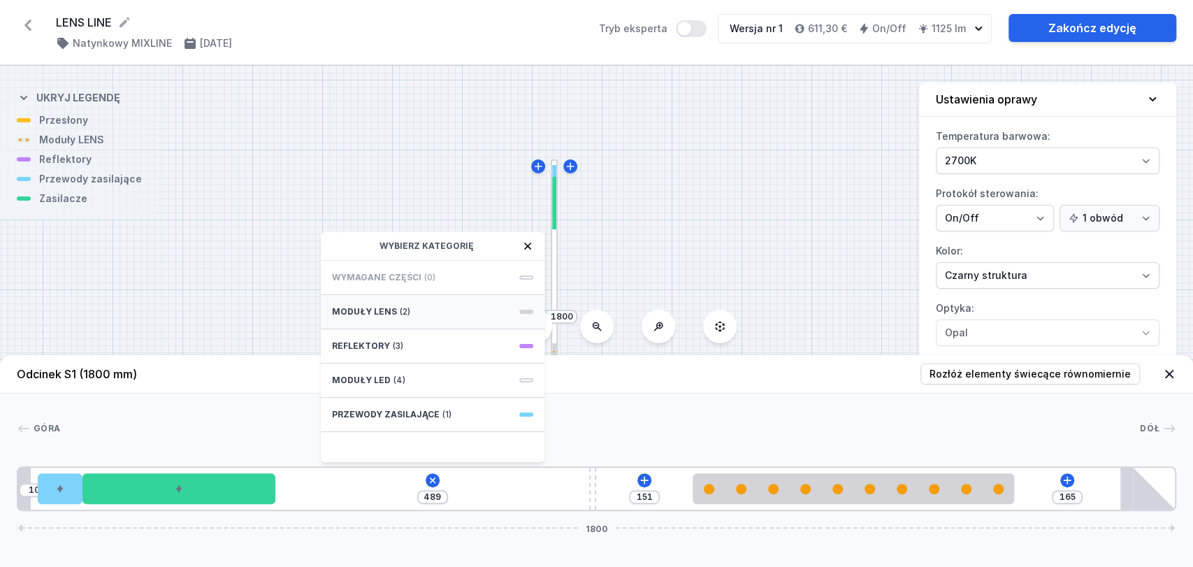
click at [440, 301] on div "Moduły LENS (2)" at bounding box center [433, 312] width 224 height 34
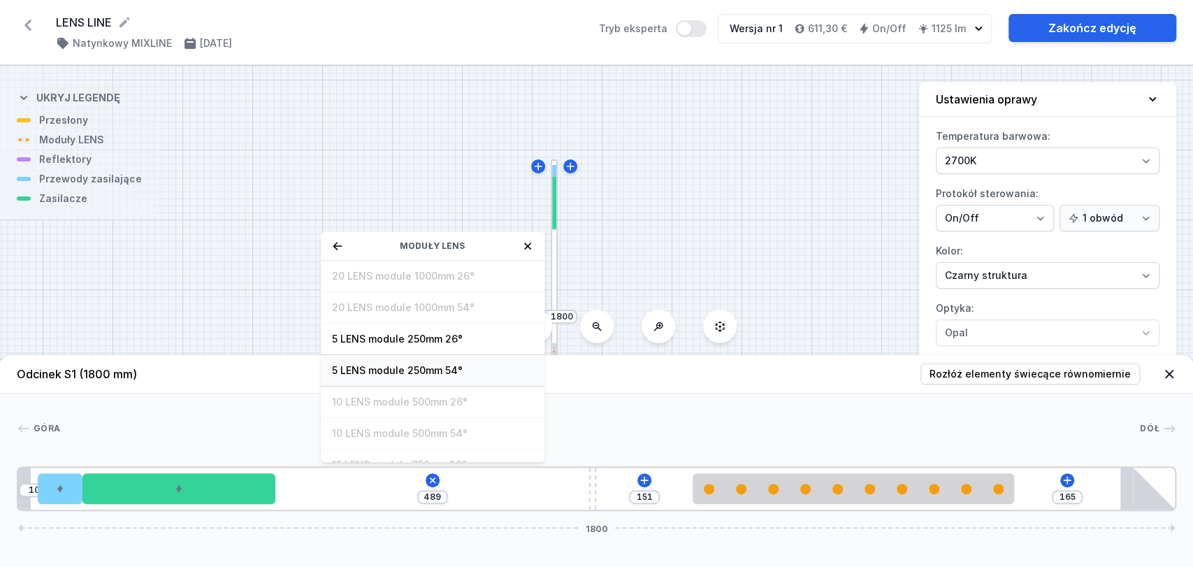
click at [420, 370] on span "5 LENS module 250mm 54°" at bounding box center [432, 370] width 201 height 14
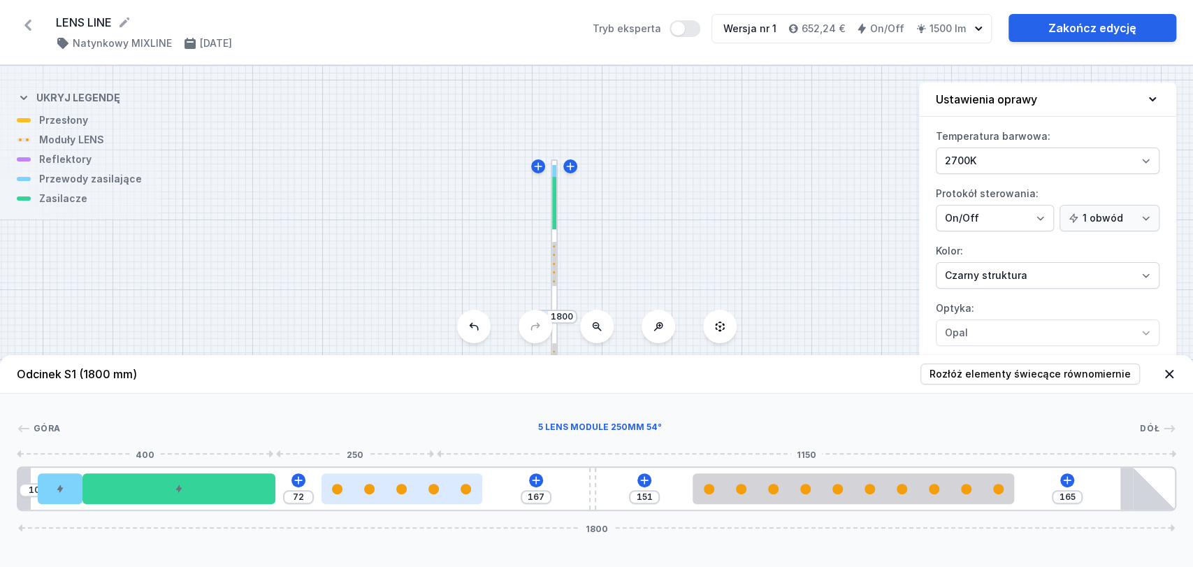
type input "166"
type input "73"
type input "165"
type input "74"
type input "157"
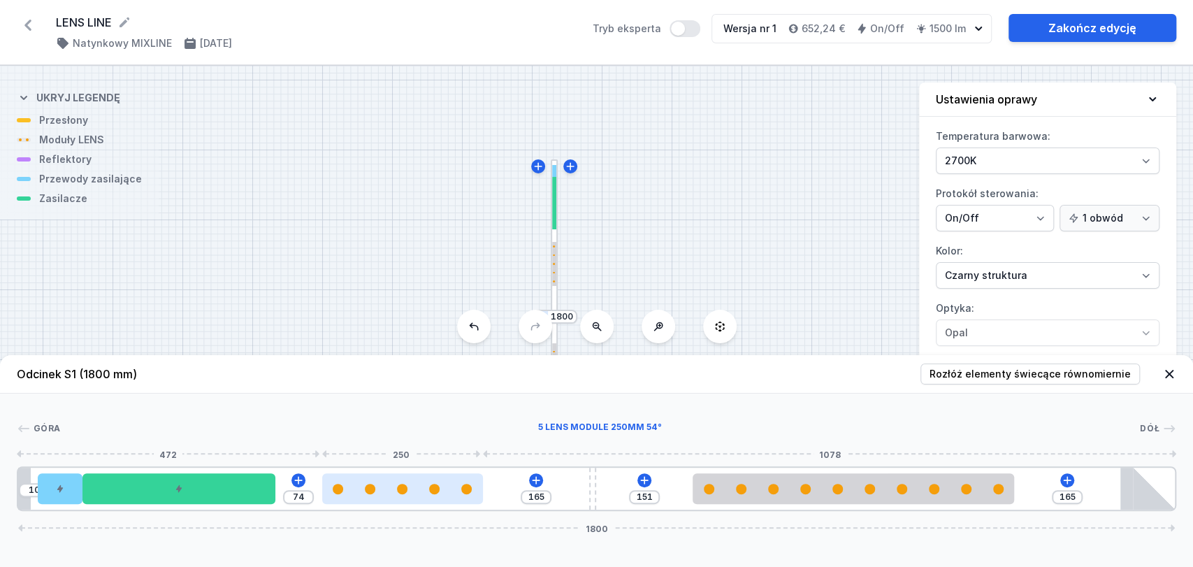
type input "82"
type input "148"
type input "91"
type input "141"
type input "98"
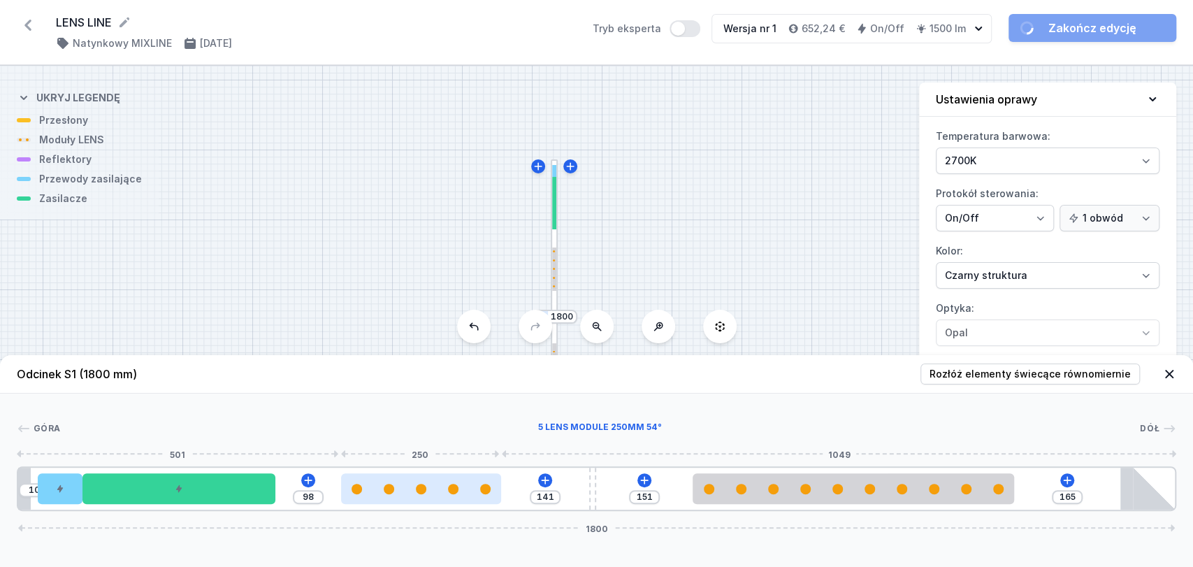
type input "137"
type input "102"
type input "135"
type input "104"
drag, startPoint x: 364, startPoint y: 495, endPoint x: 428, endPoint y: 498, distance: 63.6
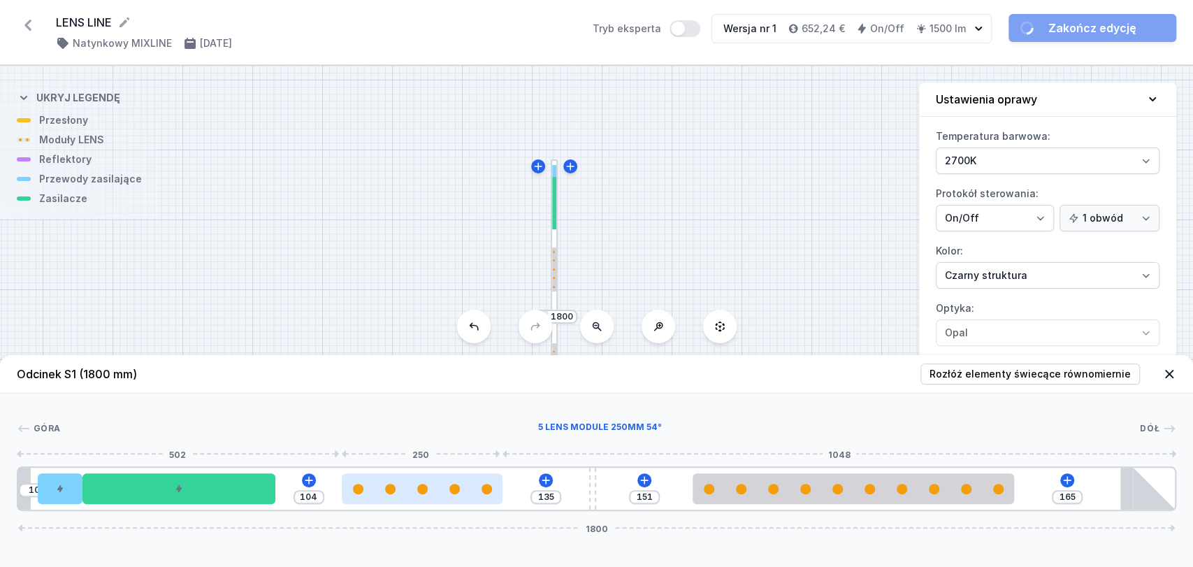
click at [428, 498] on div at bounding box center [422, 488] width 161 height 31
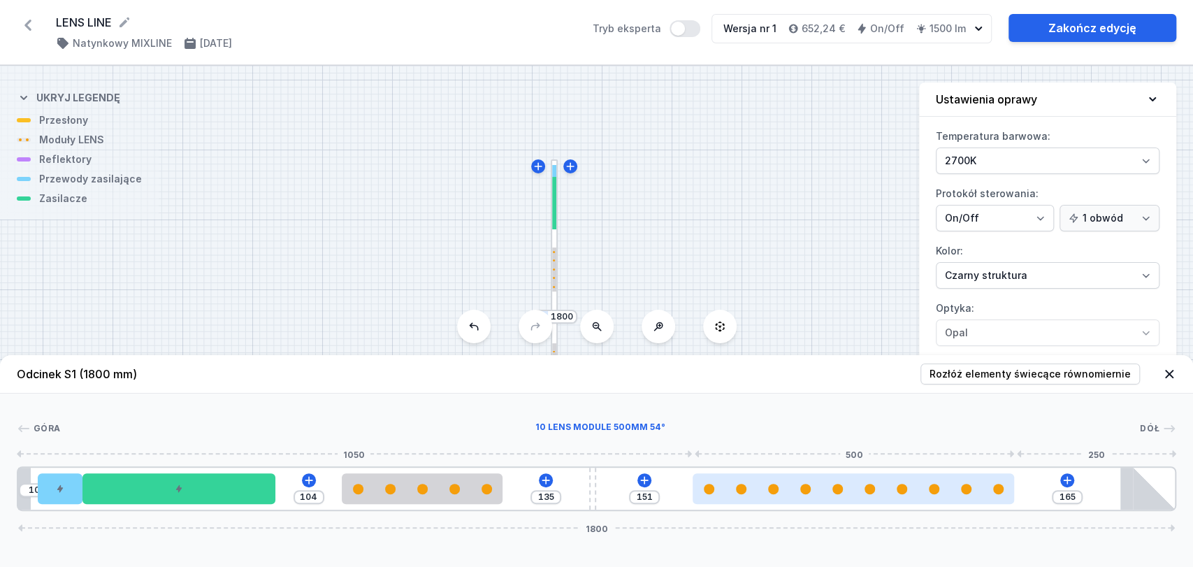
click at [897, 499] on div at bounding box center [852, 488] width 321 height 31
select select "2666"
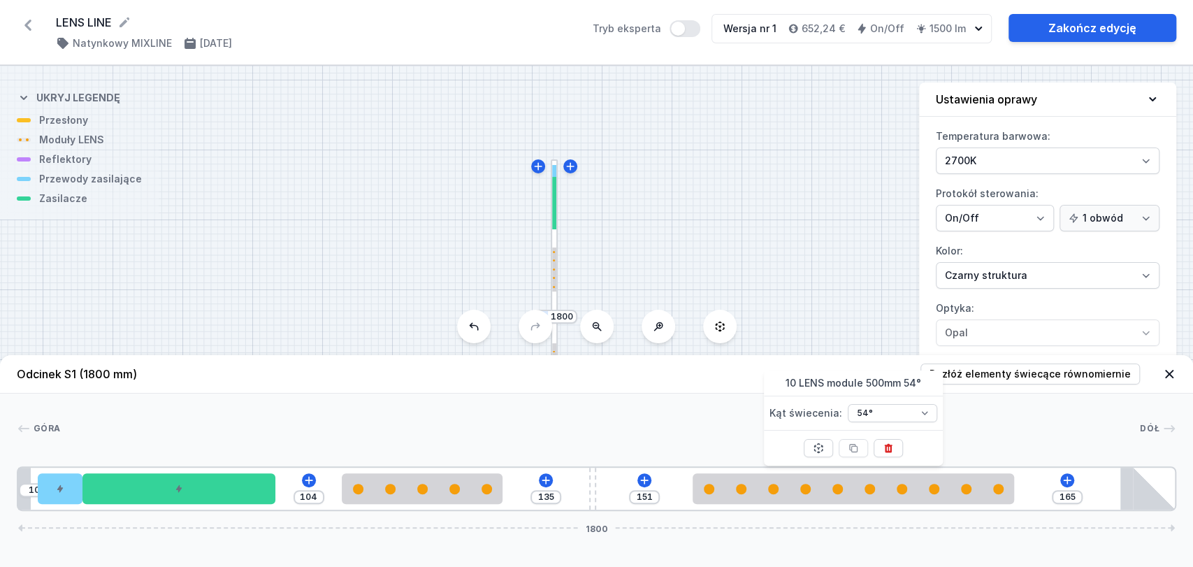
click at [725, 414] on div "[GEOGRAPHIC_DATA] 1 2 3 4 5 6 7 10 104 135 151 165 1800 30 70 300 104 250 135 1…" at bounding box center [596, 451] width 1193 height 117
click at [1168, 376] on icon at bounding box center [1169, 374] width 14 height 14
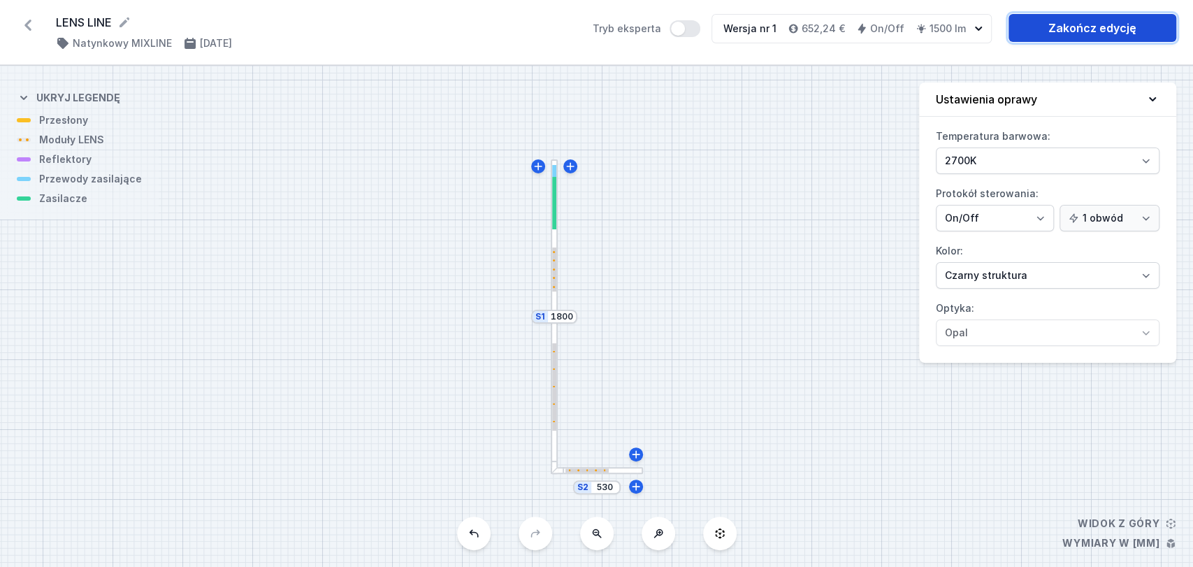
click at [1086, 29] on link "Zakończ edycję" at bounding box center [1092, 28] width 168 height 28
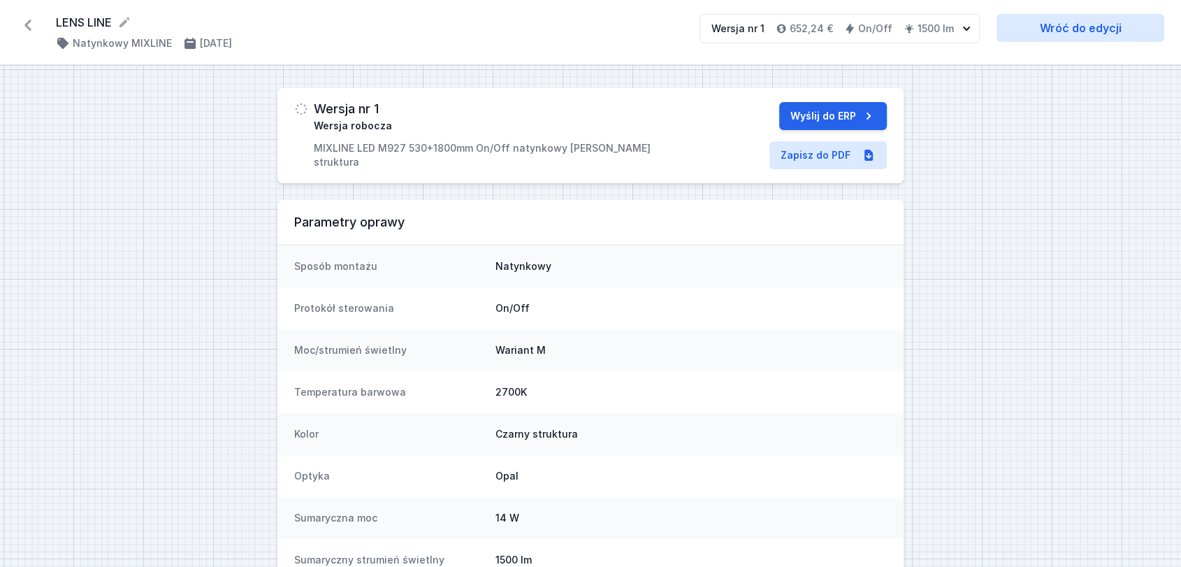
click at [29, 23] on icon at bounding box center [27, 25] width 7 height 11
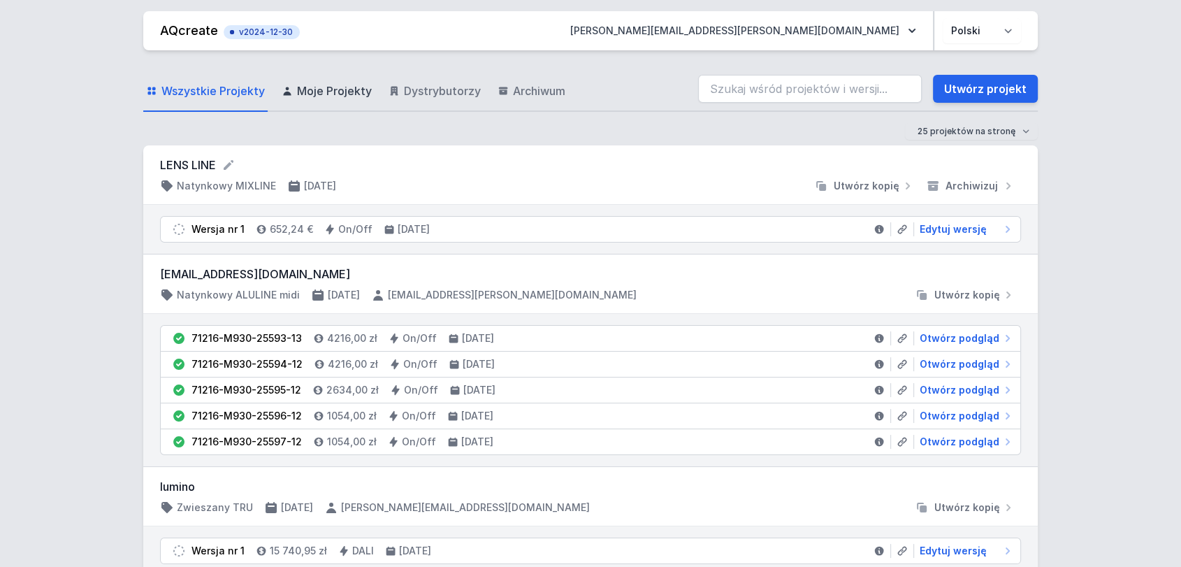
click at [341, 96] on span "Moje Projekty" at bounding box center [334, 90] width 75 height 17
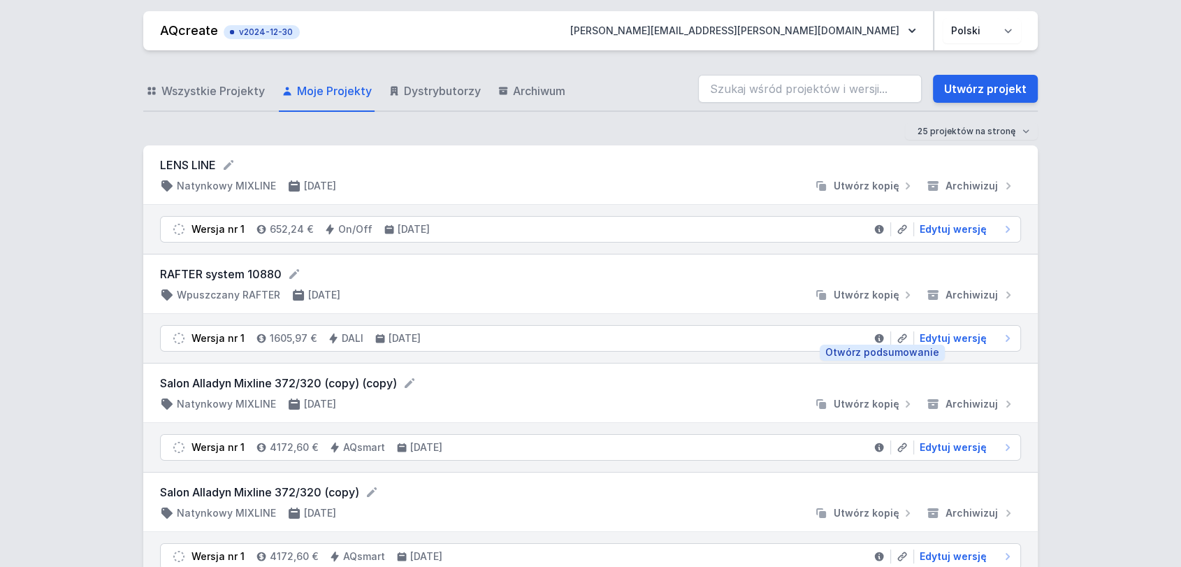
click at [881, 336] on icon at bounding box center [879, 338] width 9 height 9
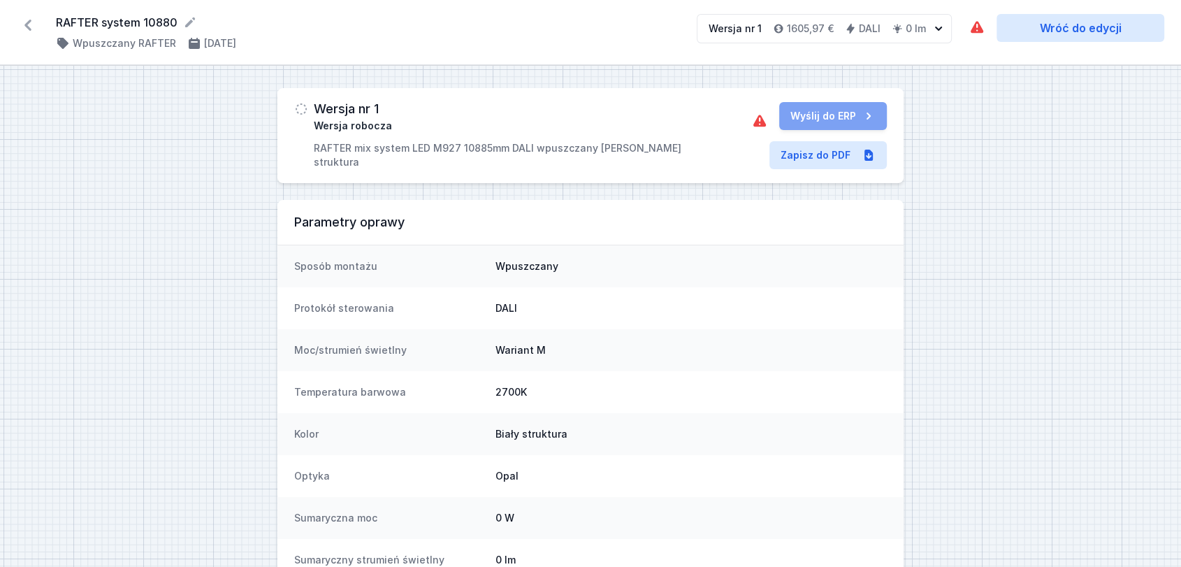
click at [338, 123] on span "Wersja robocza" at bounding box center [353, 126] width 78 height 14
click at [1084, 22] on link "Wróć do edycji" at bounding box center [1080, 28] width 168 height 28
select select "M"
select select "4"
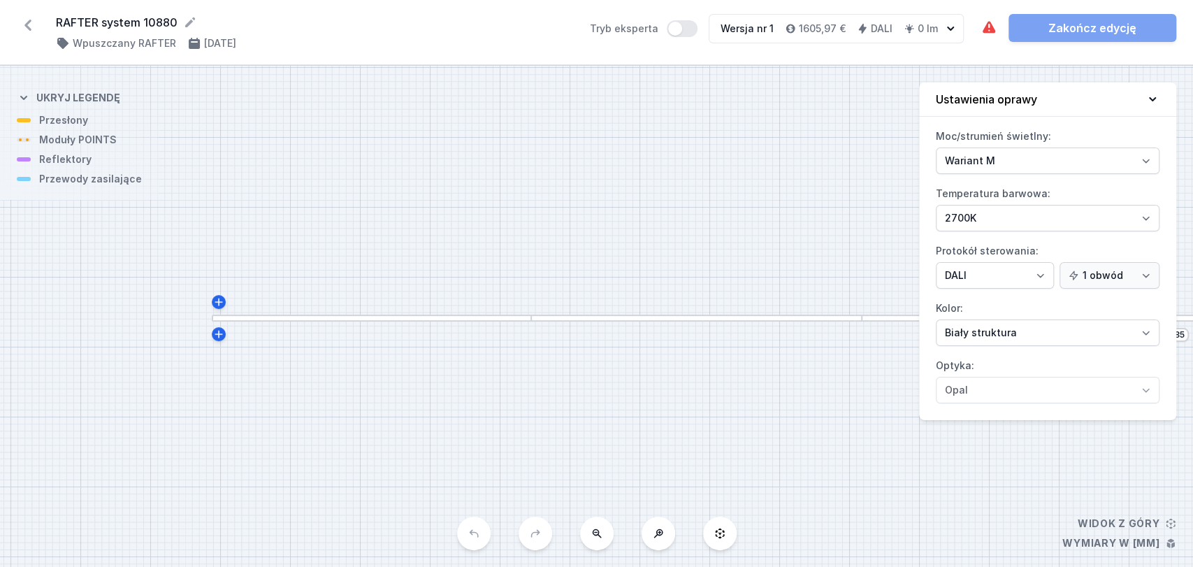
drag, startPoint x: 330, startPoint y: 319, endPoint x: 832, endPoint y: 321, distance: 501.7
click at [832, 321] on div "S1 10885" at bounding box center [596, 316] width 1193 height 501
click at [254, 323] on div "S1 10885" at bounding box center [596, 316] width 1193 height 501
click at [254, 319] on div at bounding box center [371, 317] width 319 height 7
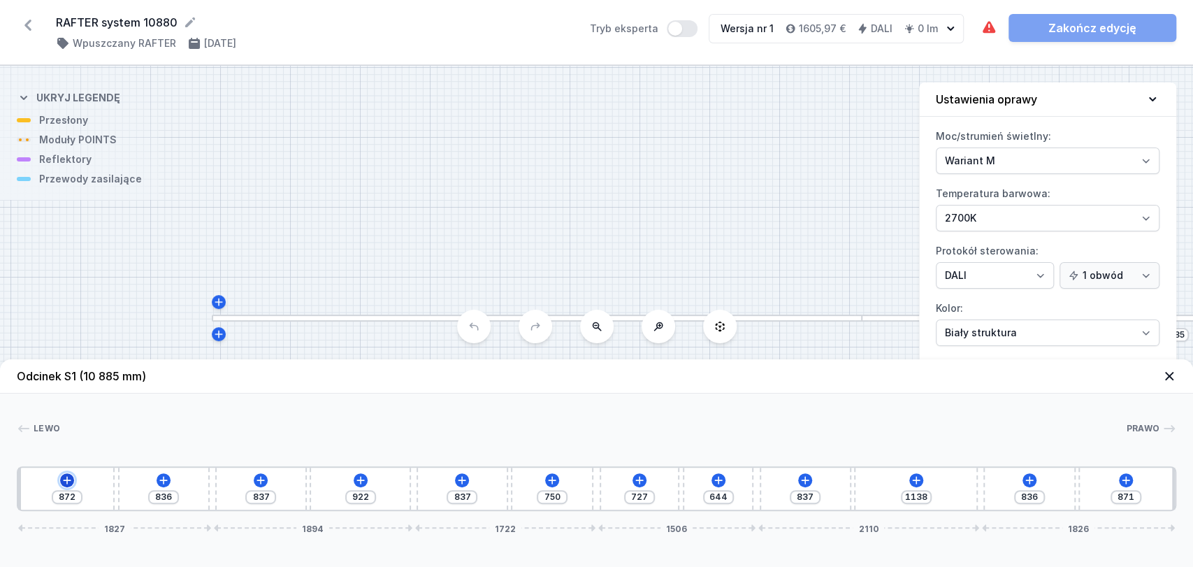
click at [62, 480] on icon at bounding box center [66, 479] width 11 height 11
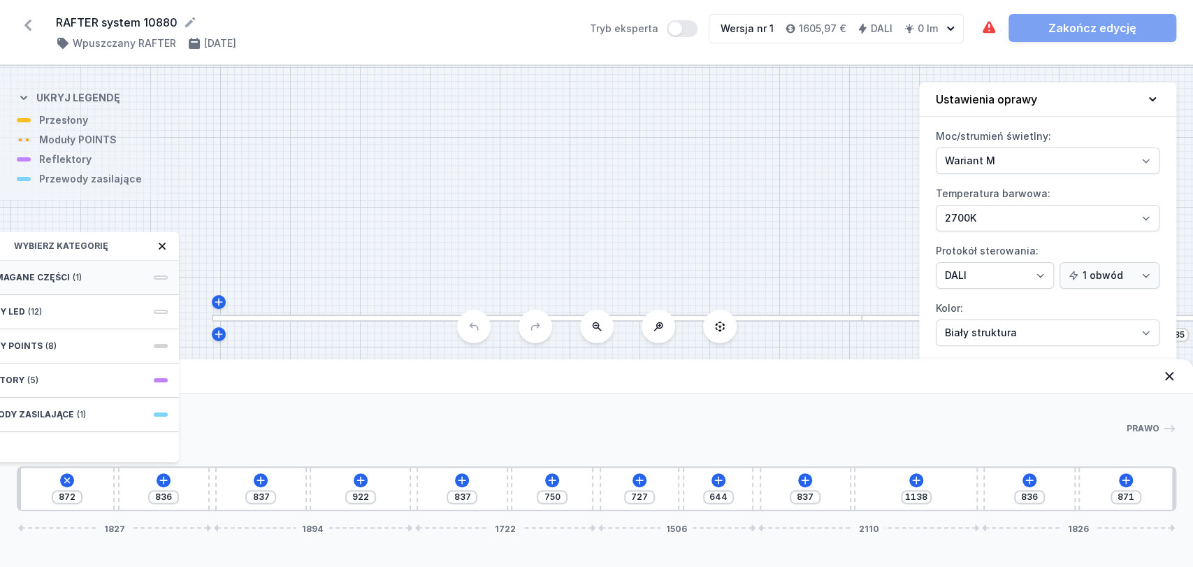
click at [85, 275] on div "Wymagane części (1)" at bounding box center [67, 278] width 224 height 34
click at [85, 275] on span "Hole for power supply cable" at bounding box center [66, 276] width 201 height 14
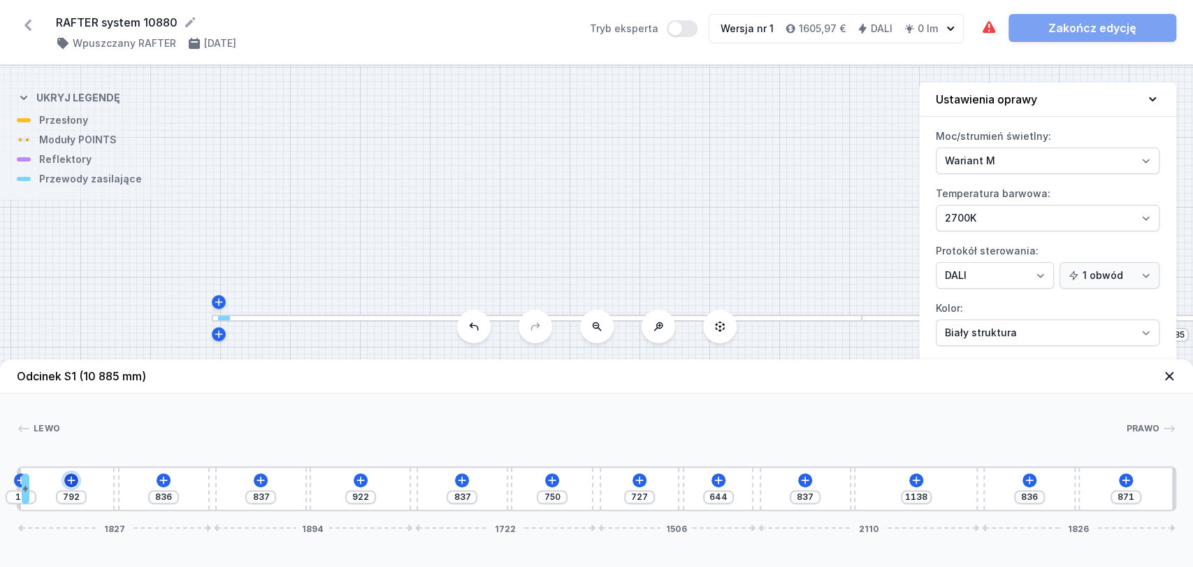
click at [68, 480] on icon at bounding box center [71, 480] width 8 height 8
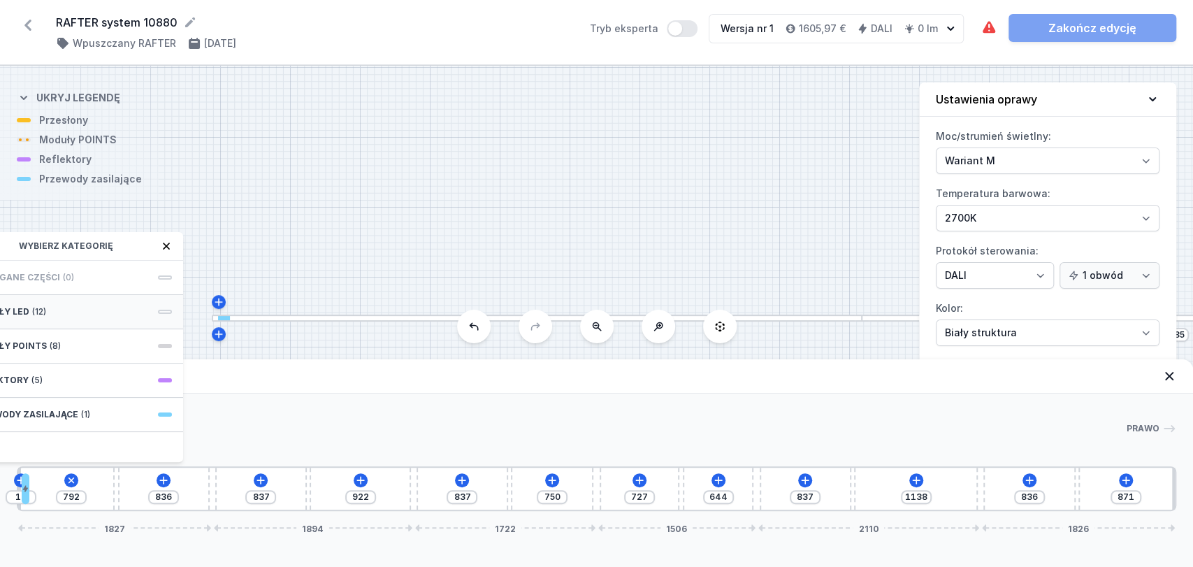
click at [78, 312] on div "Moduły LED (12)" at bounding box center [71, 312] width 224 height 34
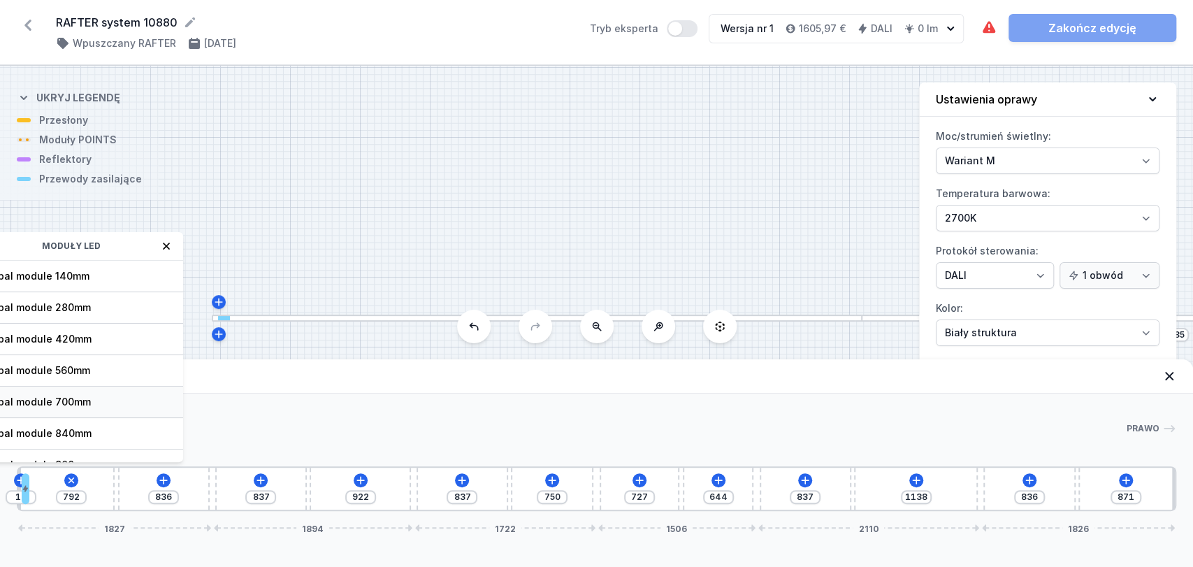
click at [111, 398] on span "LED opal module 700mm" at bounding box center [71, 402] width 201 height 14
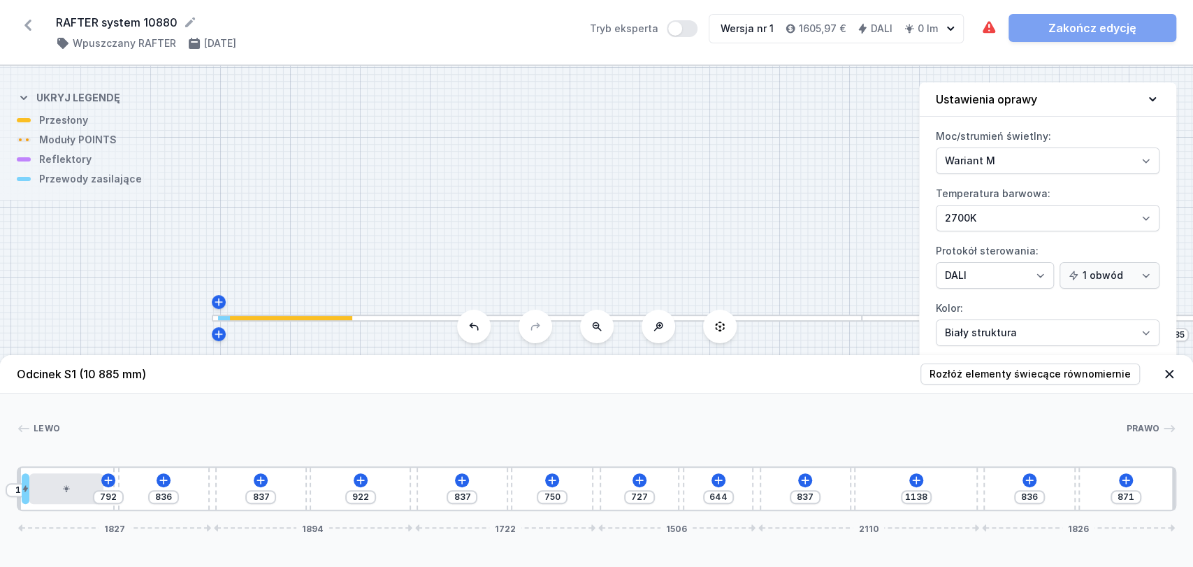
type input "92"
click at [166, 480] on icon at bounding box center [164, 480] width 8 height 8
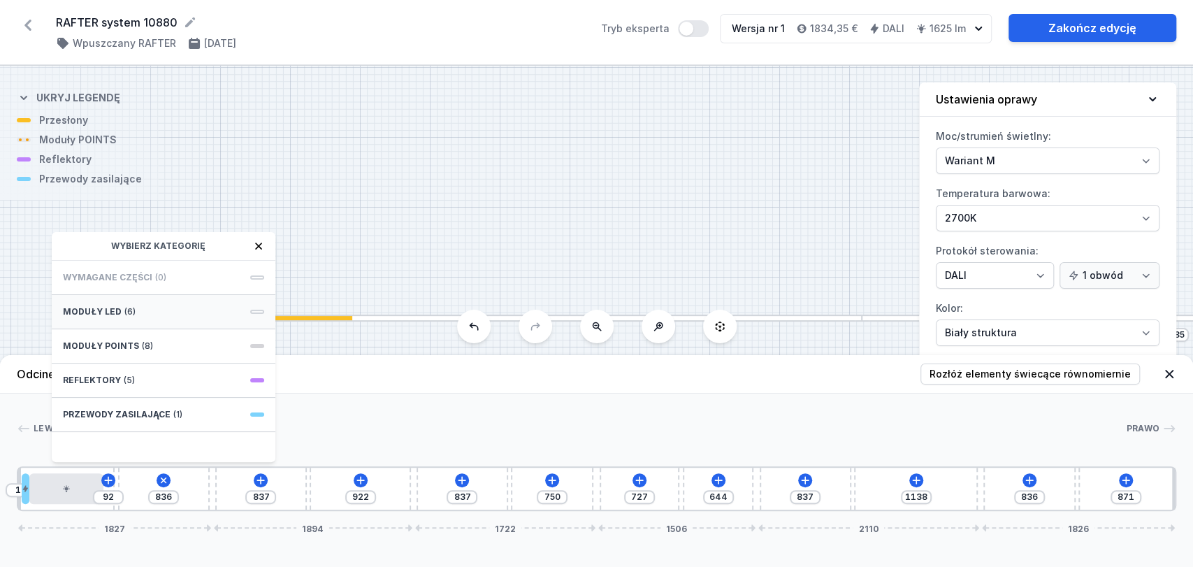
click at [135, 310] on div "Moduły LED (6)" at bounding box center [164, 312] width 224 height 34
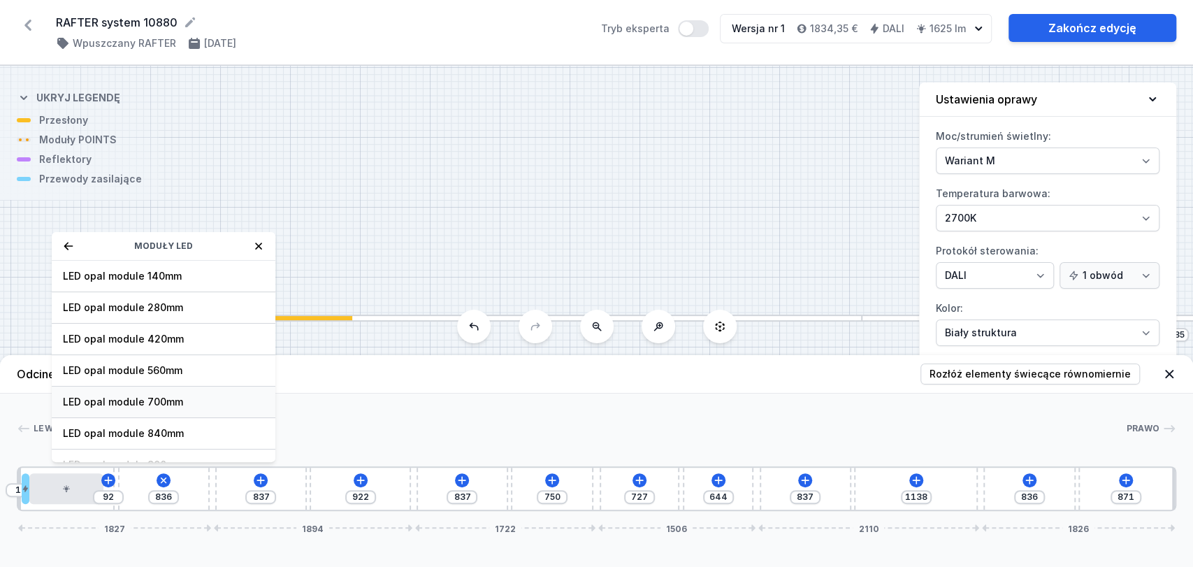
click at [138, 401] on span "LED opal module 700mm" at bounding box center [163, 402] width 201 height 14
type input "136"
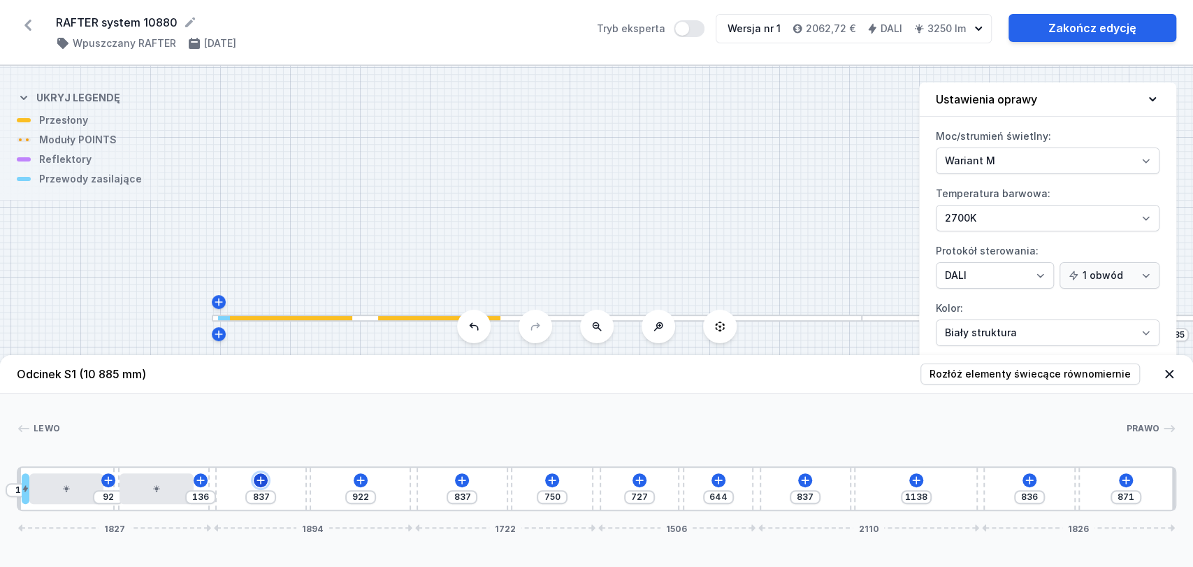
click at [259, 481] on icon at bounding box center [260, 479] width 11 height 11
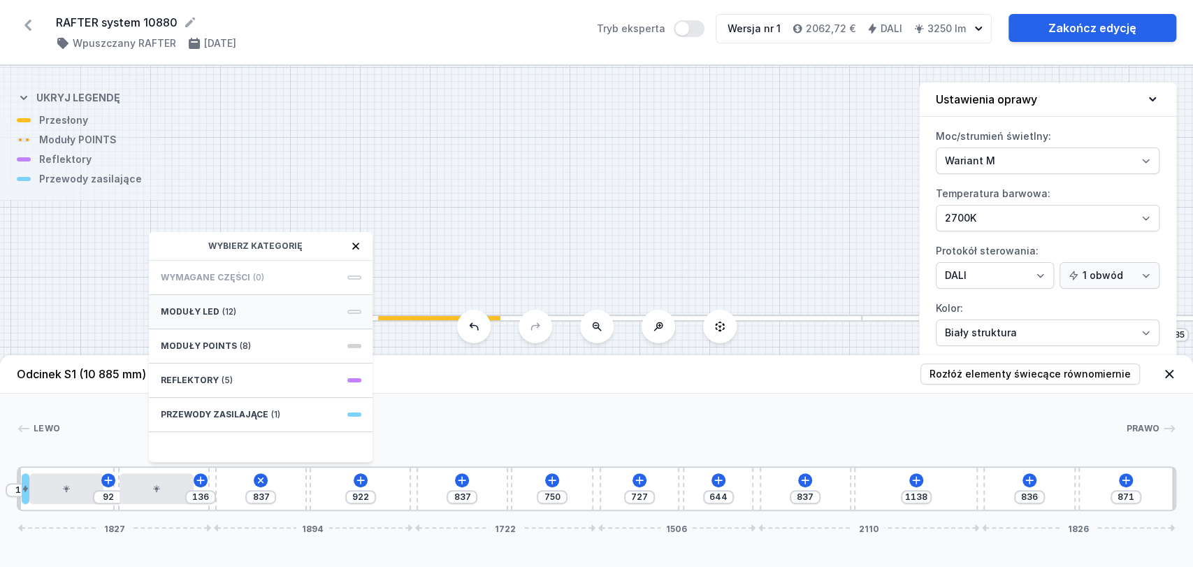
click at [264, 309] on div "Moduły LED (12)" at bounding box center [261, 312] width 224 height 34
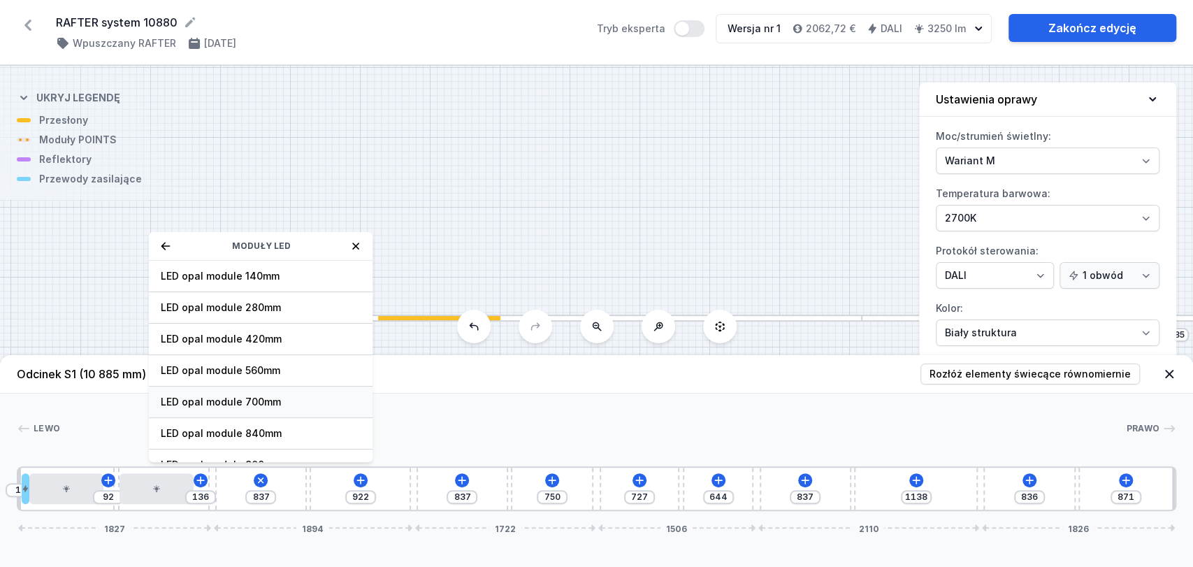
click at [264, 407] on span "LED opal module 700mm" at bounding box center [260, 402] width 201 height 14
type input "196"
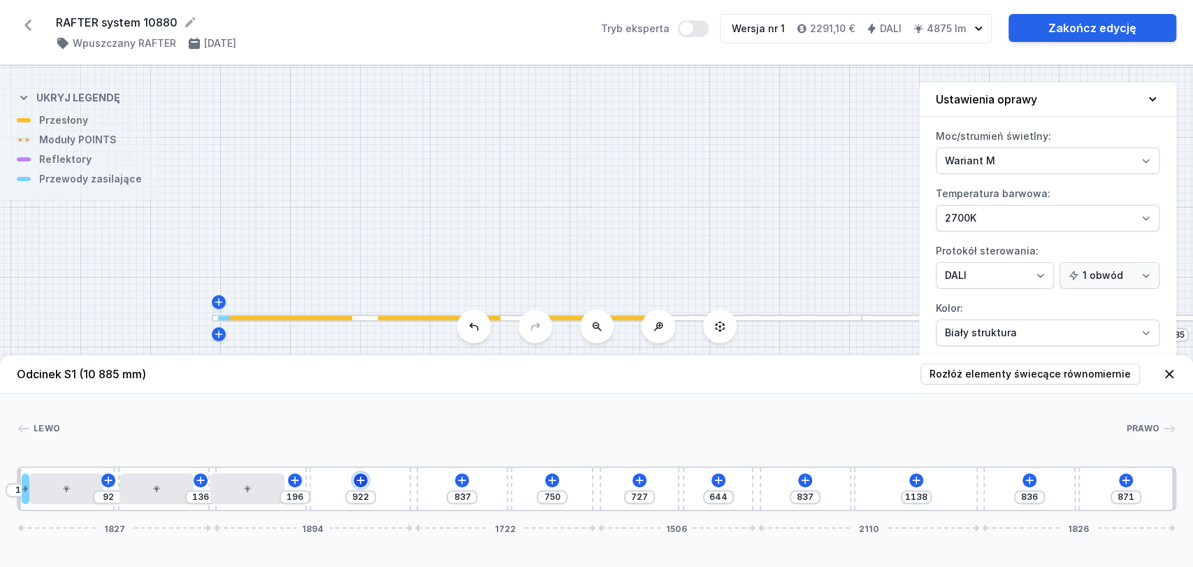
click at [359, 479] on icon at bounding box center [360, 480] width 8 height 8
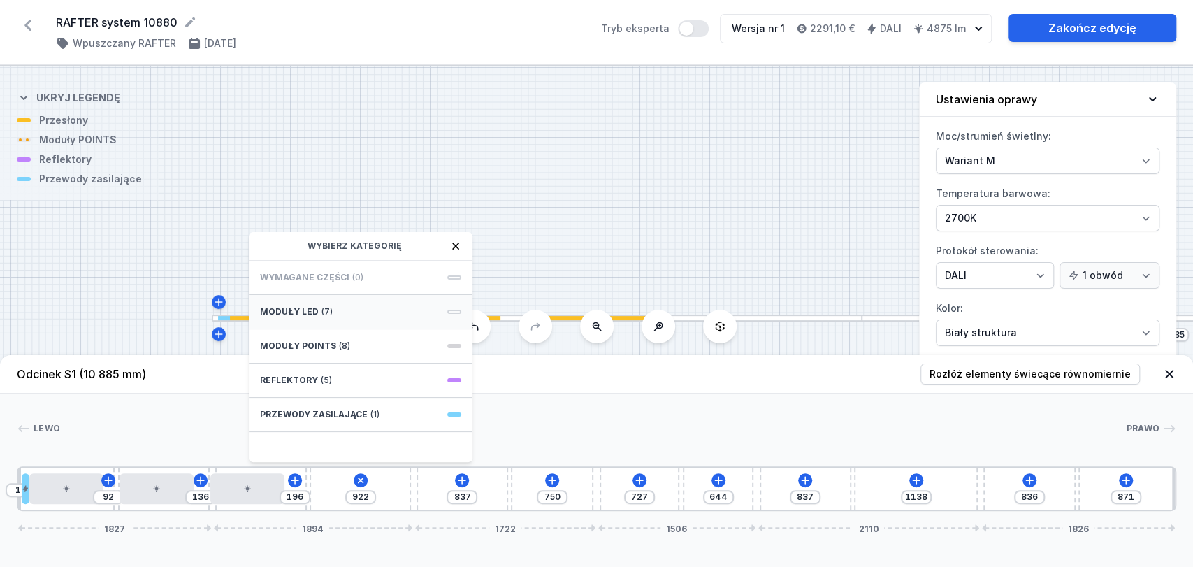
click at [355, 305] on div "Moduły LED (7)" at bounding box center [361, 312] width 224 height 34
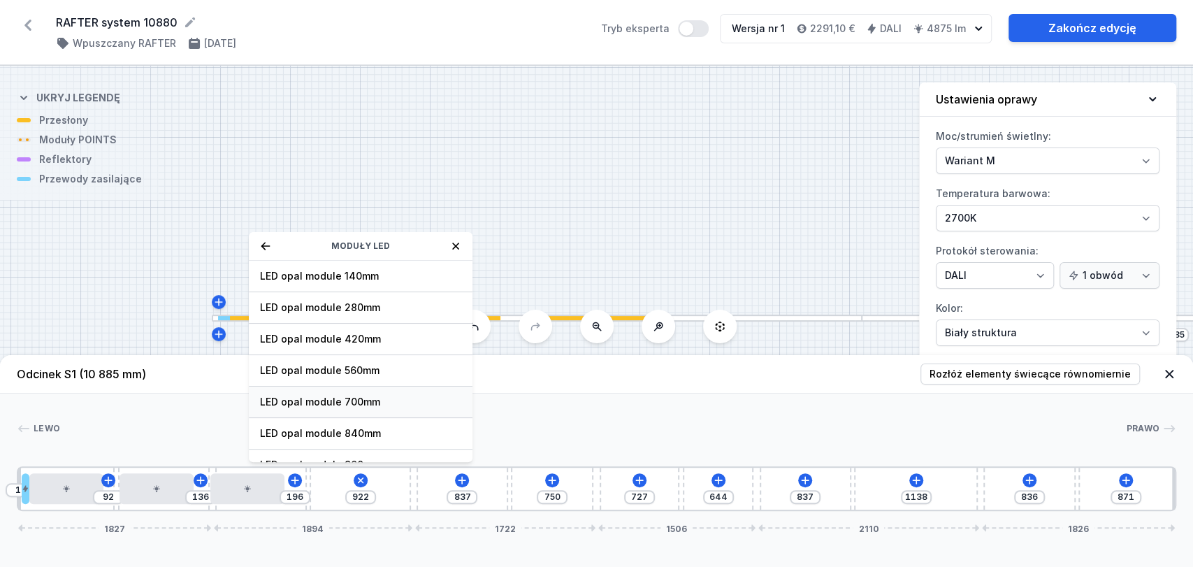
click at [363, 399] on span "LED opal module 700mm" at bounding box center [360, 402] width 201 height 14
type input "222"
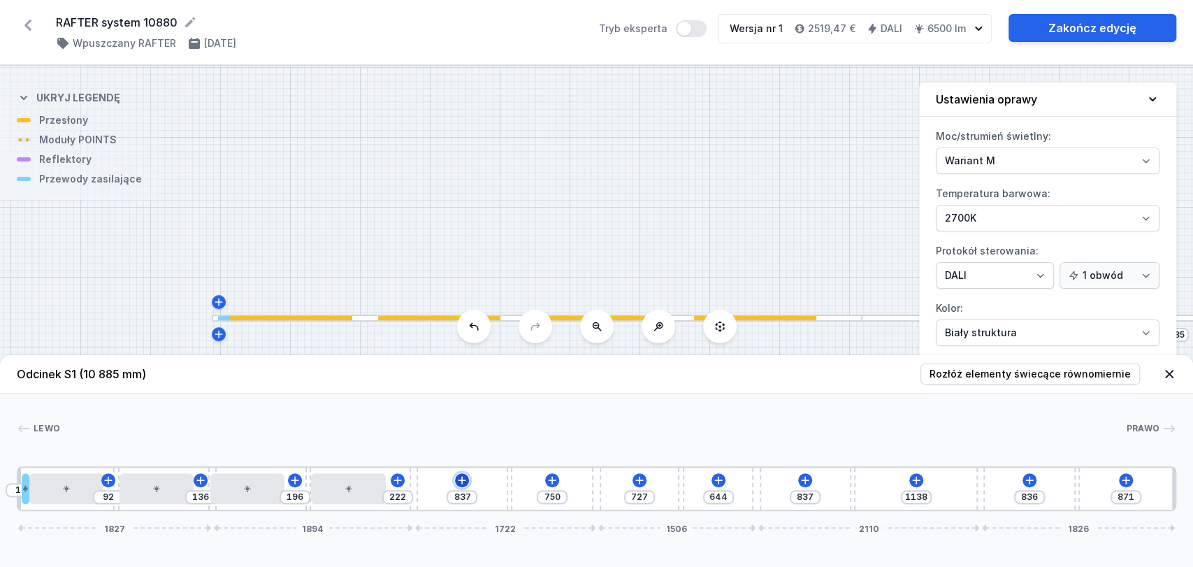
click at [464, 482] on icon at bounding box center [461, 479] width 11 height 11
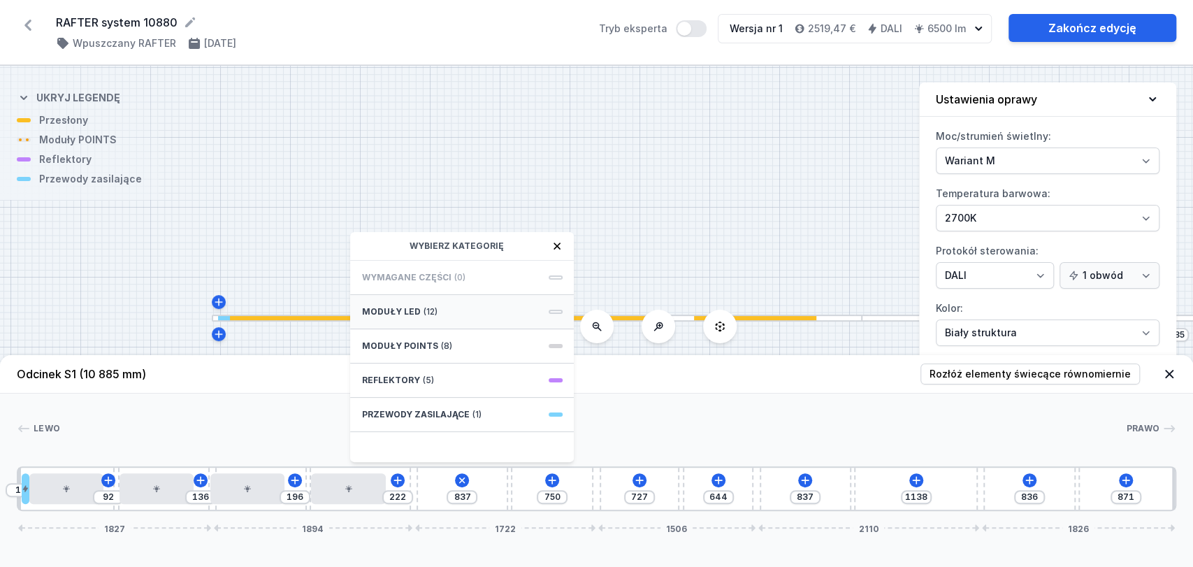
click at [458, 310] on div "Moduły LED (12)" at bounding box center [462, 312] width 224 height 34
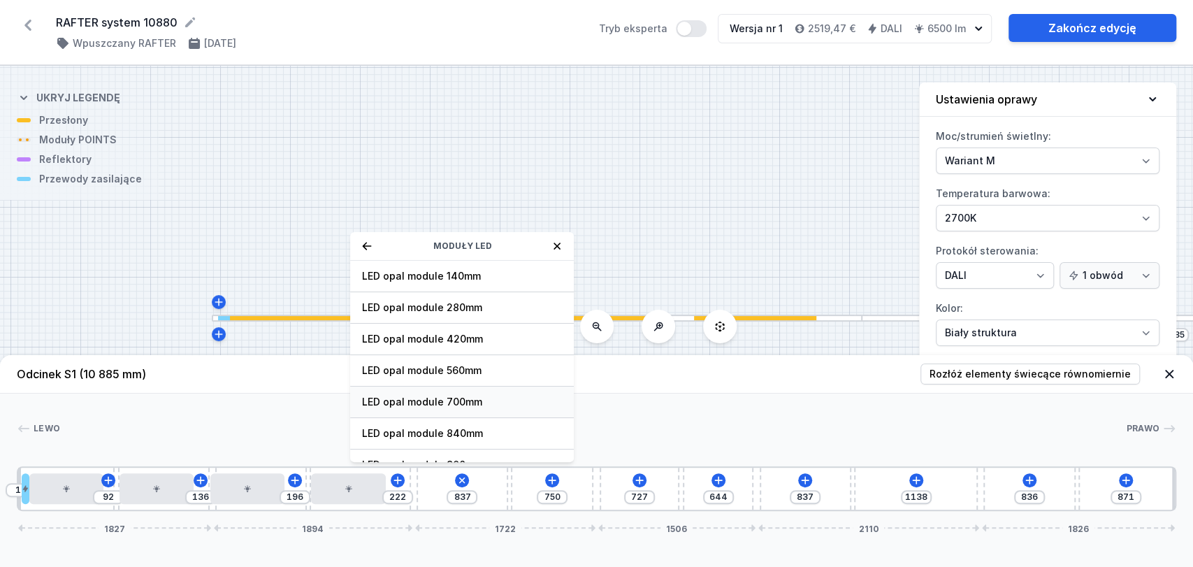
click at [444, 397] on span "LED opal module 700mm" at bounding box center [461, 402] width 201 height 14
type input "196"
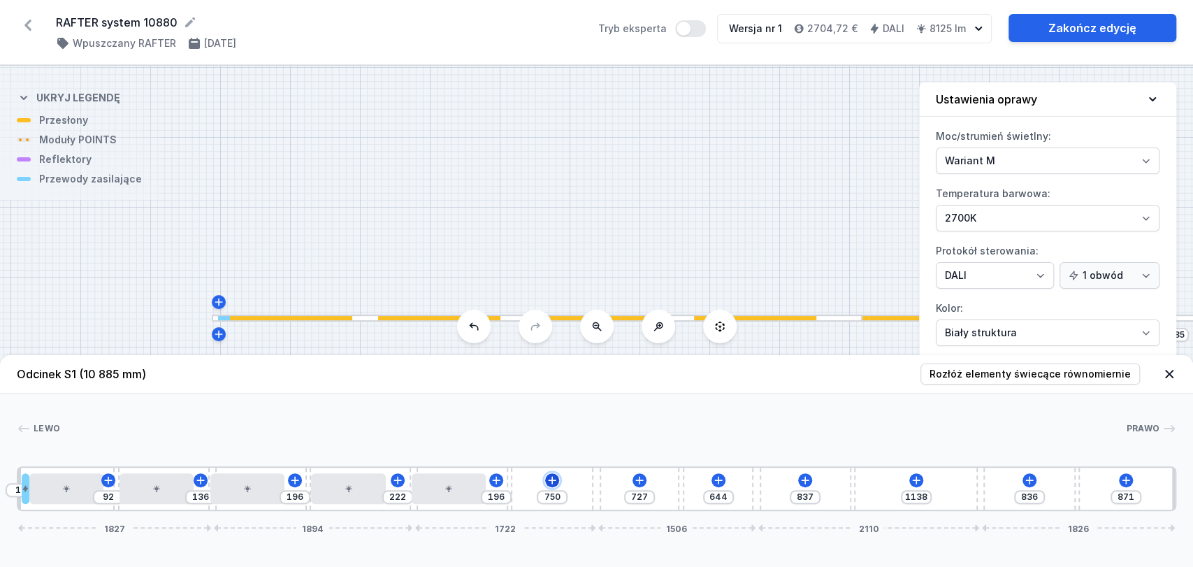
click at [553, 482] on icon at bounding box center [551, 479] width 11 height 11
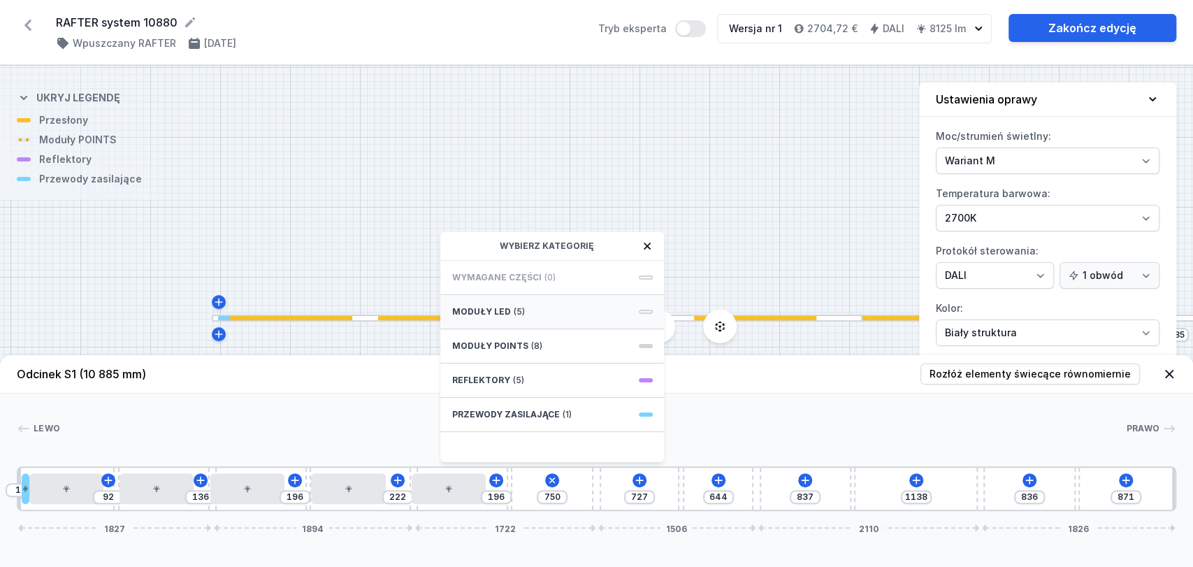
click at [546, 308] on div "Moduły LED (5)" at bounding box center [552, 312] width 224 height 34
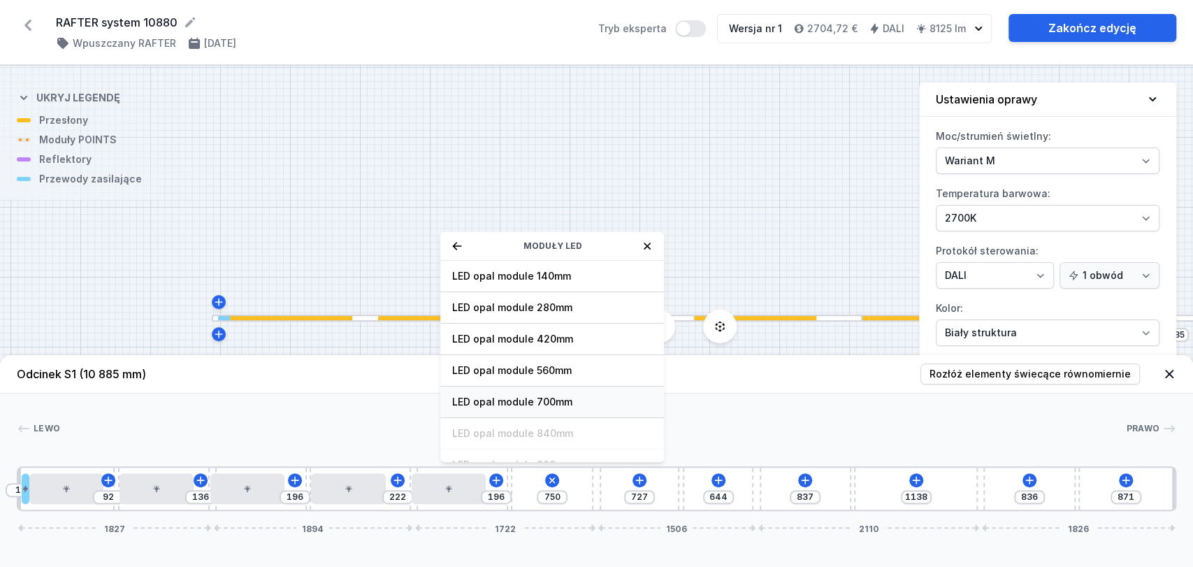
click at [553, 399] on span "LED opal module 700mm" at bounding box center [551, 402] width 201 height 14
type input "50"
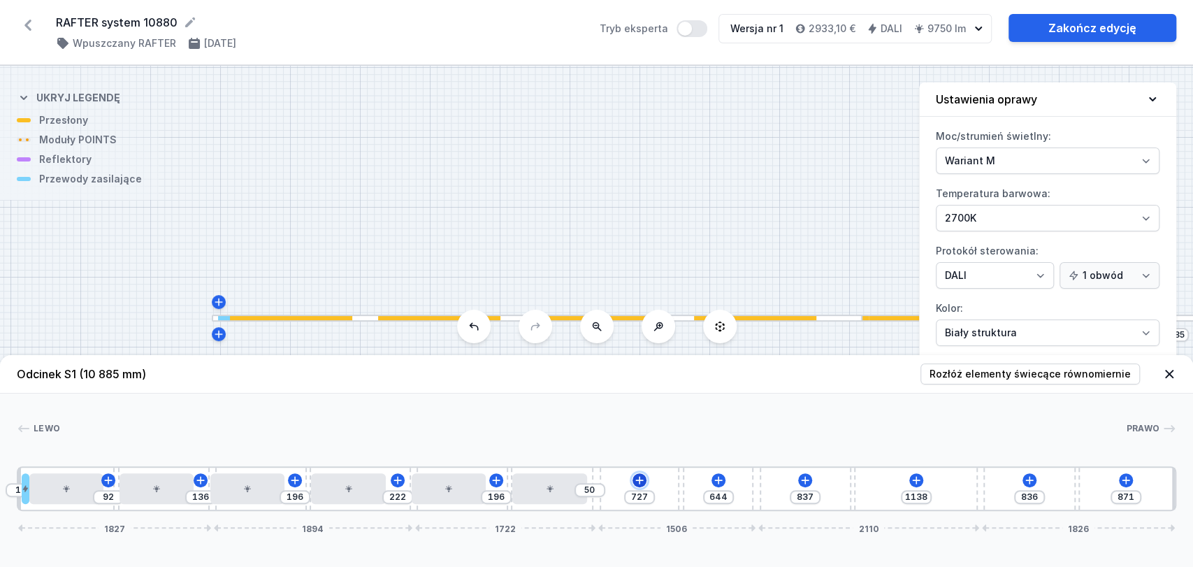
click at [634, 481] on icon at bounding box center [639, 479] width 11 height 11
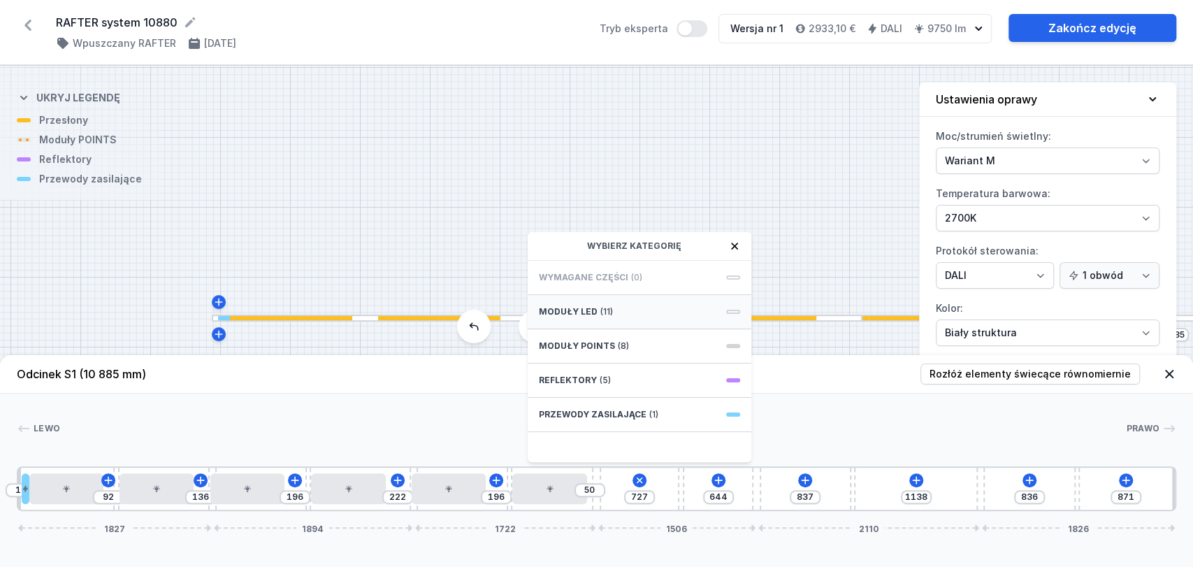
click at [607, 311] on span "(11)" at bounding box center [606, 311] width 13 height 11
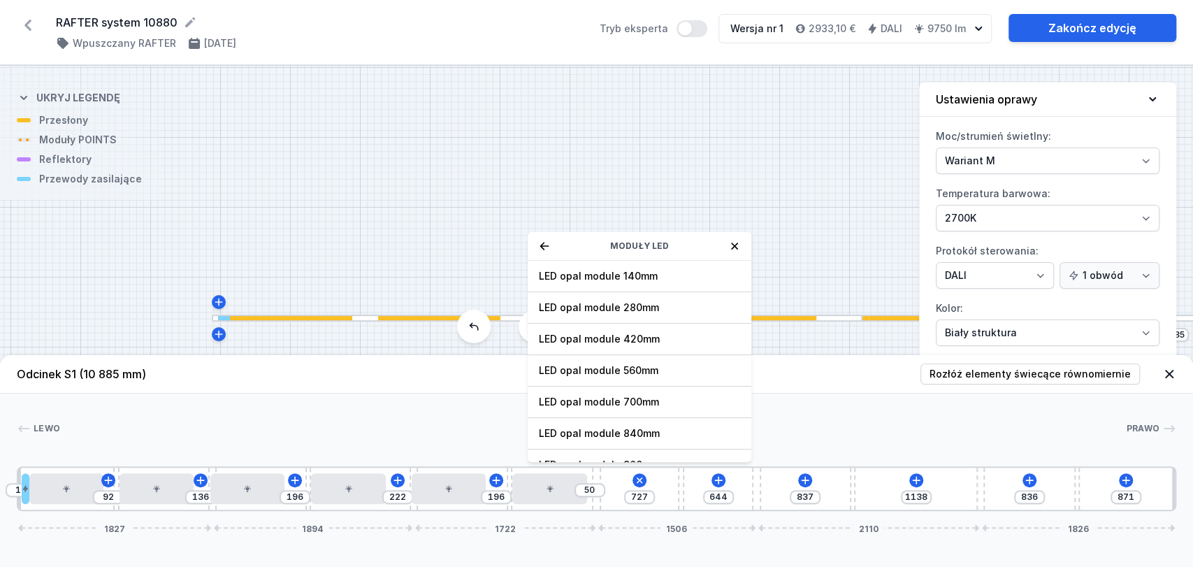
click at [623, 398] on span "LED opal module 700mm" at bounding box center [639, 402] width 201 height 14
type input "86"
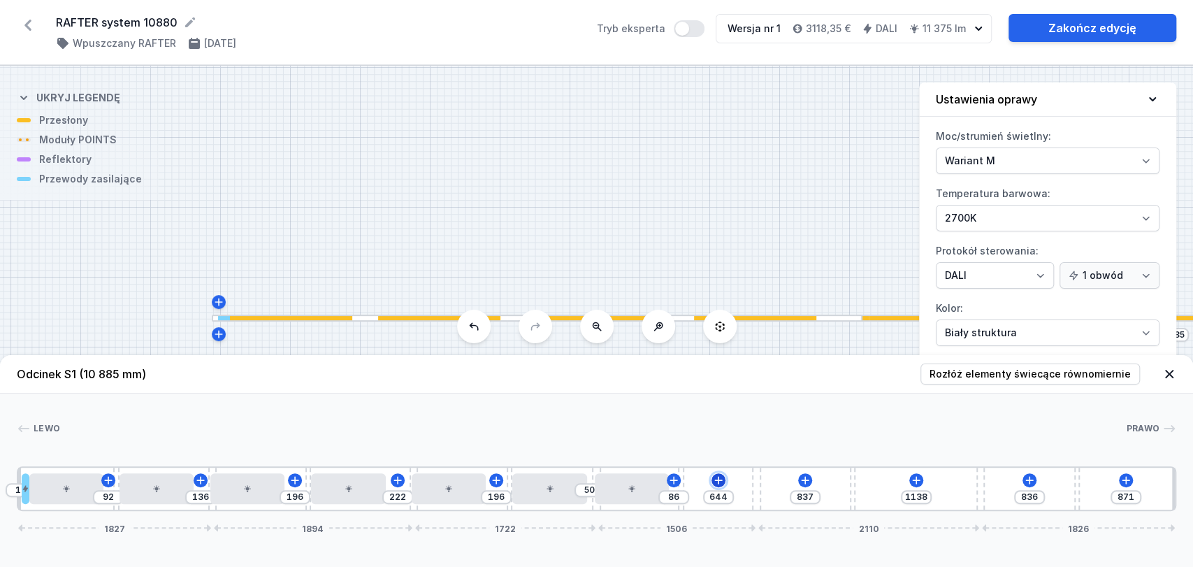
click at [716, 479] on icon at bounding box center [718, 479] width 11 height 11
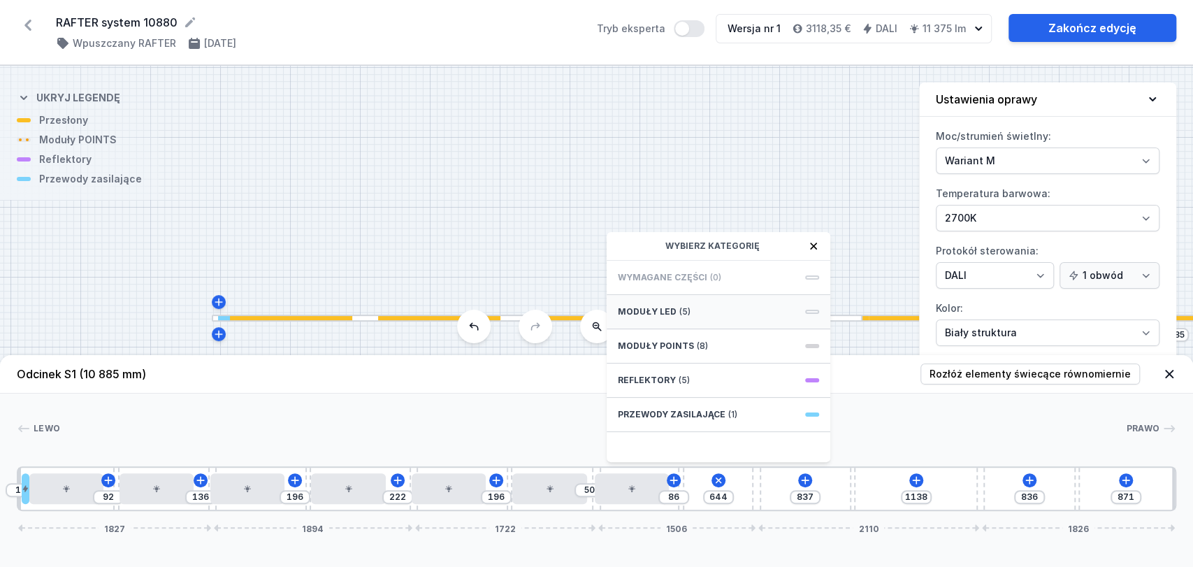
click at [694, 314] on div "Moduły LED (5)" at bounding box center [719, 312] width 224 height 34
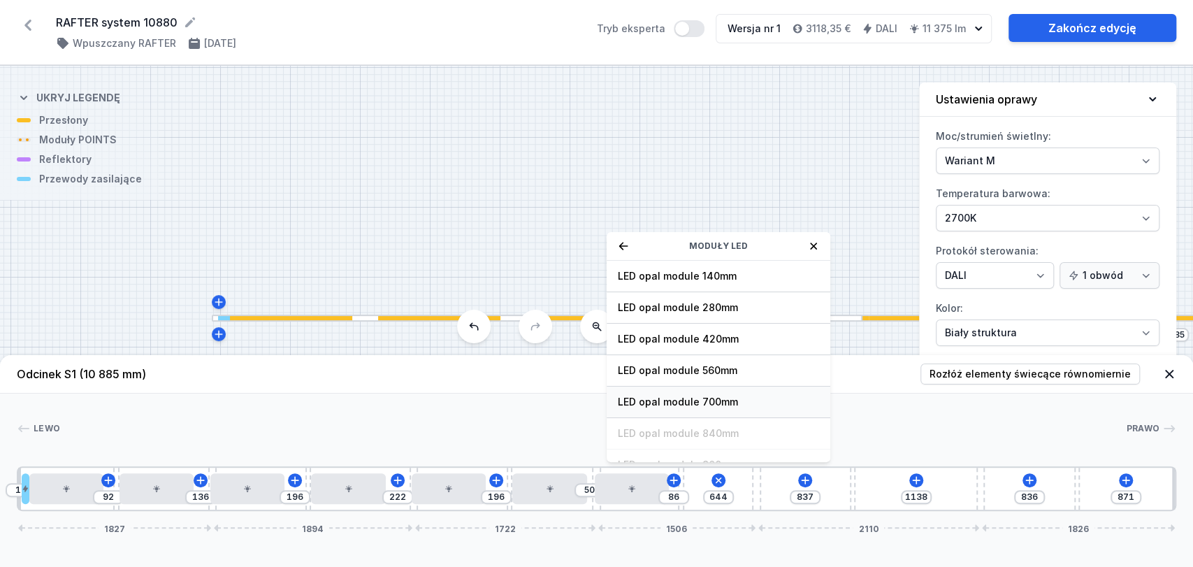
click at [700, 393] on div "LED opal module 700mm" at bounding box center [719, 401] width 224 height 31
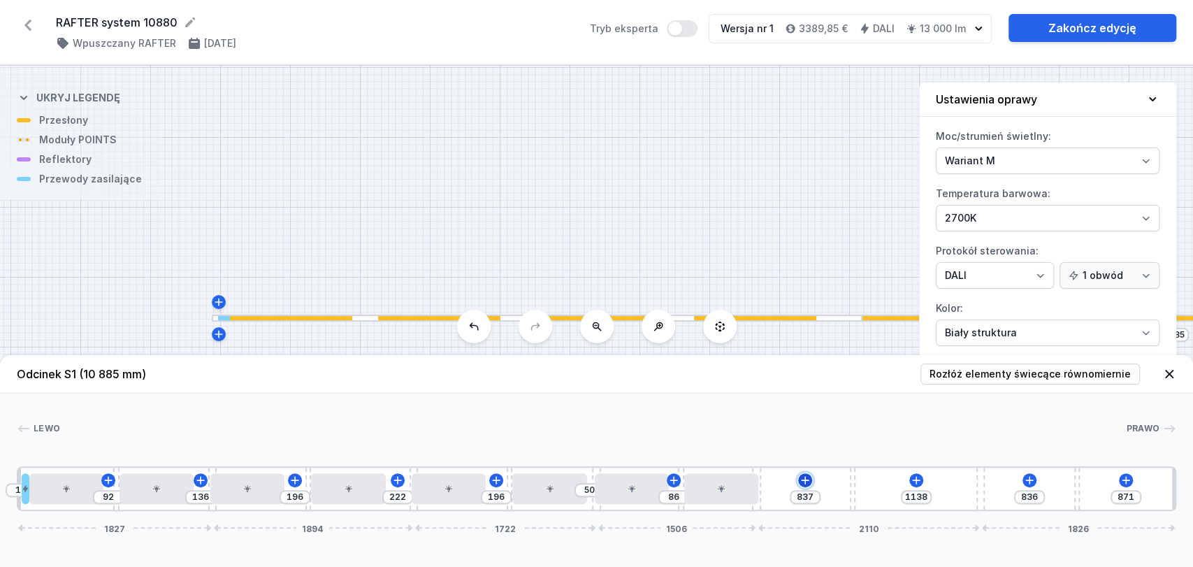
click at [800, 474] on icon at bounding box center [804, 479] width 11 height 11
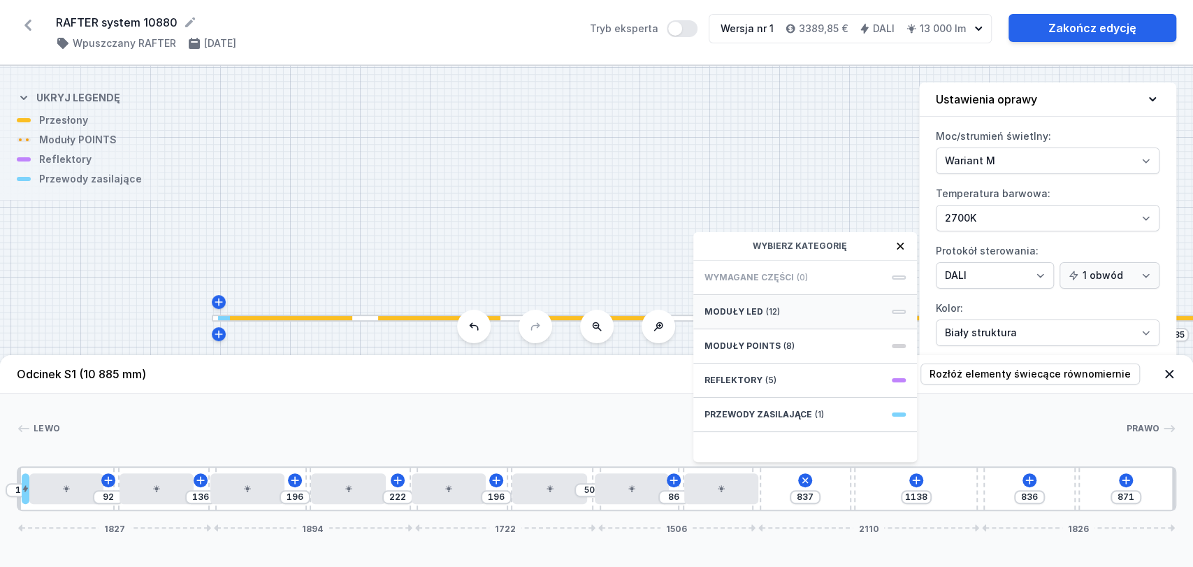
click at [778, 307] on div "Moduły LED (12)" at bounding box center [805, 312] width 224 height 34
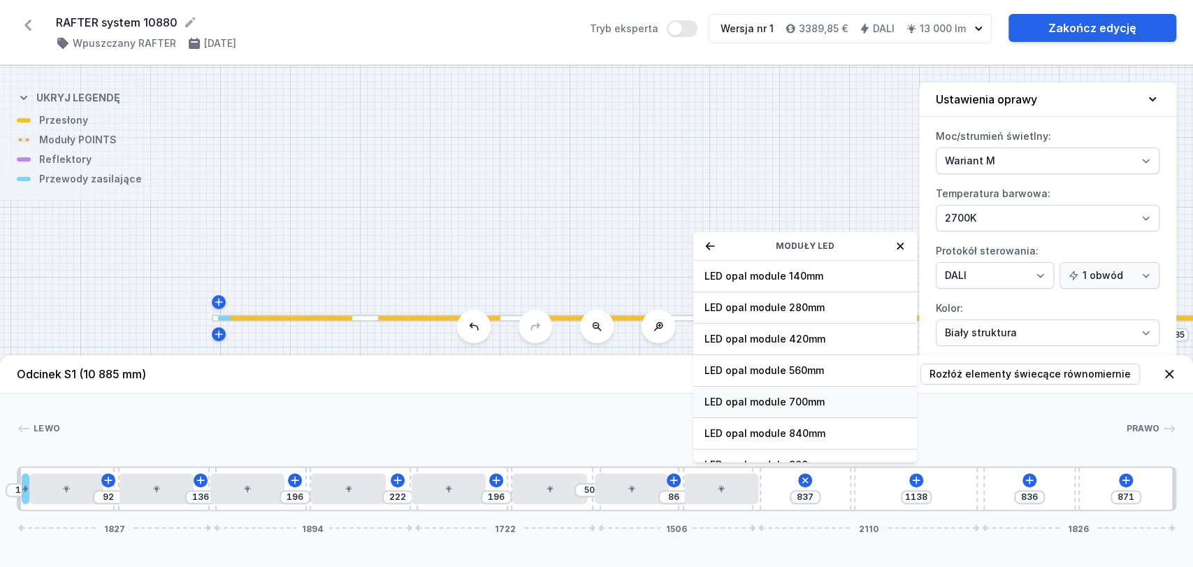
click at [785, 404] on span "LED opal module 700mm" at bounding box center [804, 402] width 201 height 14
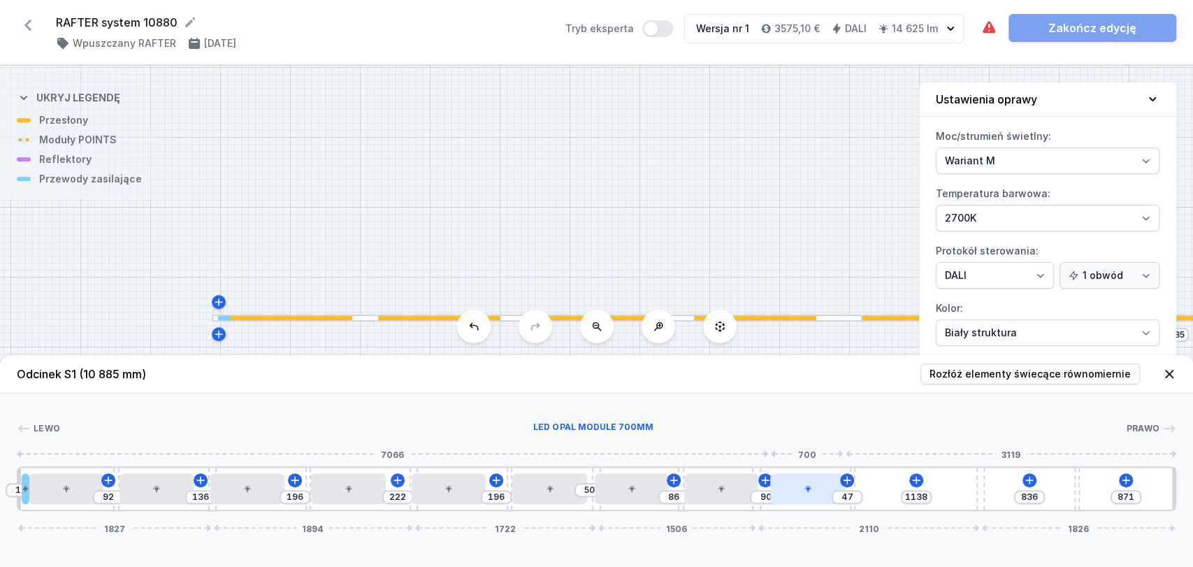
type input "40"
type input "97"
type input "34"
type input "103"
drag, startPoint x: 790, startPoint y: 498, endPoint x: 812, endPoint y: 498, distance: 21.7
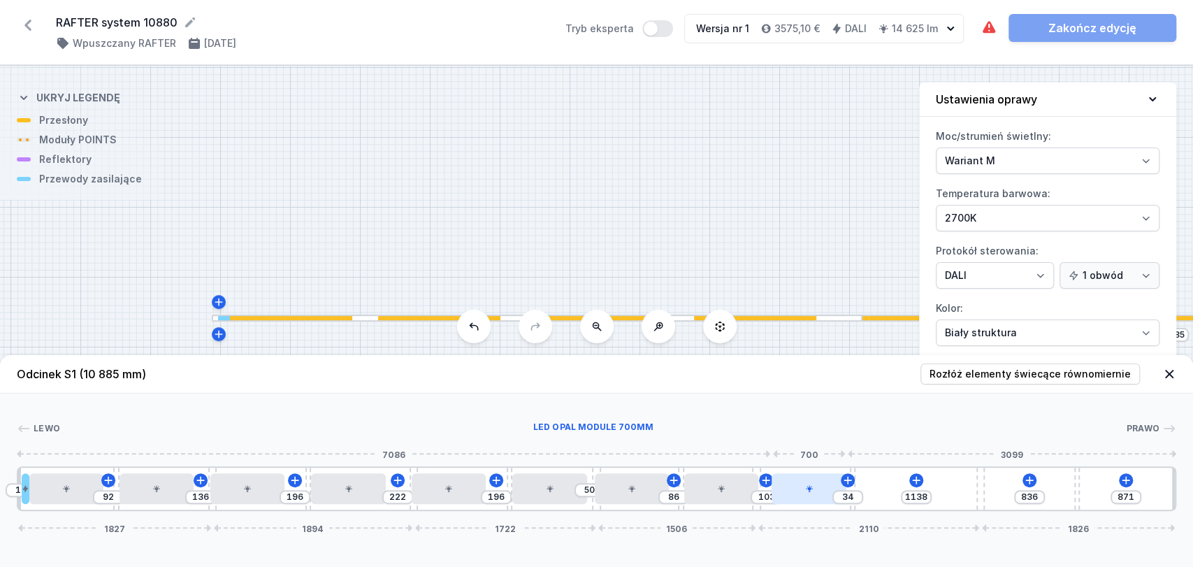
click at [812, 498] on div at bounding box center [808, 488] width 74 height 31
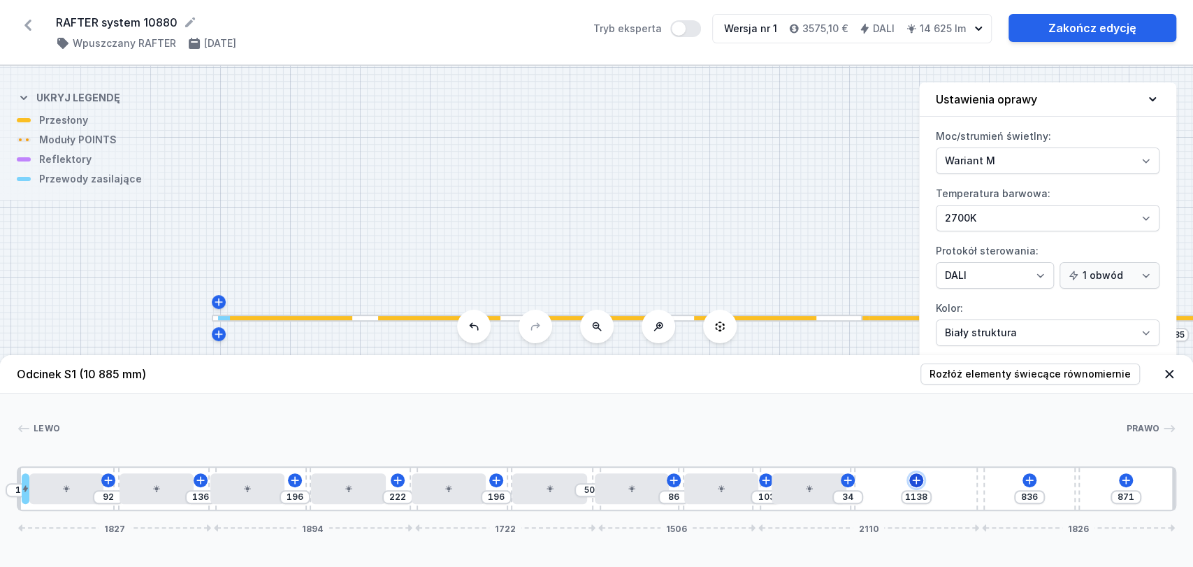
click at [917, 479] on icon at bounding box center [916, 479] width 11 height 11
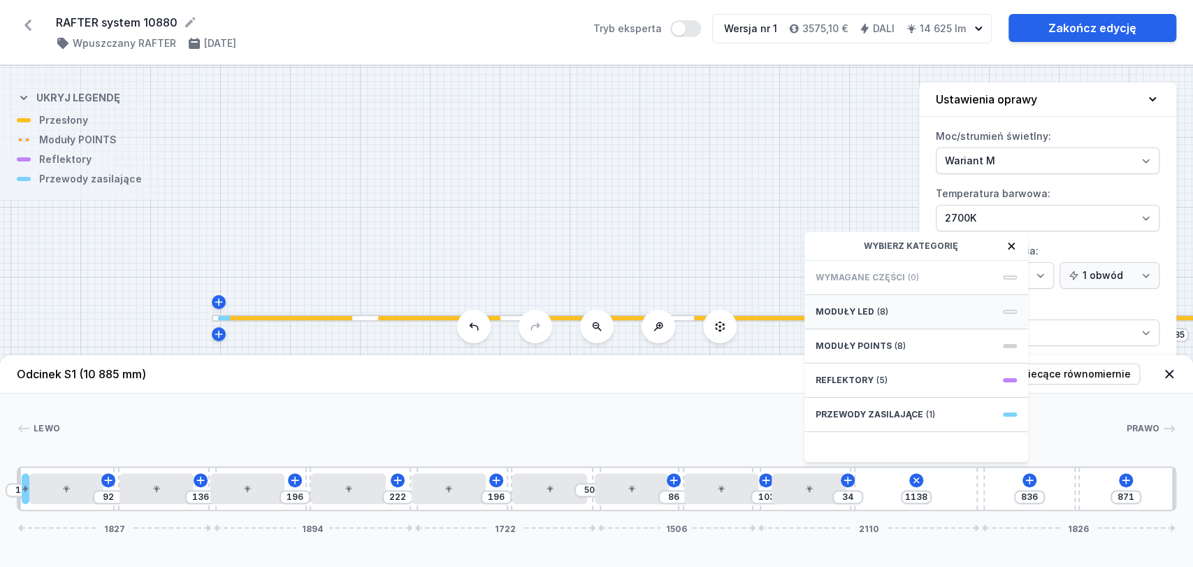
click at [877, 309] on span "(8)" at bounding box center [882, 311] width 11 height 11
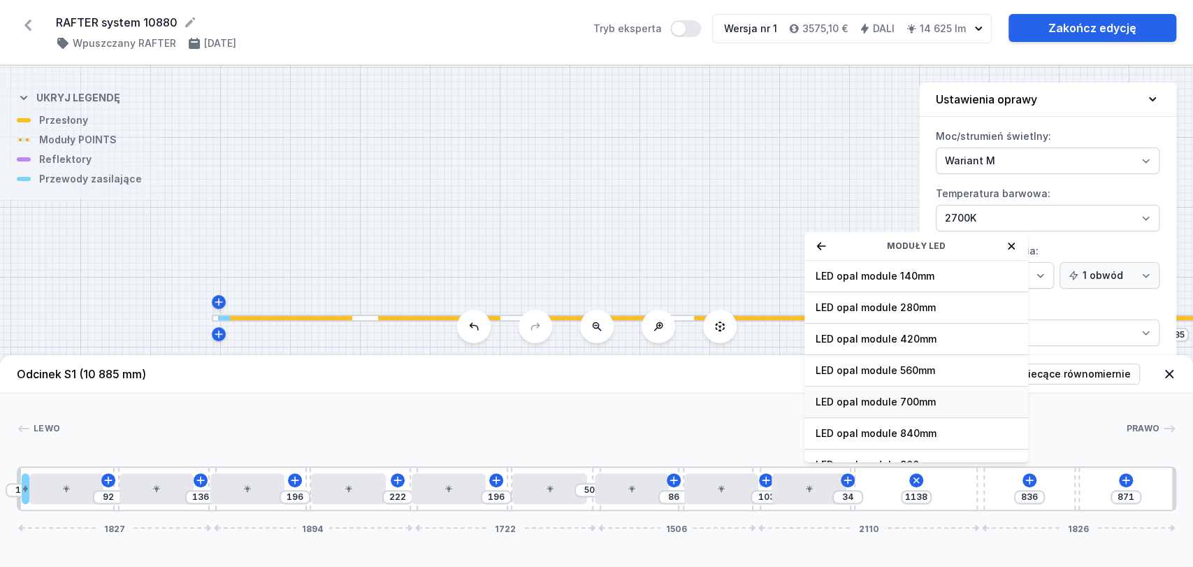
click at [907, 402] on span "LED opal module 700mm" at bounding box center [915, 402] width 201 height 14
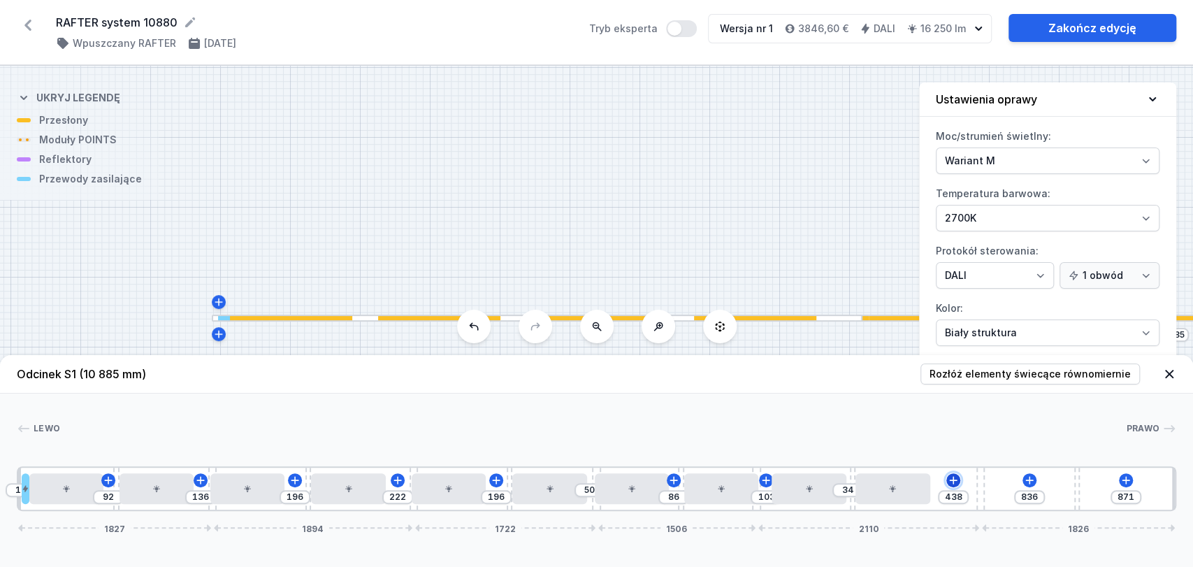
click at [952, 481] on icon at bounding box center [953, 479] width 11 height 11
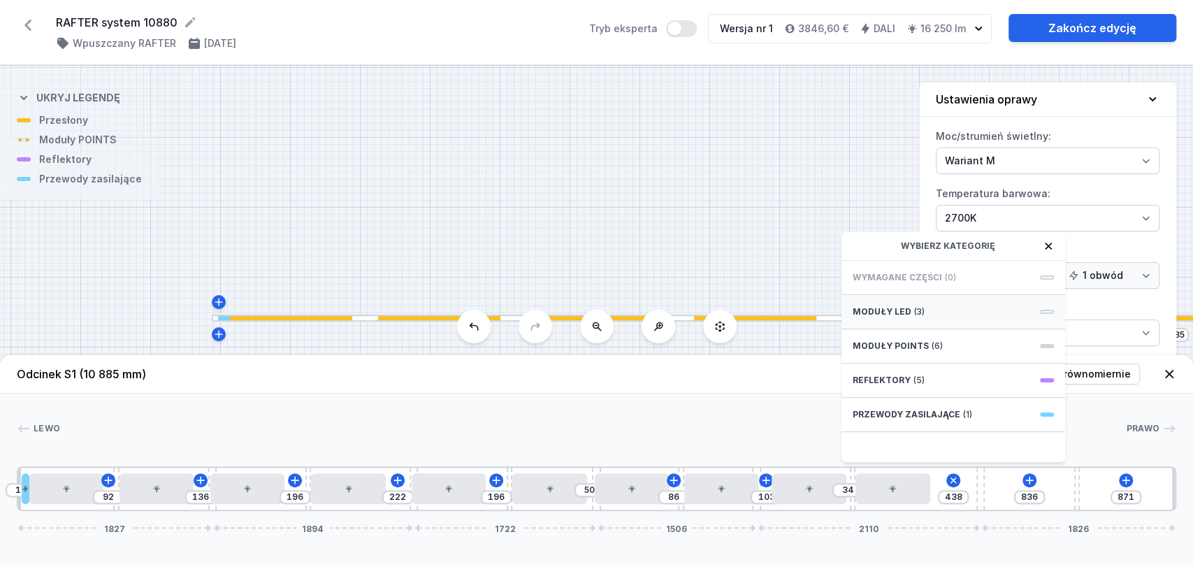
click at [902, 307] on span "Moduły LED" at bounding box center [882, 311] width 59 height 11
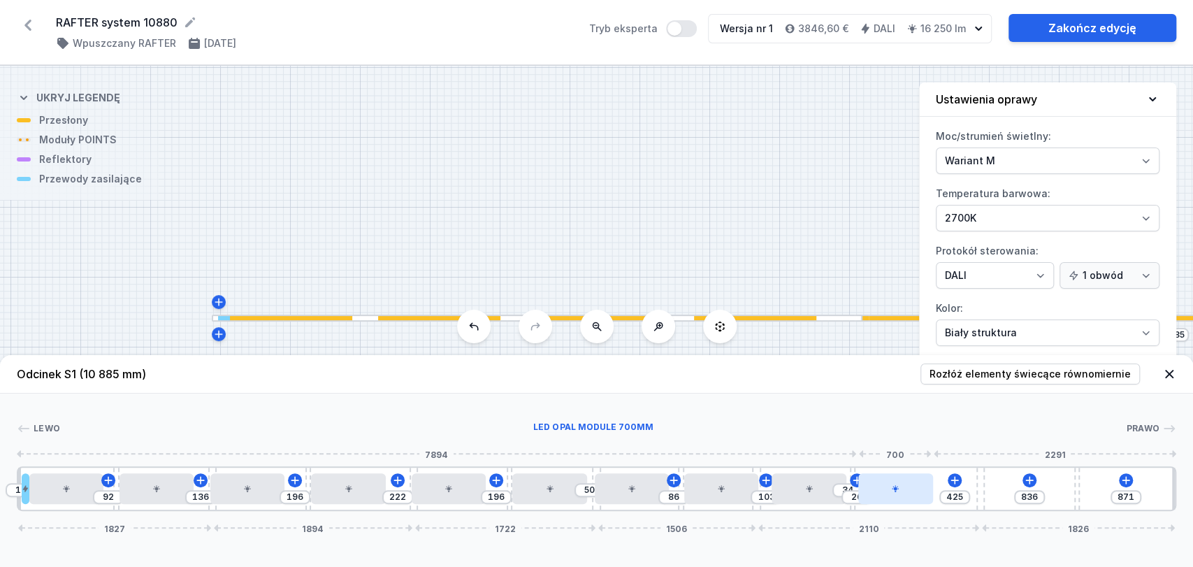
type input "288"
type input "150"
type input "281"
type input "157"
type input "275"
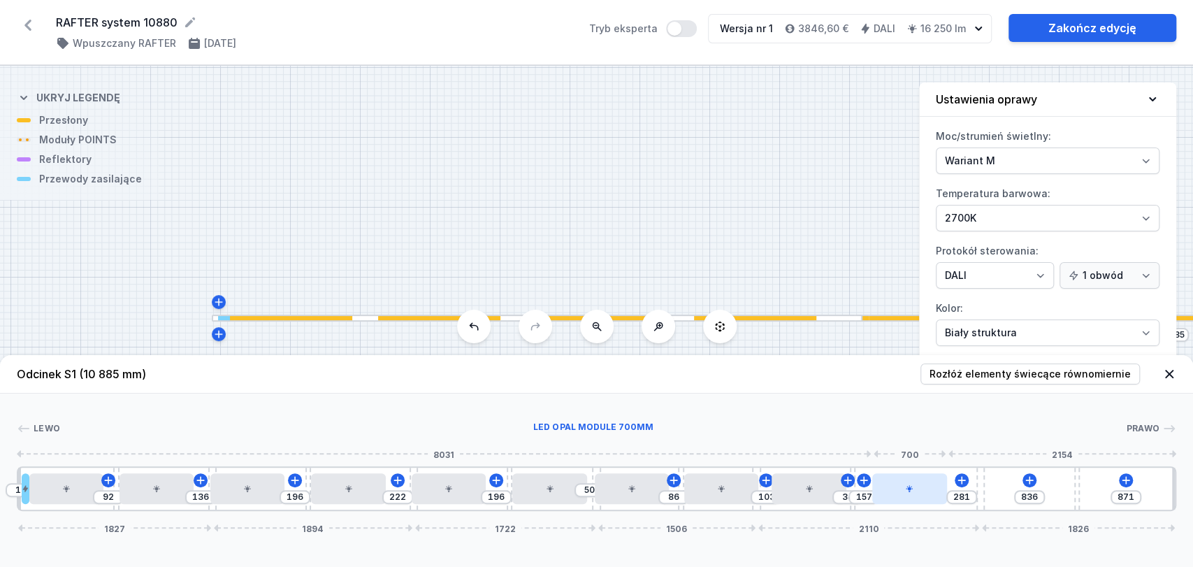
type input "163"
type input "255"
type input "183"
type input "85"
type input "353"
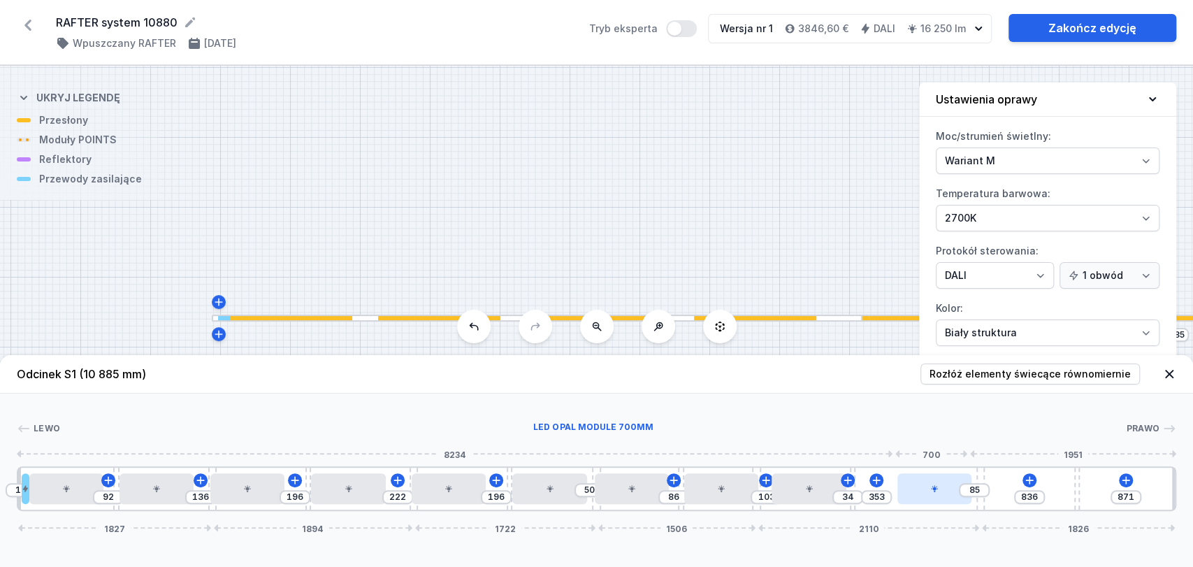
type input "46"
type input "392"
type input "85"
type input "353"
type input "98"
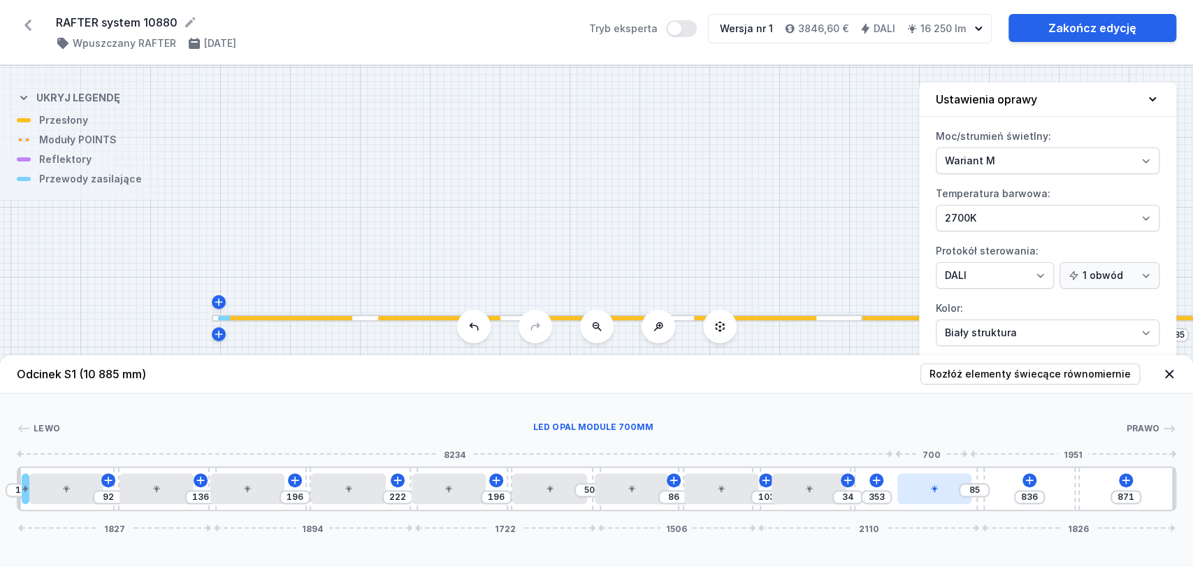
type input "340"
type input "111"
type input "327"
type input "137"
type input "301"
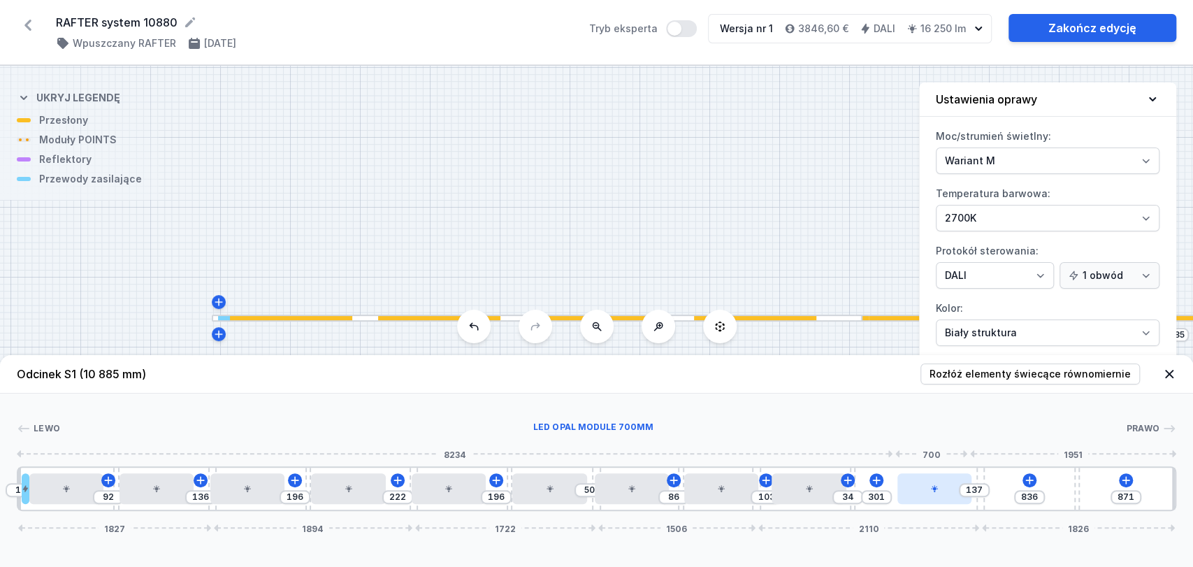
type input "150"
type input "288"
type input "157"
type input "281"
type input "170"
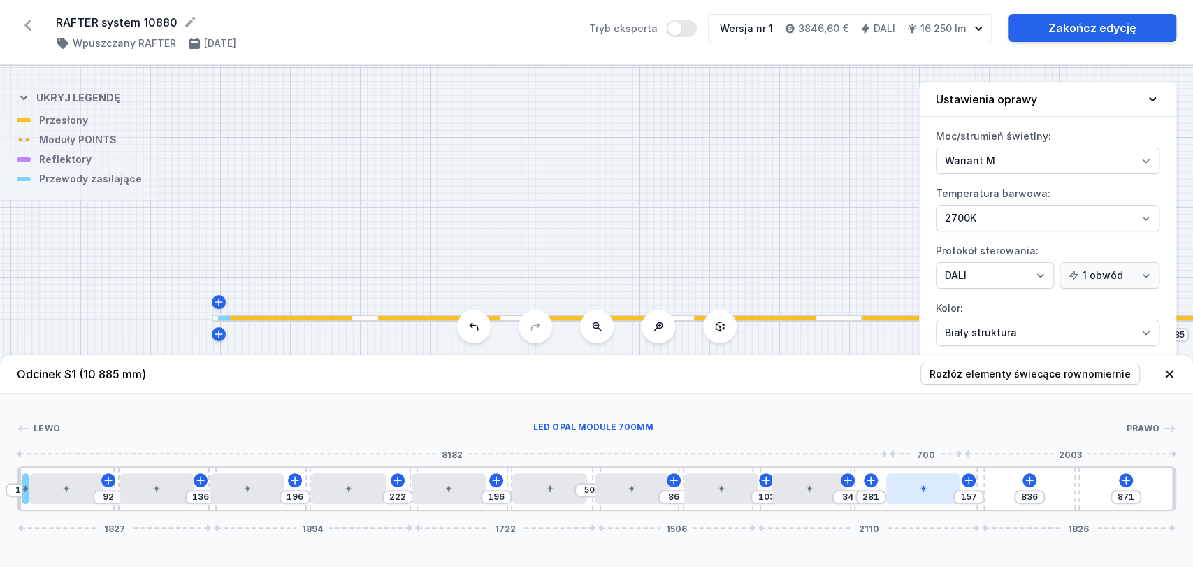
type input "268"
type input "190"
type input "248"
drag, startPoint x: 898, startPoint y: 493, endPoint x: 929, endPoint y: 493, distance: 31.4
click at [929, 493] on div at bounding box center [919, 488] width 74 height 31
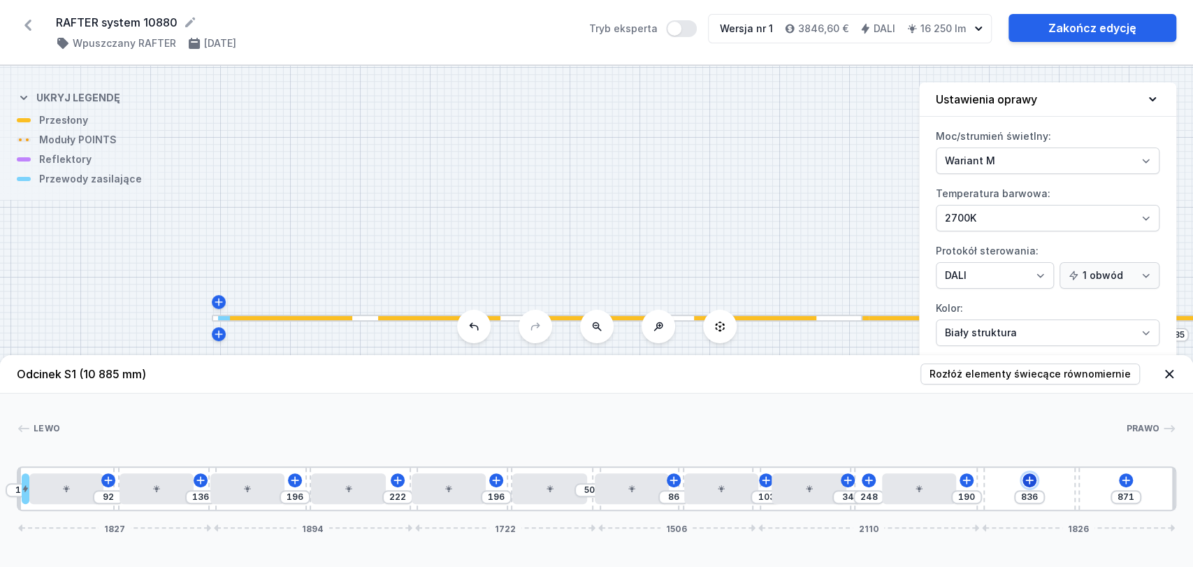
click at [1030, 480] on icon at bounding box center [1029, 480] width 8 height 8
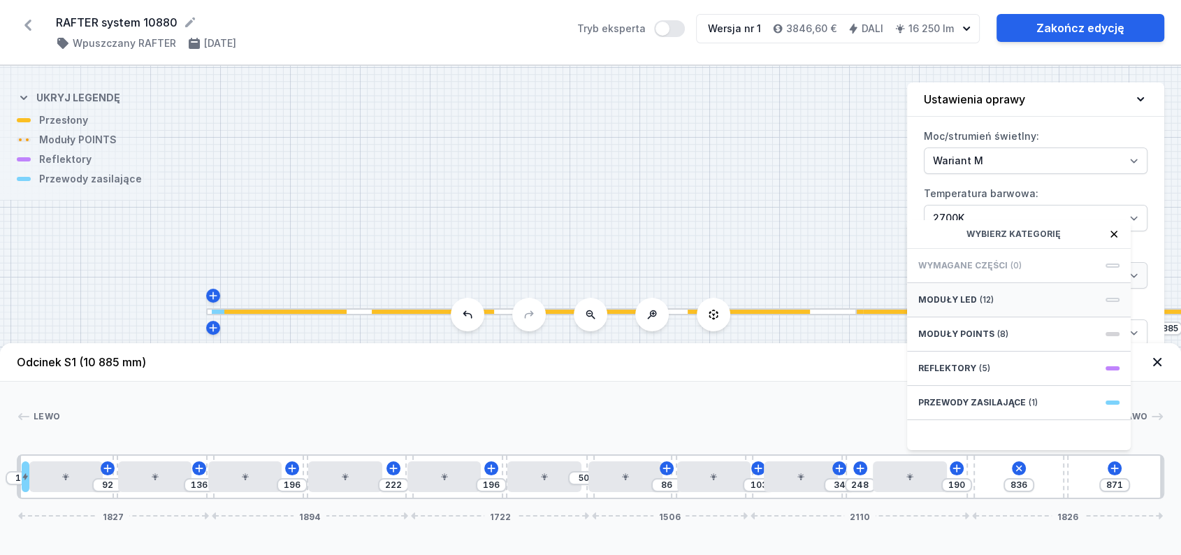
click at [989, 305] on span "(12)" at bounding box center [987, 299] width 14 height 11
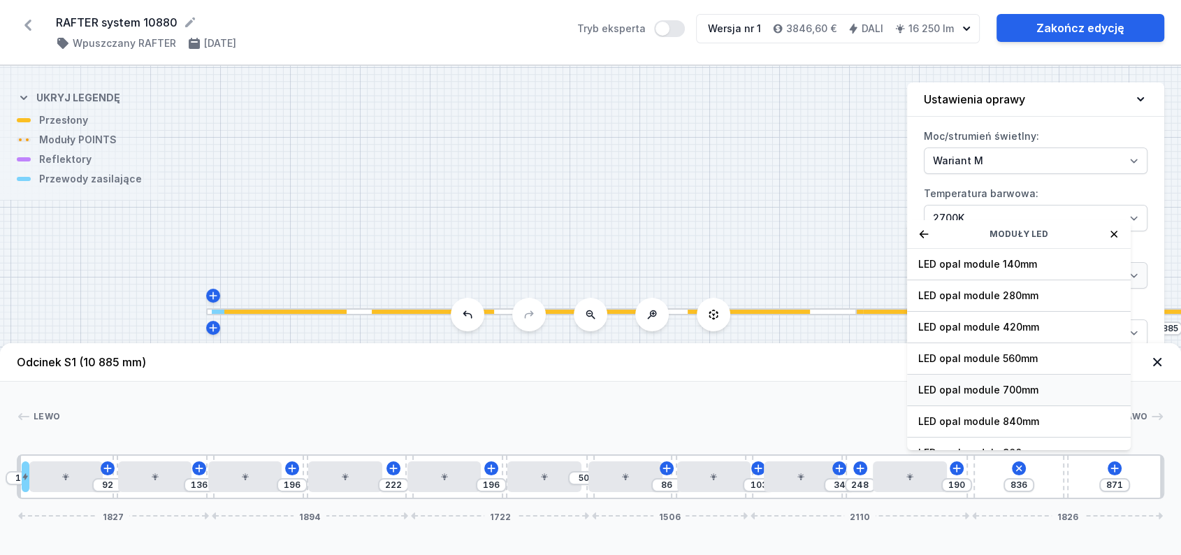
click at [1019, 397] on span "LED opal module 700mm" at bounding box center [1018, 390] width 201 height 14
type input "195"
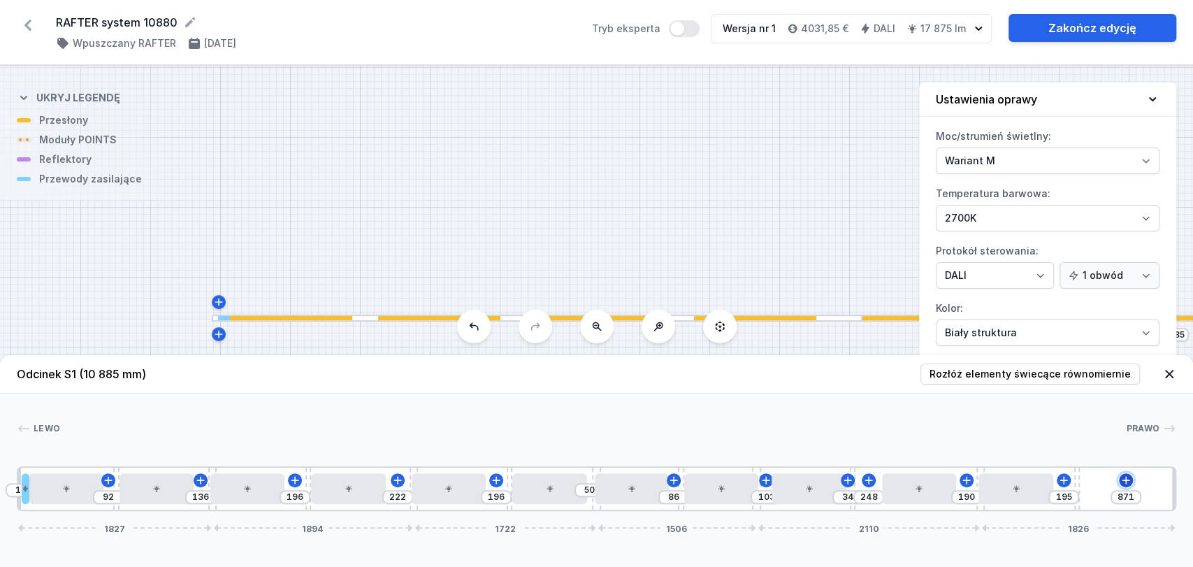
click at [1124, 478] on icon at bounding box center [1125, 479] width 11 height 11
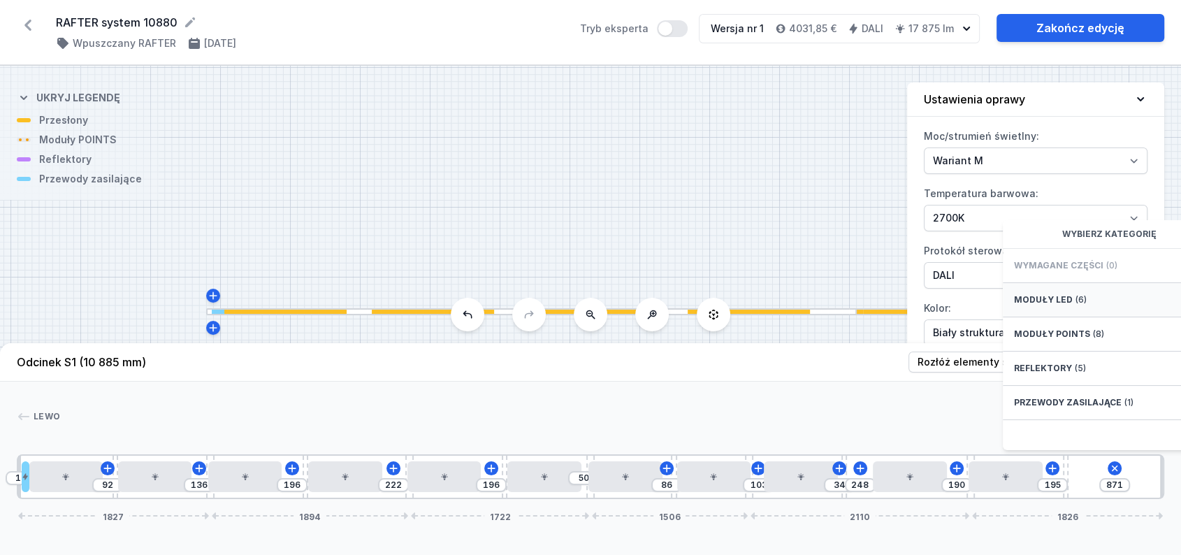
click at [1054, 303] on div "Moduły LED (6)" at bounding box center [1115, 300] width 224 height 34
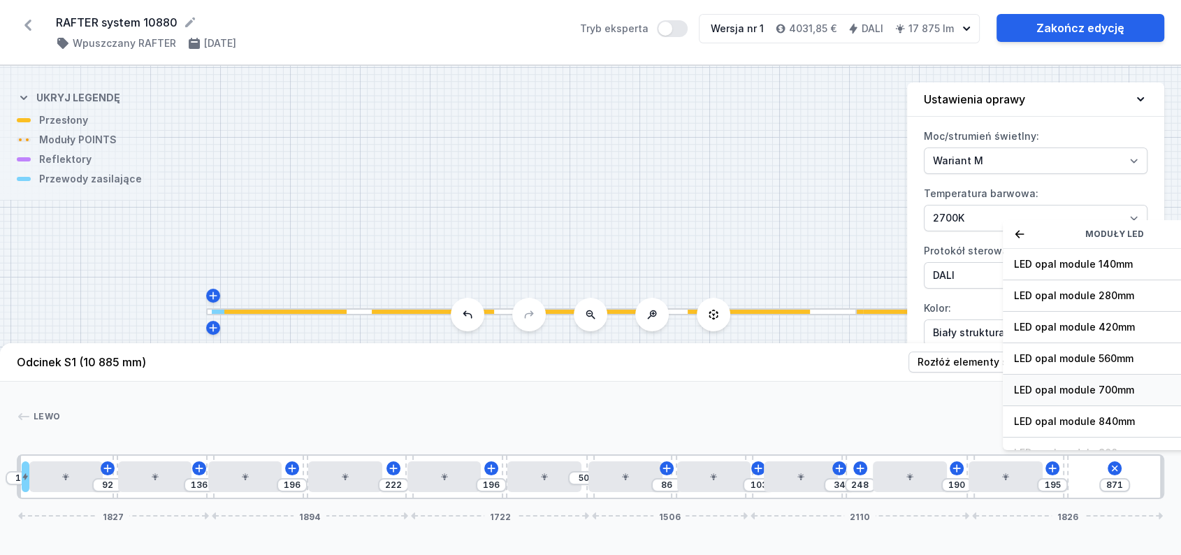
click at [1054, 397] on span "LED opal module 700mm" at bounding box center [1114, 390] width 201 height 14
type input "171"
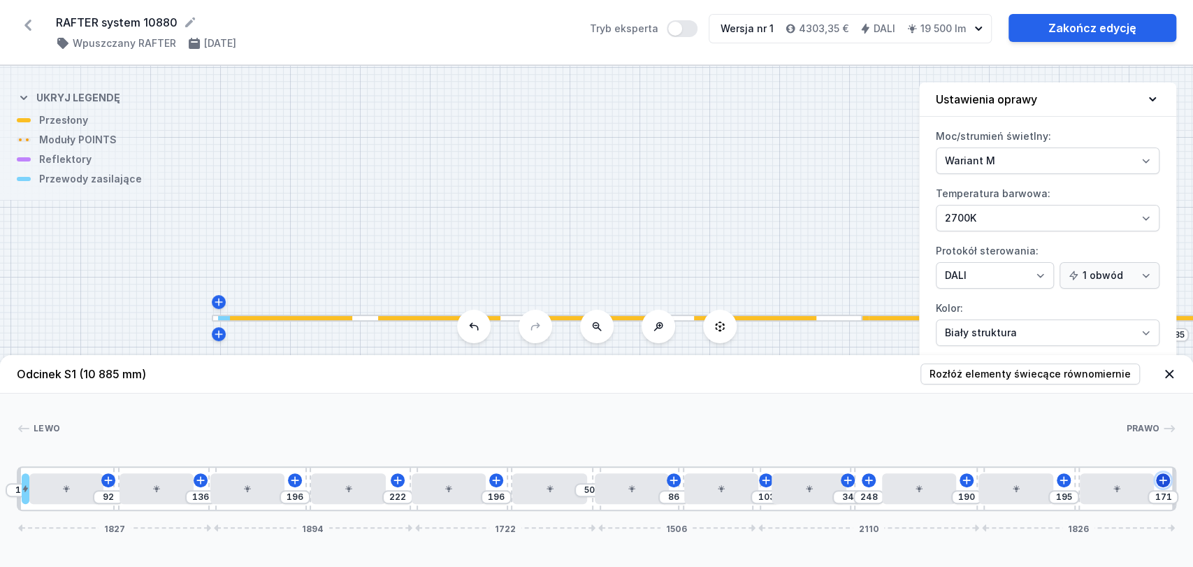
click at [1159, 477] on icon at bounding box center [1162, 479] width 11 height 11
click at [785, 397] on div "Lewo Prawo 1 2 3 4 3 5 3 4 3 5 3 4 3 5 3 4 3 5 3 4 3 5 3 4 3 1 10 92 136 196 22…" at bounding box center [596, 451] width 1193 height 117
click at [696, 209] on div "S1 10885" at bounding box center [596, 316] width 1193 height 501
click at [1177, 370] on header "Odcinek S1 (10 885 mm) Rozłóż elementy świecące równomiernie" at bounding box center [596, 374] width 1193 height 38
click at [1167, 375] on icon at bounding box center [1169, 374] width 8 height 8
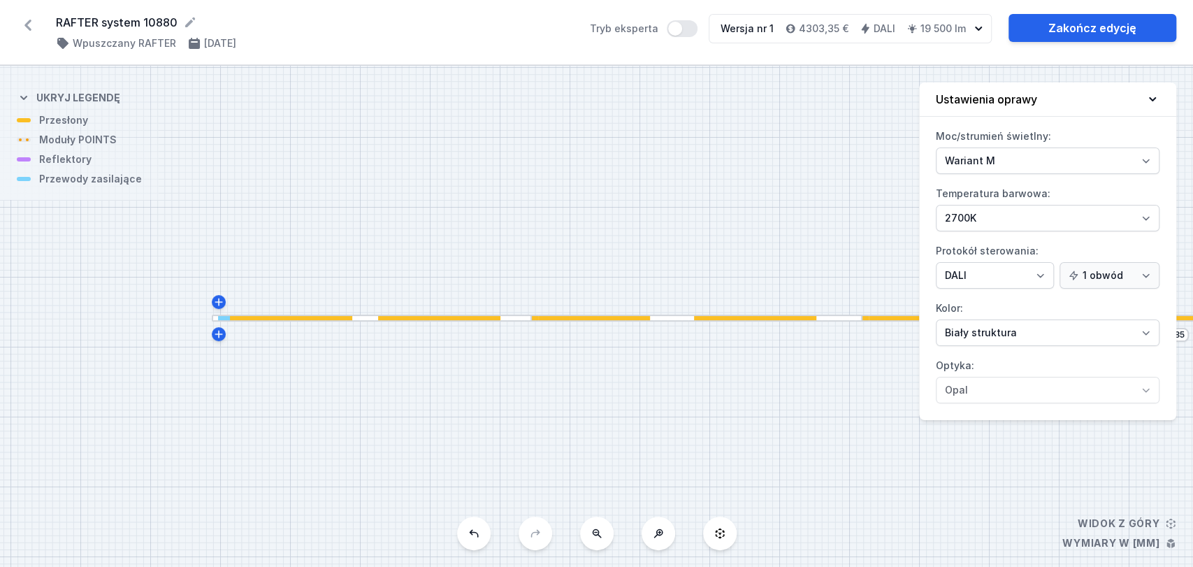
click at [1097, 97] on button "Ustawienia oprawy" at bounding box center [1047, 99] width 257 height 34
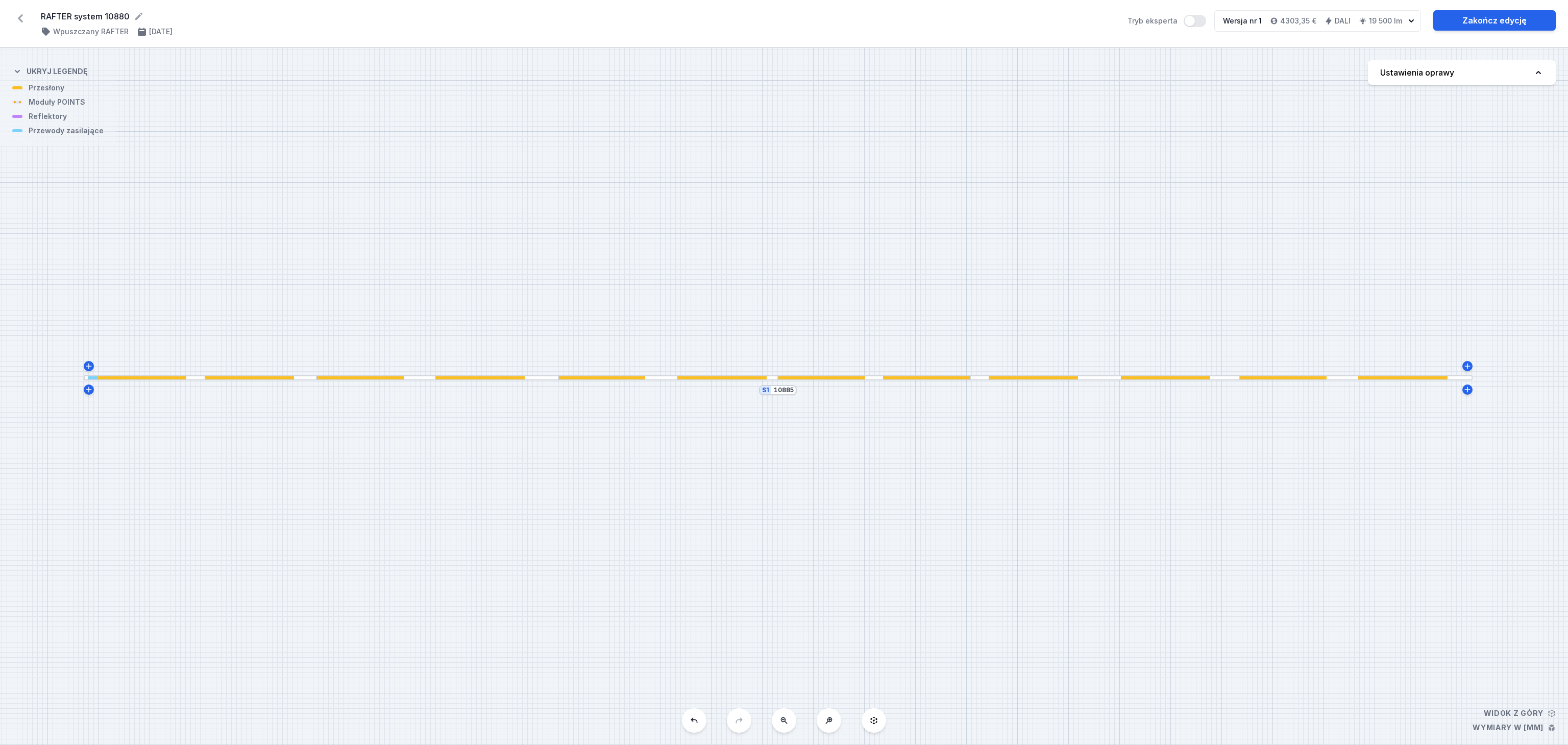
drag, startPoint x: 1085, startPoint y: 402, endPoint x: 665, endPoint y: 383, distance: 420.4
click at [665, 383] on div "S1 10885" at bounding box center [784, 397] width 1568 height 697
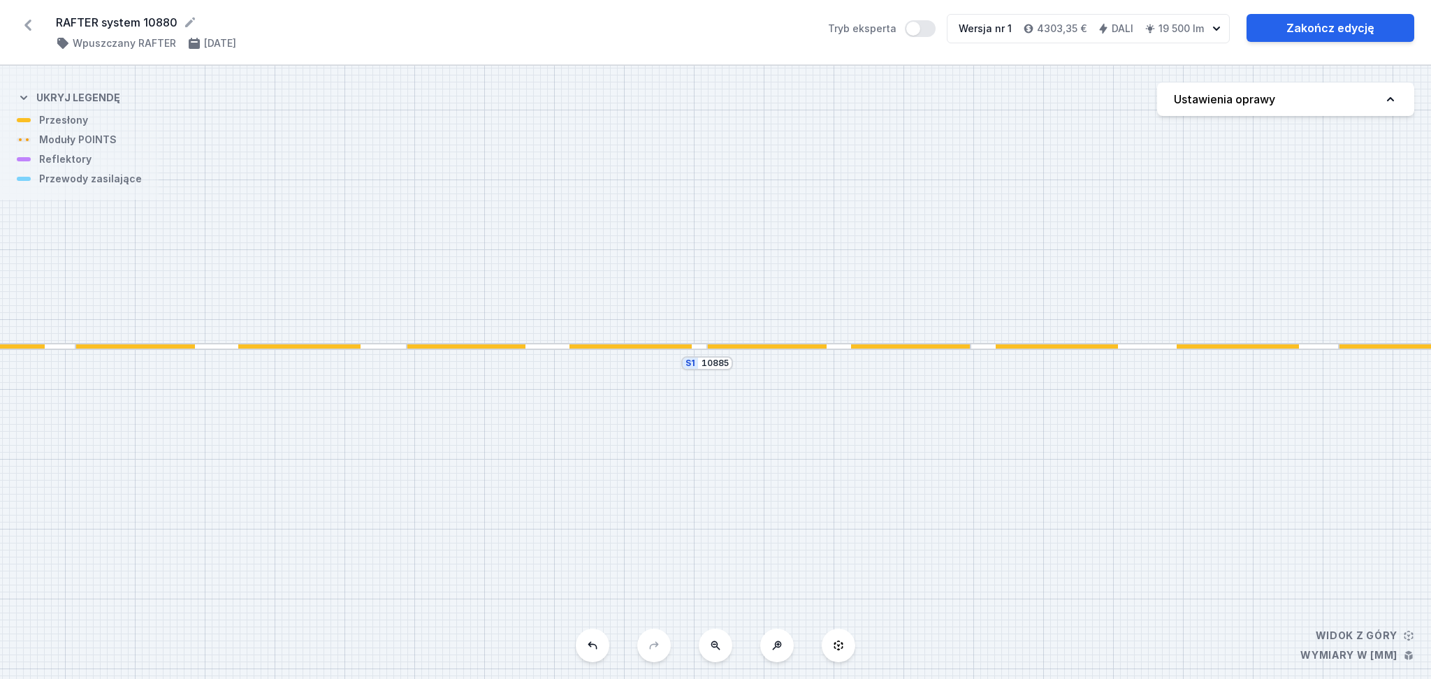
click at [1391, 98] on icon at bounding box center [1391, 99] width 14 height 14
select select "M"
select select "4"
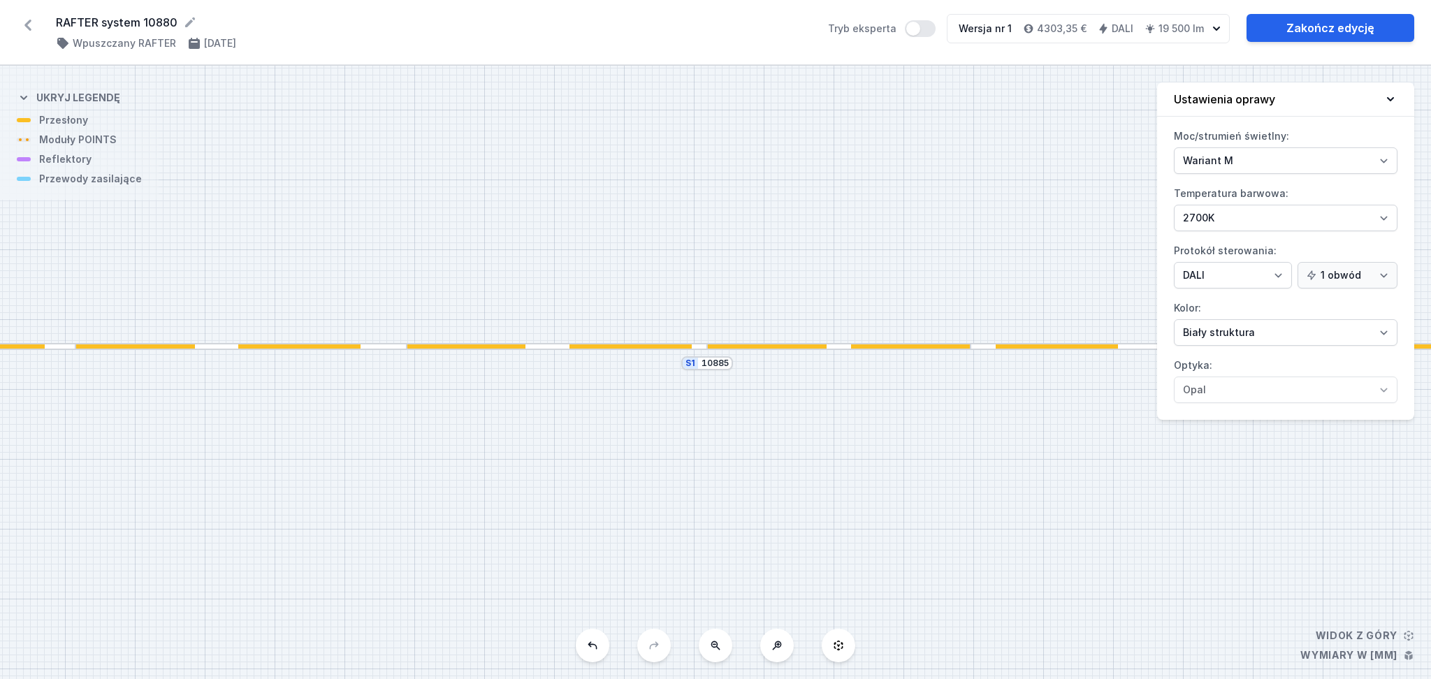
click at [944, 119] on div "S1 10885" at bounding box center [715, 373] width 1431 height 614
click at [1387, 96] on icon at bounding box center [1391, 99] width 14 height 14
